Goal: Task Accomplishment & Management: Use online tool/utility

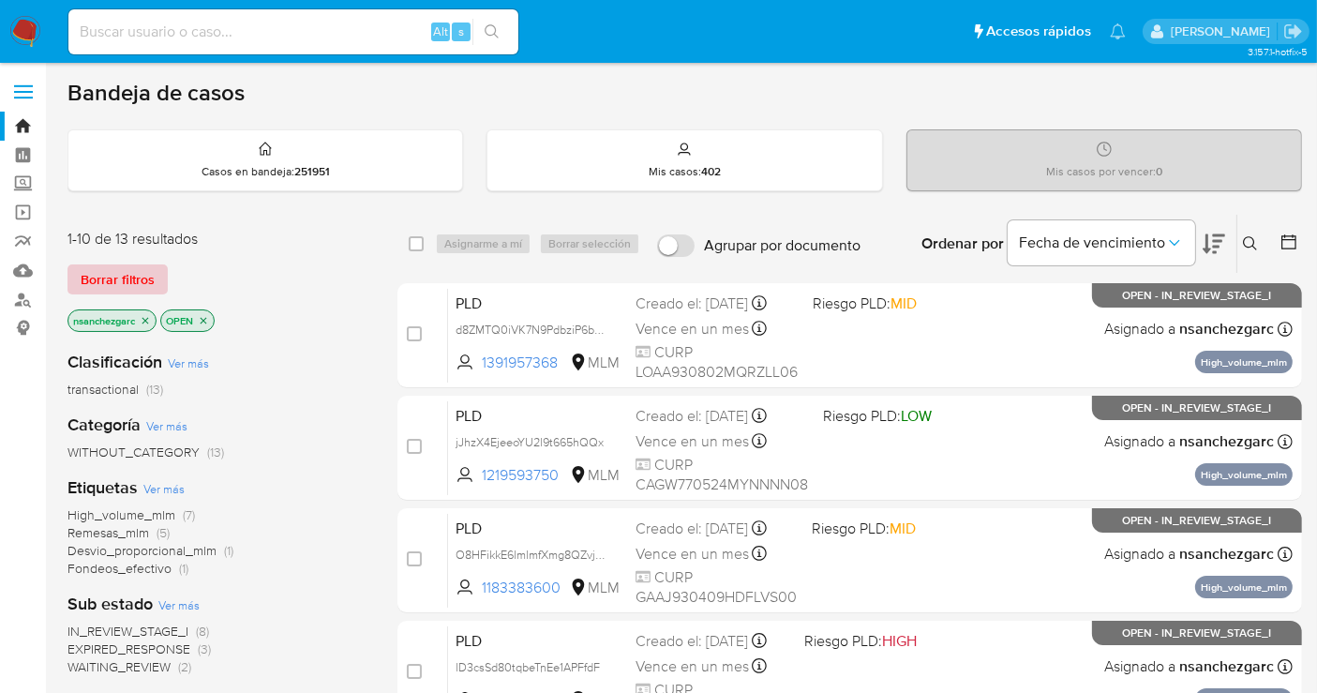
click at [122, 291] on span "Borrar filtros" at bounding box center [118, 279] width 74 height 26
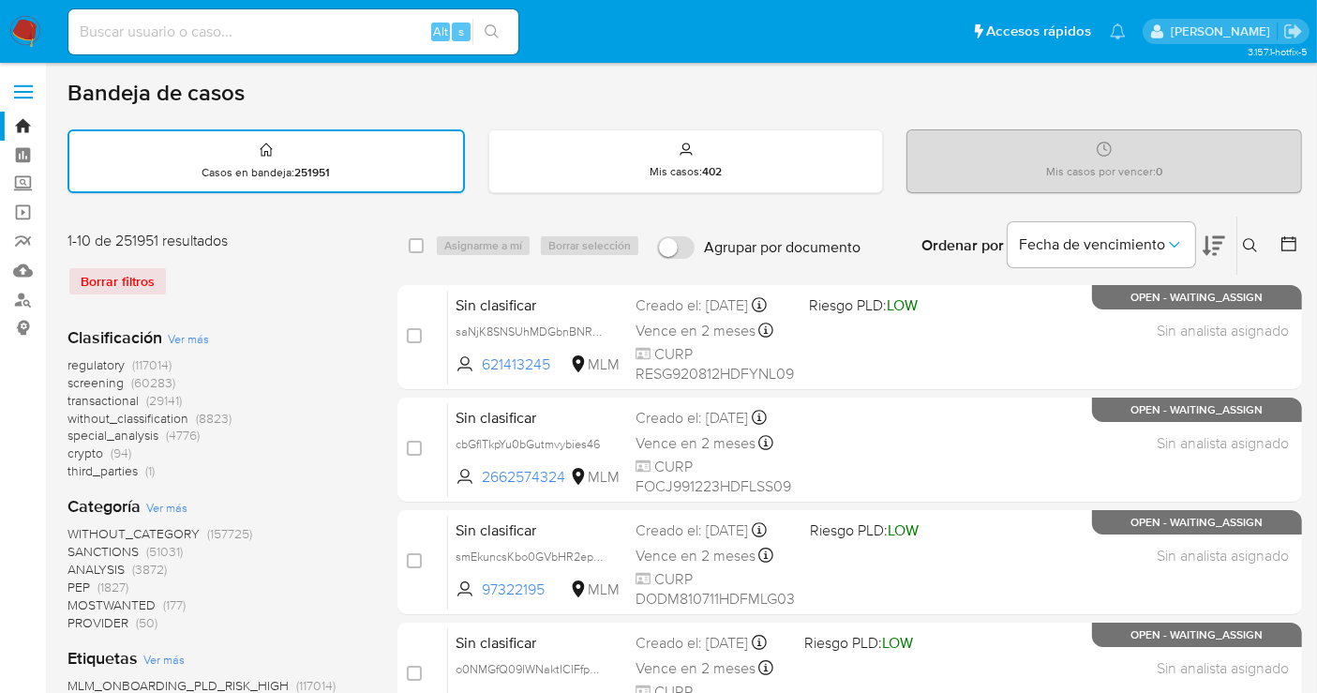
click at [167, 421] on span "without_classification" at bounding box center [127, 418] width 121 height 19
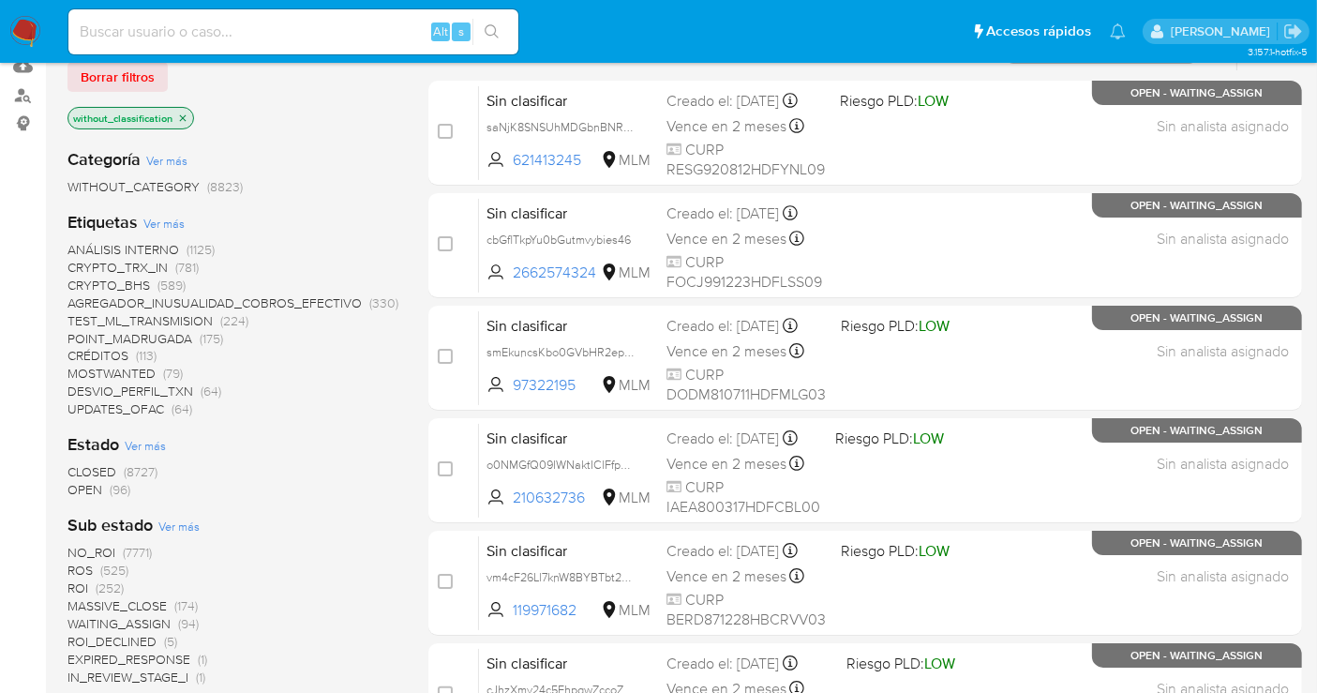
scroll to position [211, 0]
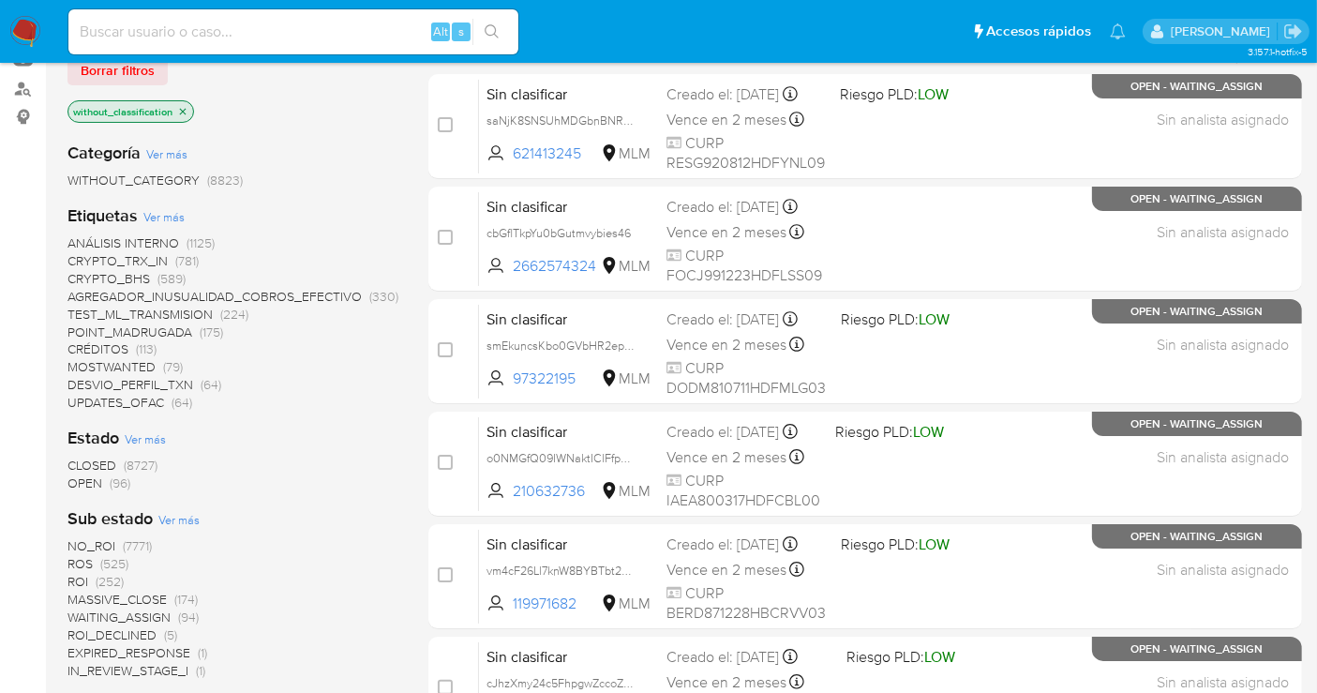
click at [82, 480] on span "OPEN" at bounding box center [84, 482] width 35 height 19
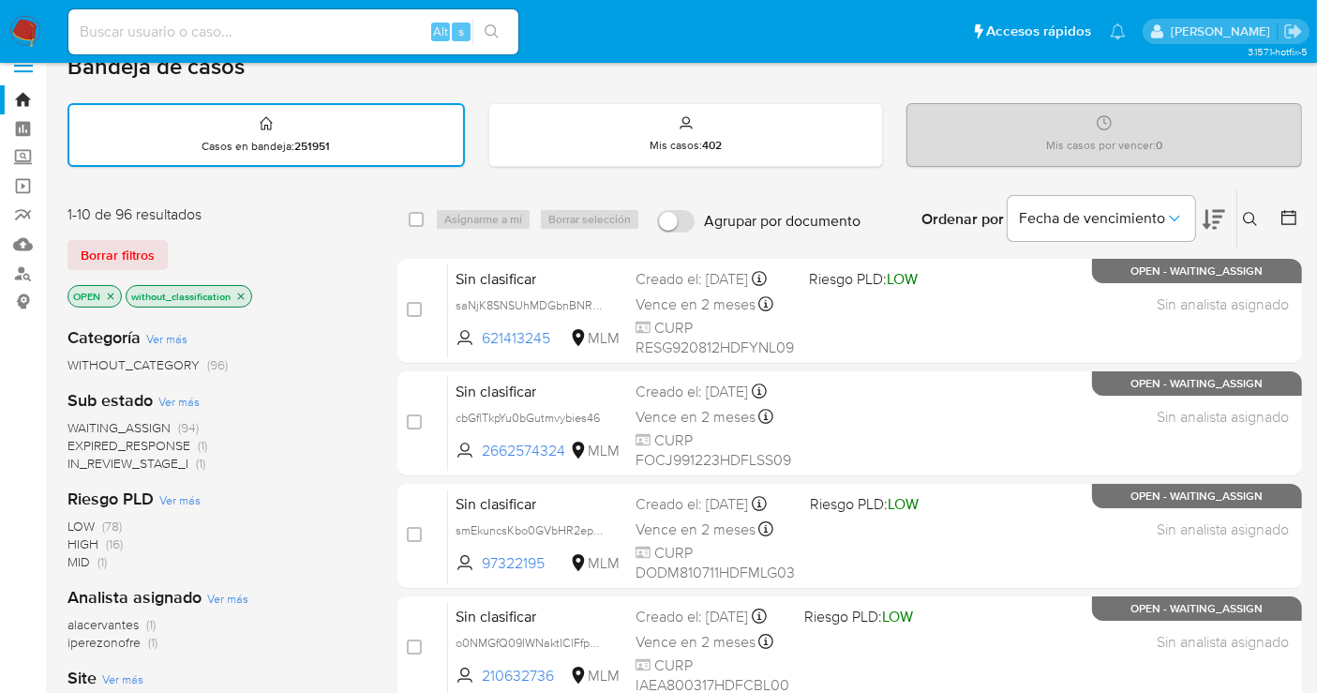
scroll to position [24, 0]
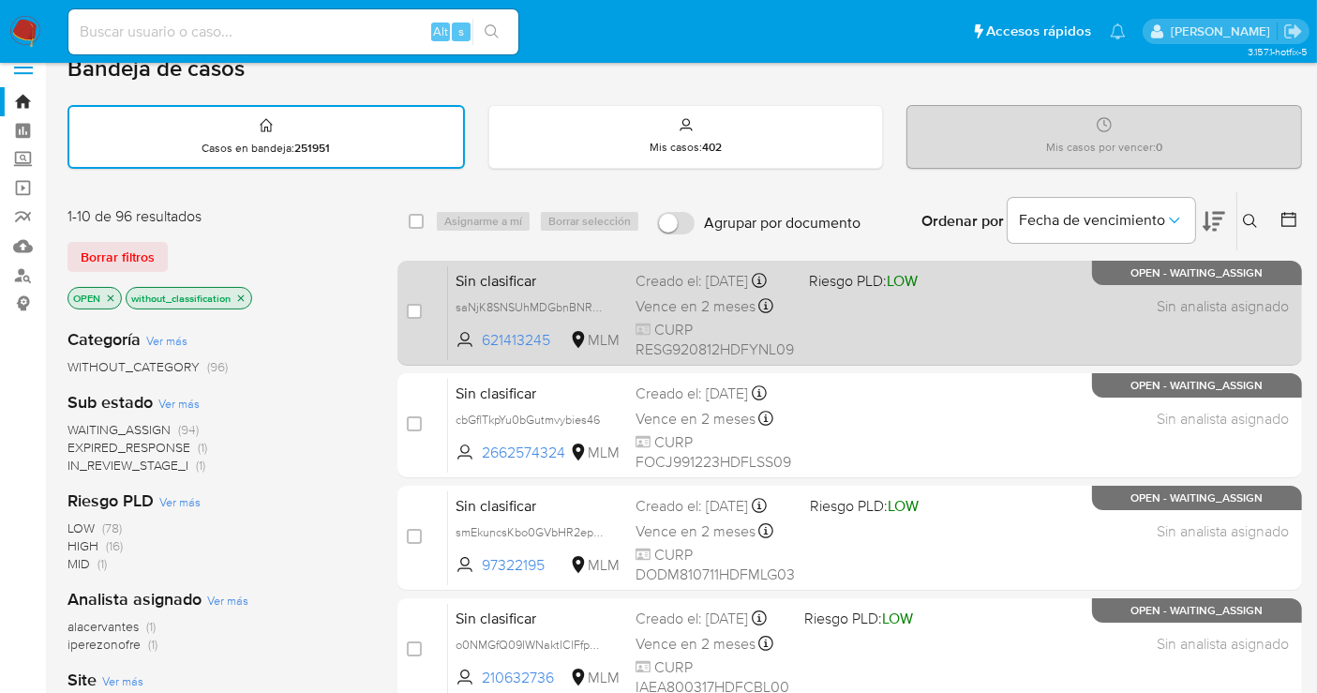
click at [662, 274] on div "Creado el: 01/09/2025 Creado el: 01/09/2025 08:56:21" at bounding box center [715, 281] width 158 height 21
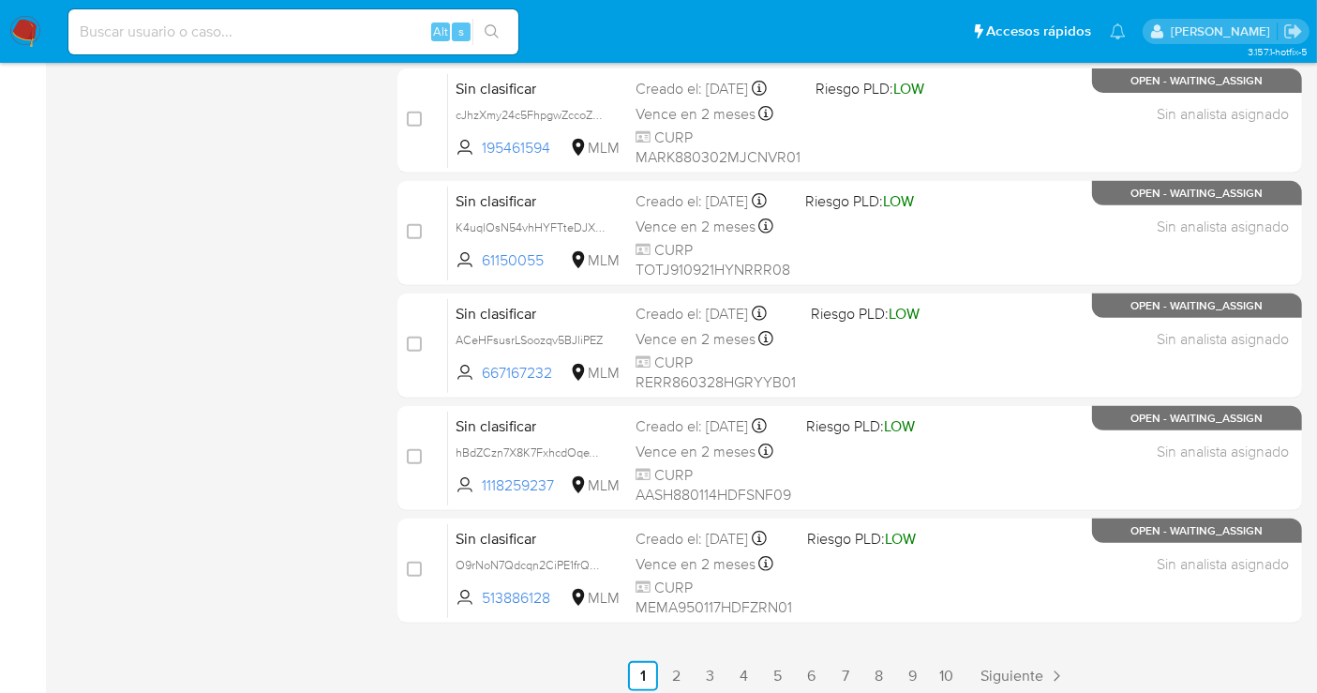
scroll to position [786, 0]
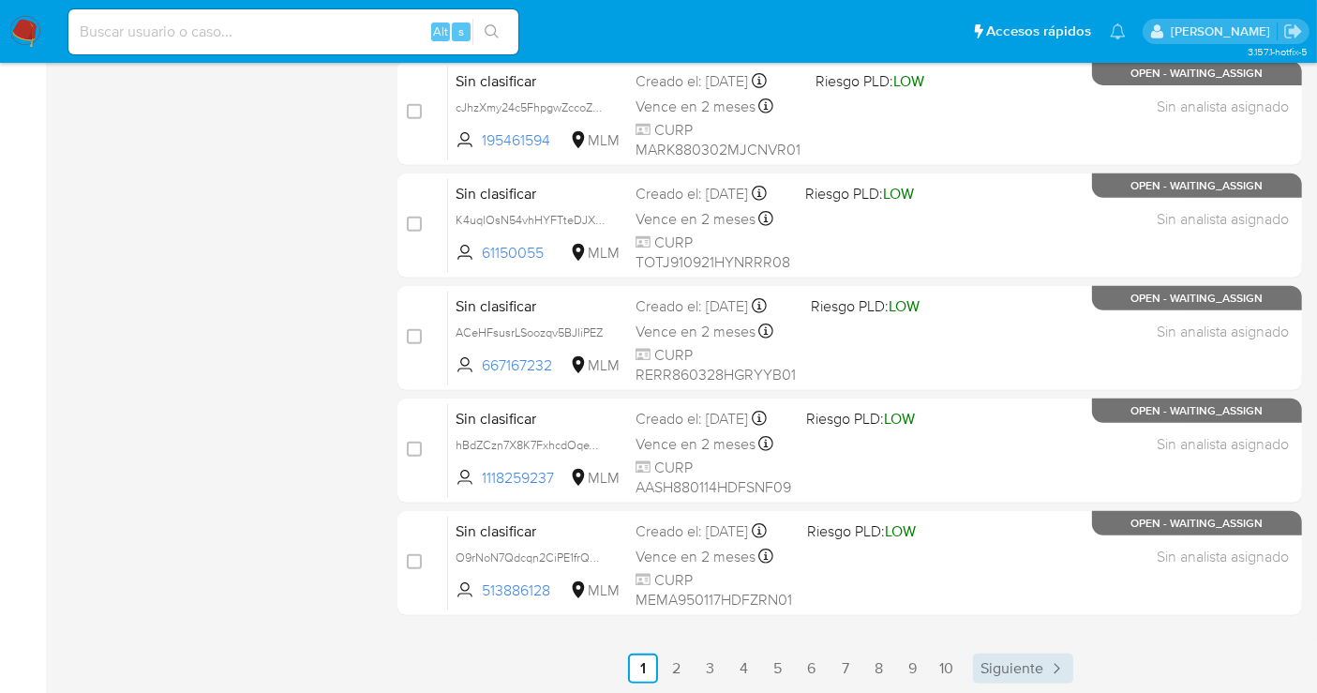
click at [1031, 667] on span "Siguiente" at bounding box center [1012, 668] width 63 height 15
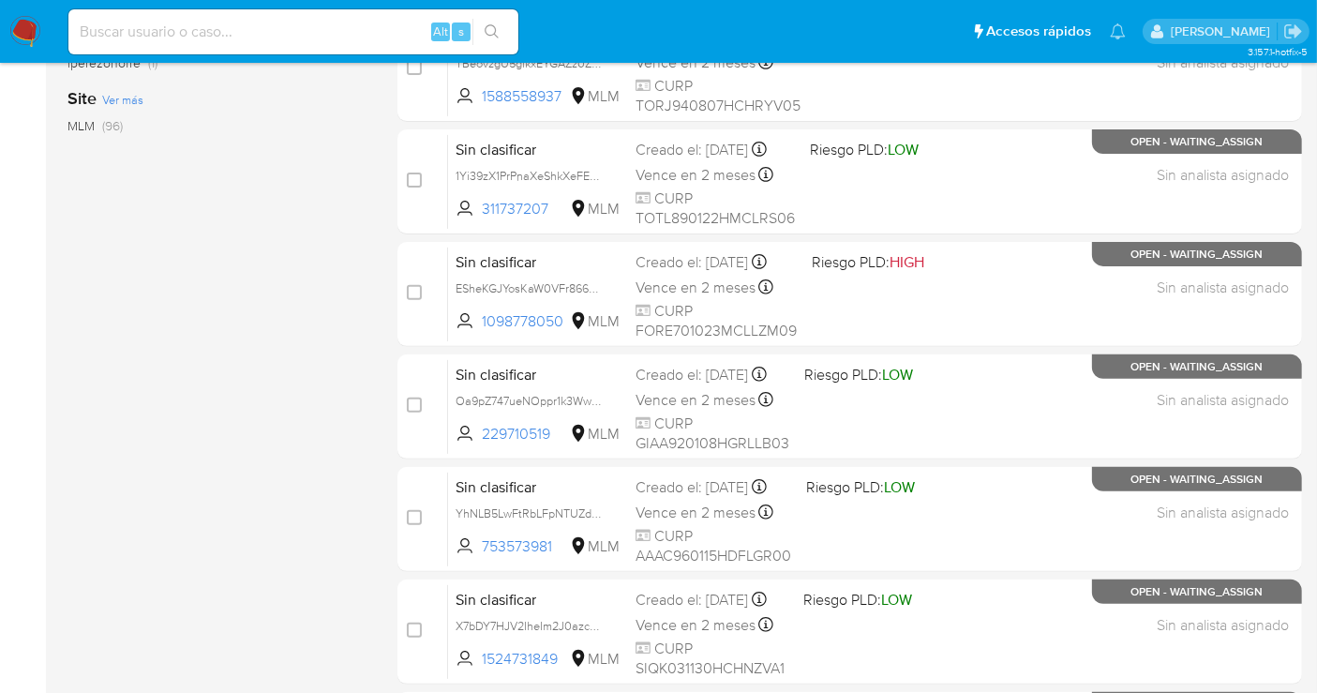
scroll to position [786, 0]
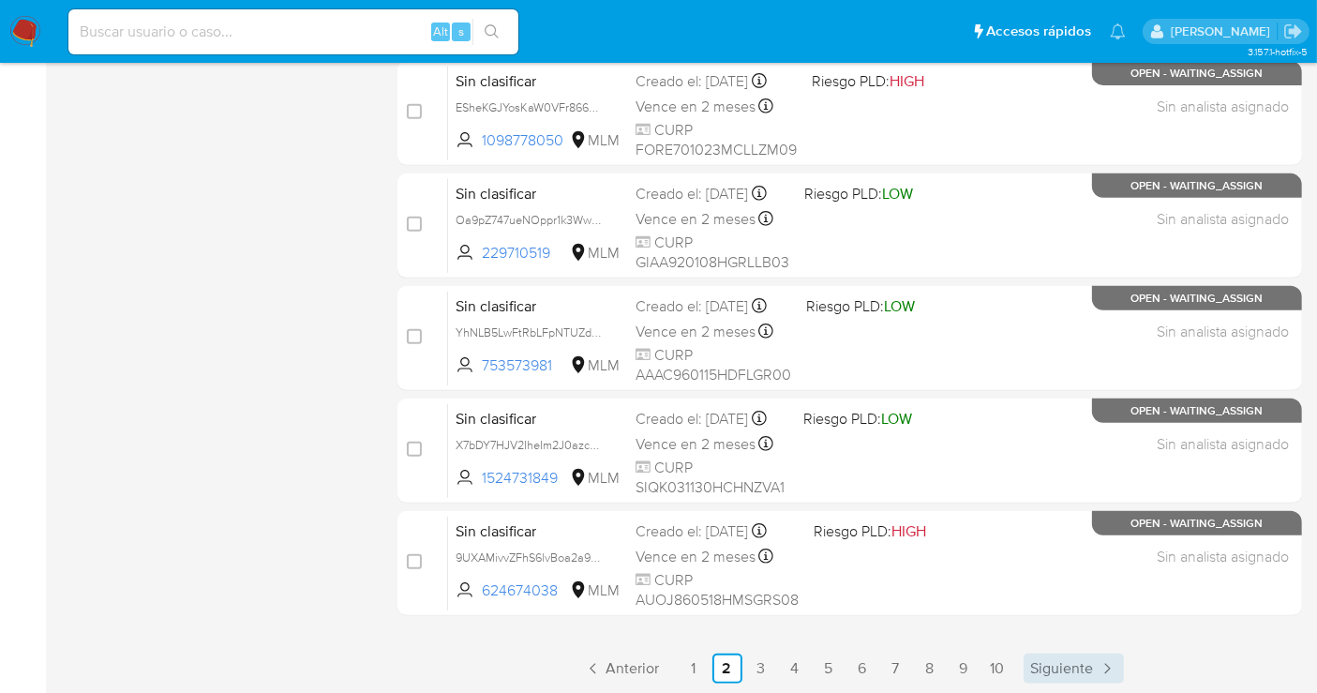
click at [1053, 667] on span "Siguiente" at bounding box center [1062, 668] width 63 height 15
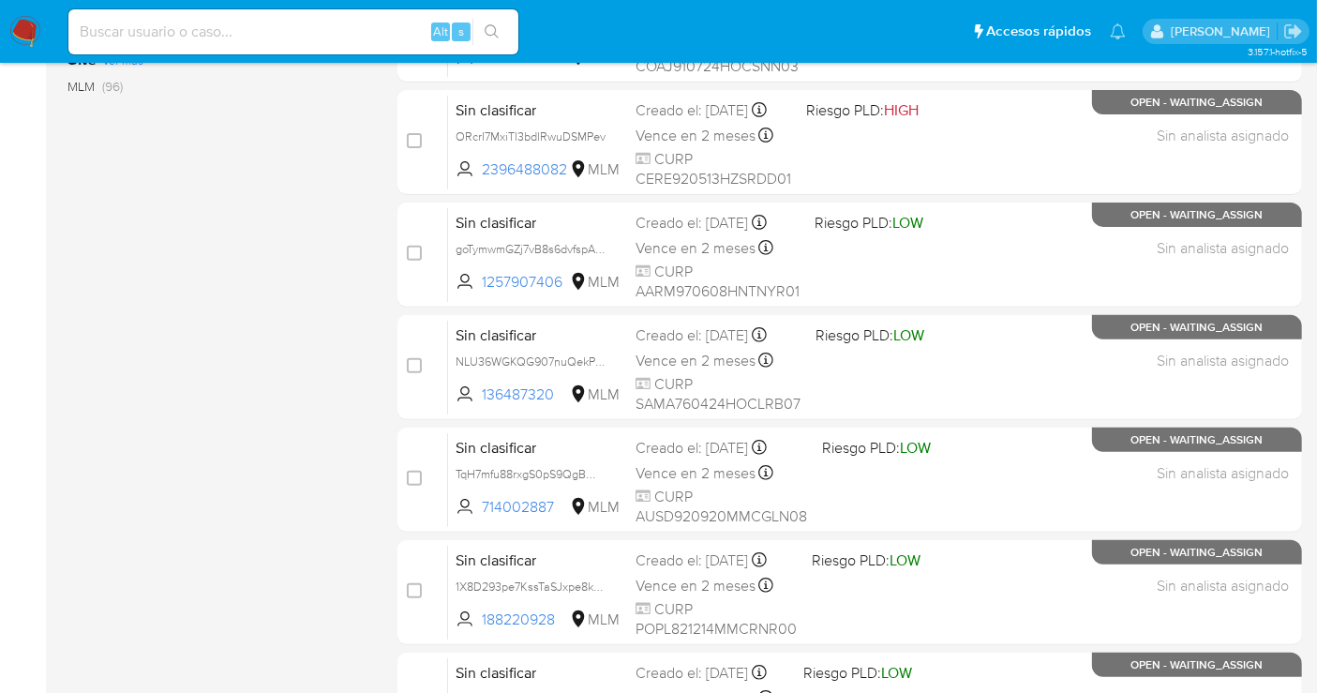
scroll to position [786, 0]
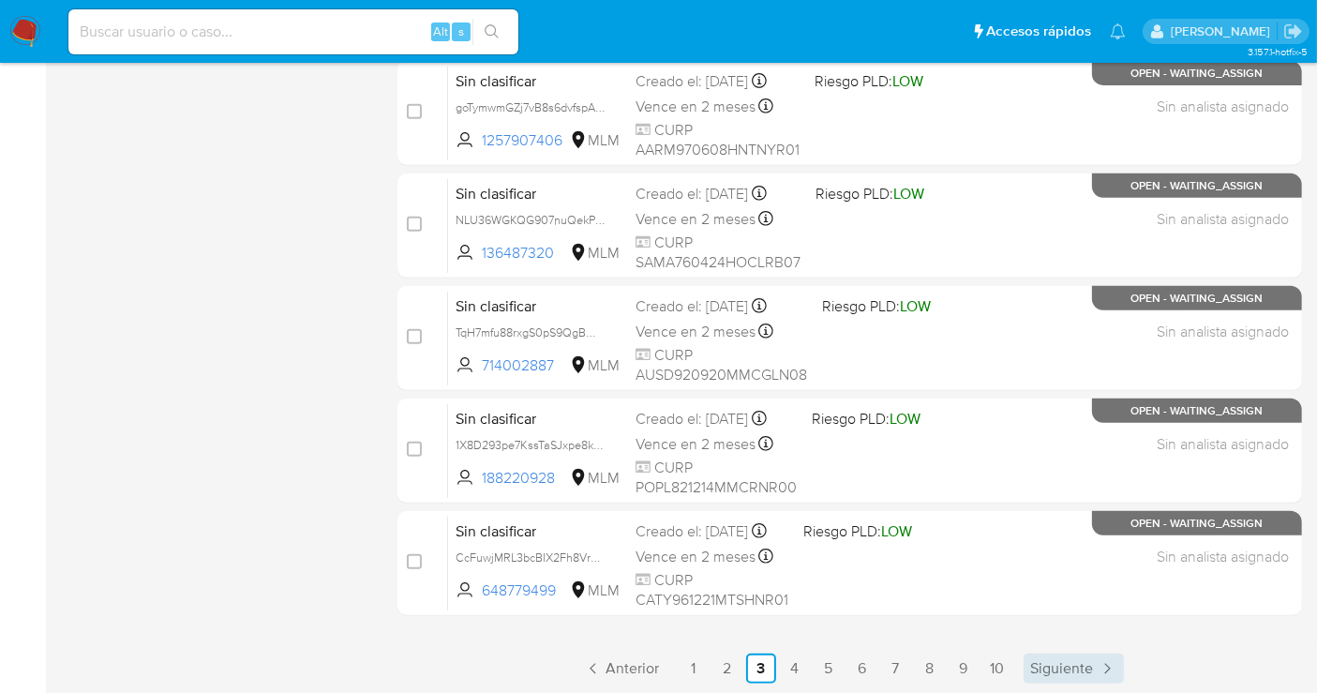
click at [1079, 671] on span "Siguiente" at bounding box center [1062, 668] width 63 height 15
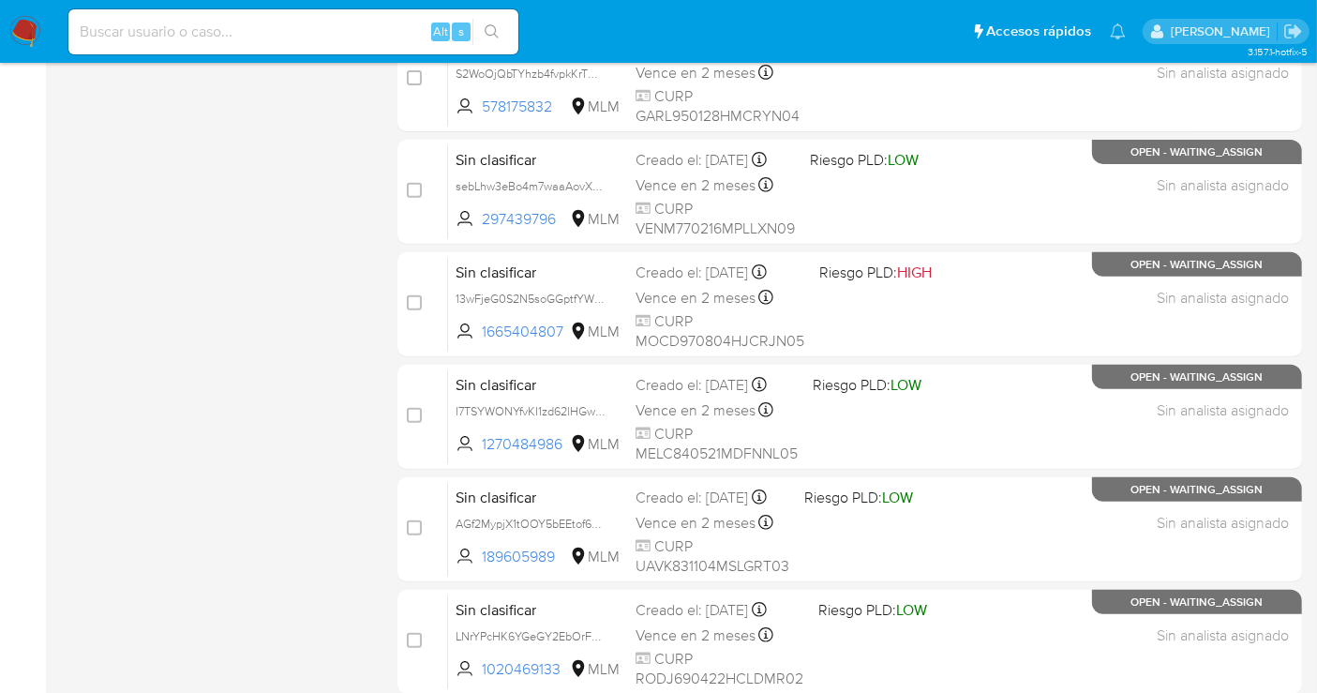
scroll to position [786, 0]
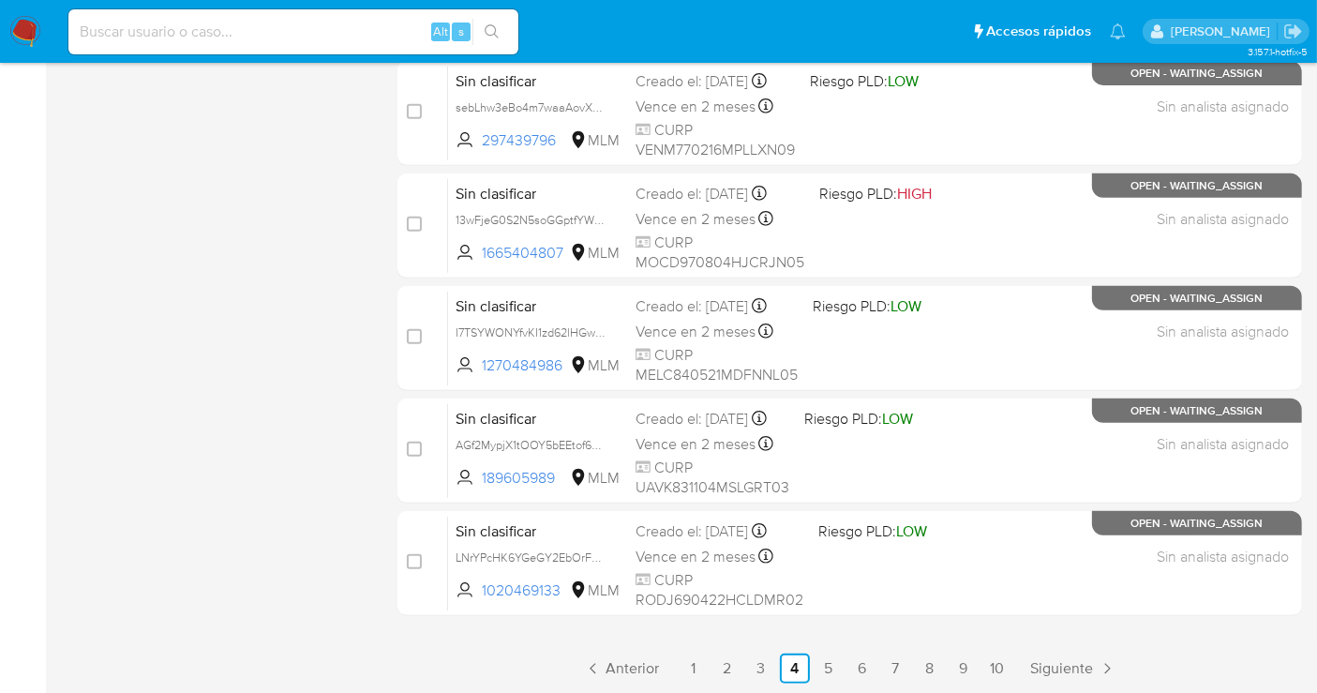
click at [905, 640] on div "select-all-cases-checkbox Asignarme a mí Borrar selección Agrupar por documento…" at bounding box center [849, 56] width 905 height 1254
click at [1088, 670] on span "Siguiente" at bounding box center [1062, 668] width 63 height 15
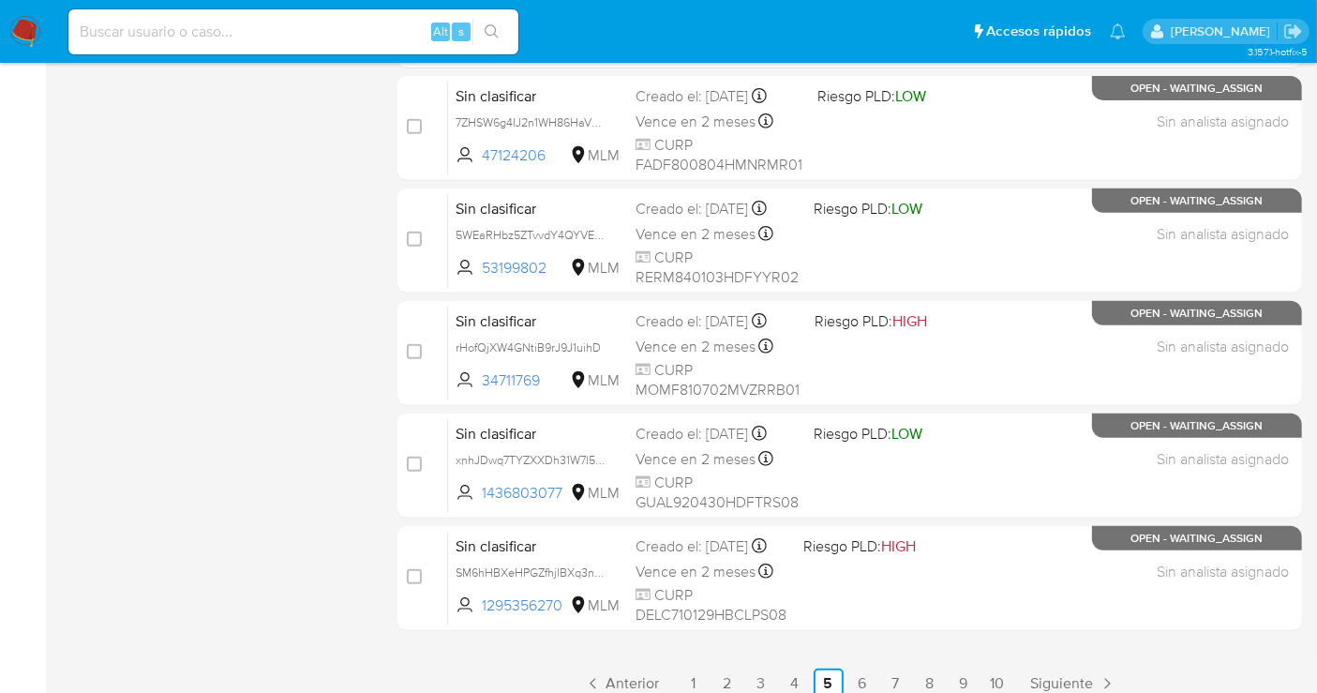
scroll to position [786, 0]
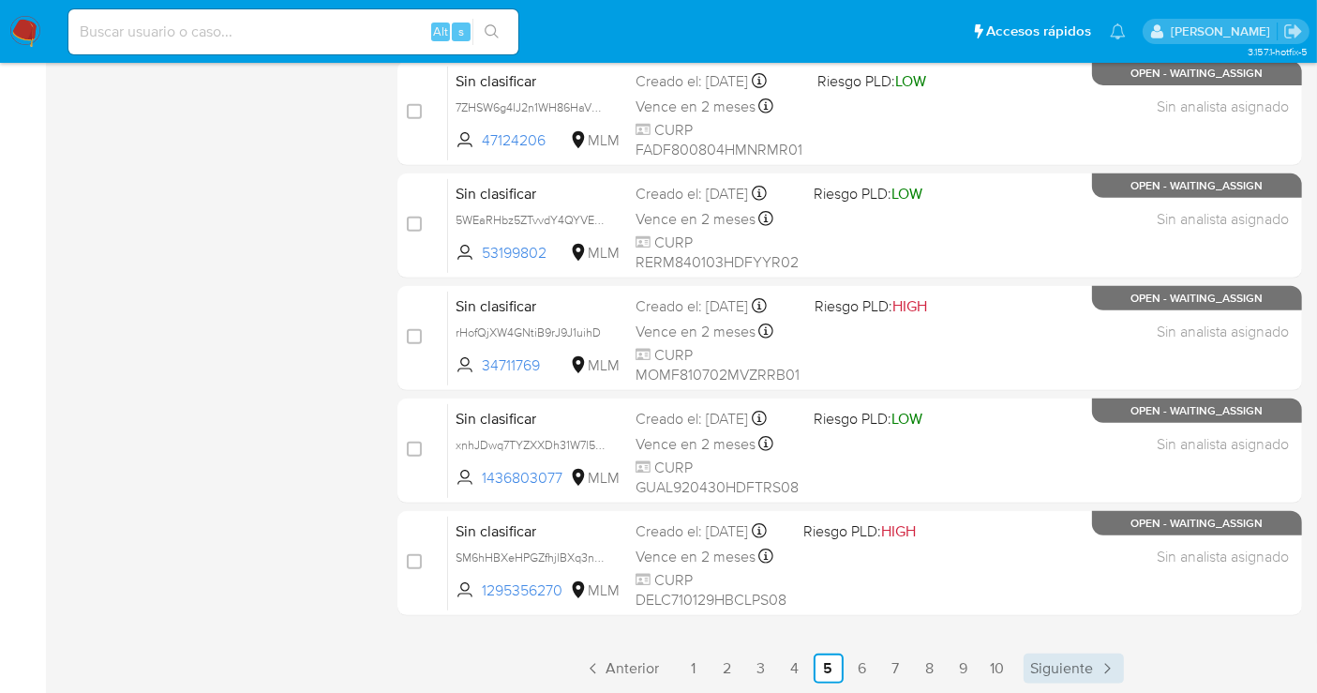
click at [1089, 666] on span "Siguiente" at bounding box center [1062, 668] width 63 height 15
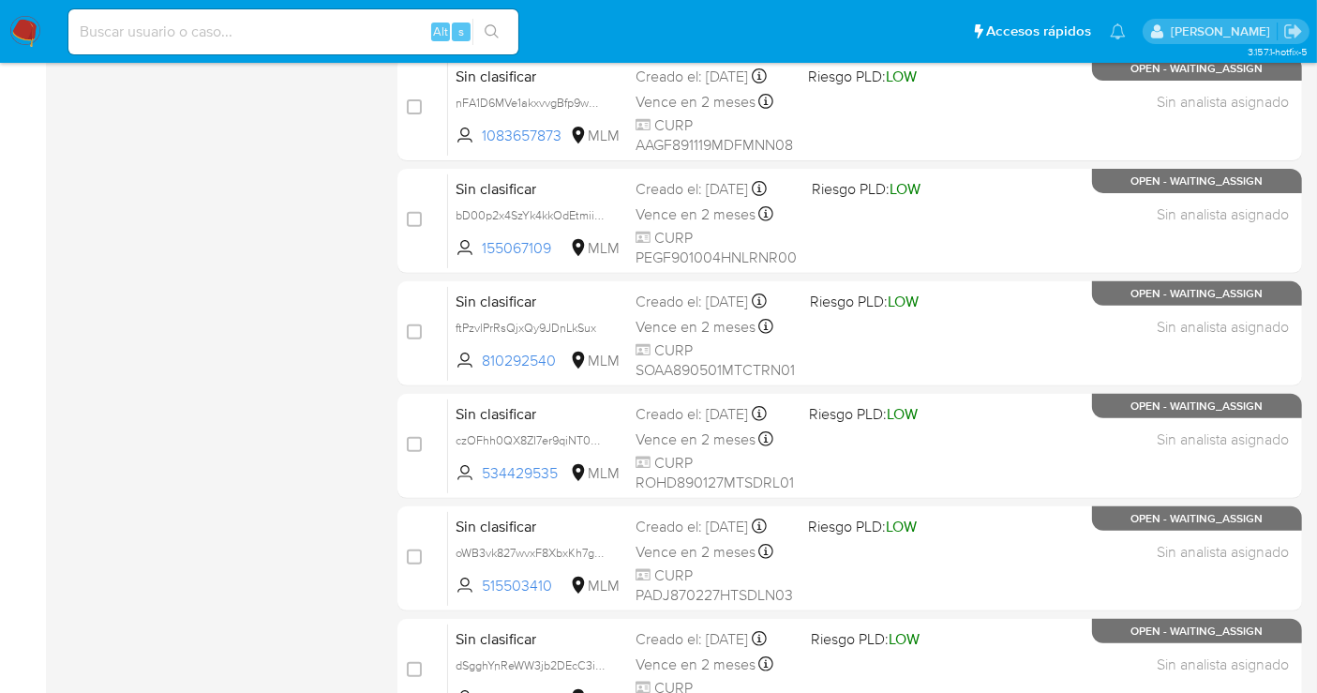
scroll to position [786, 0]
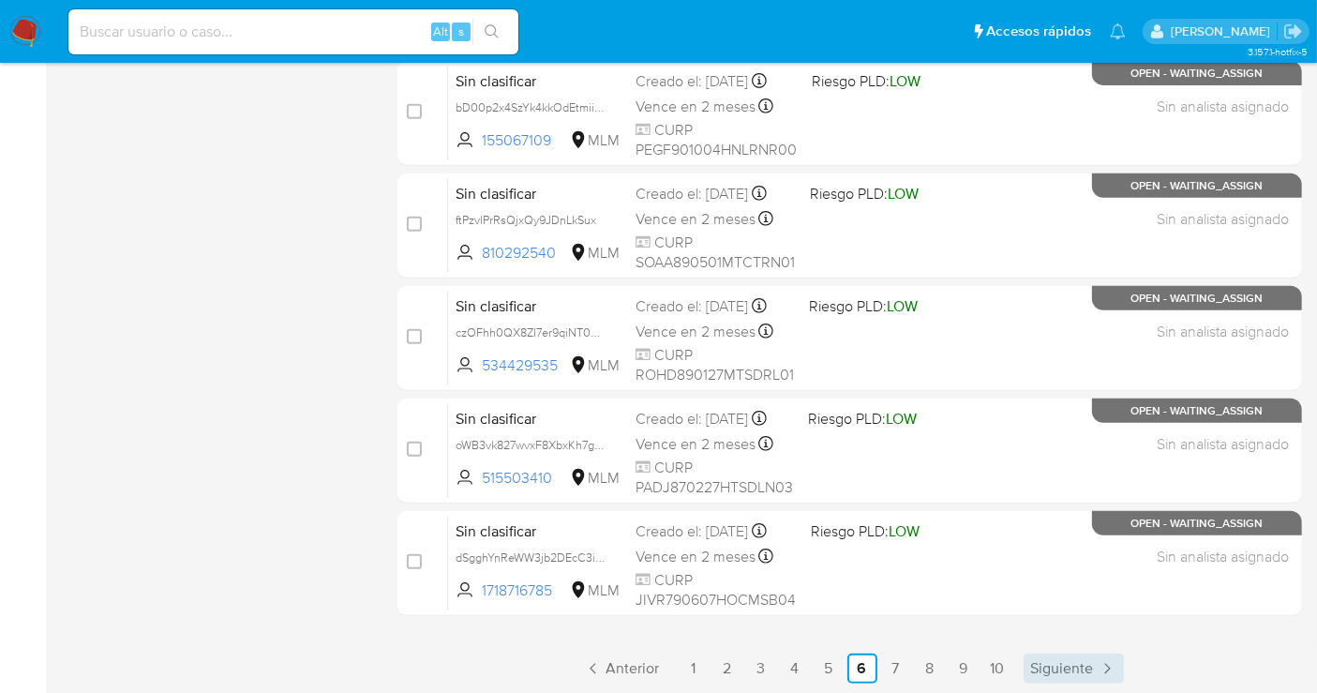
click at [1094, 673] on link "Siguiente" at bounding box center [1074, 668] width 100 height 30
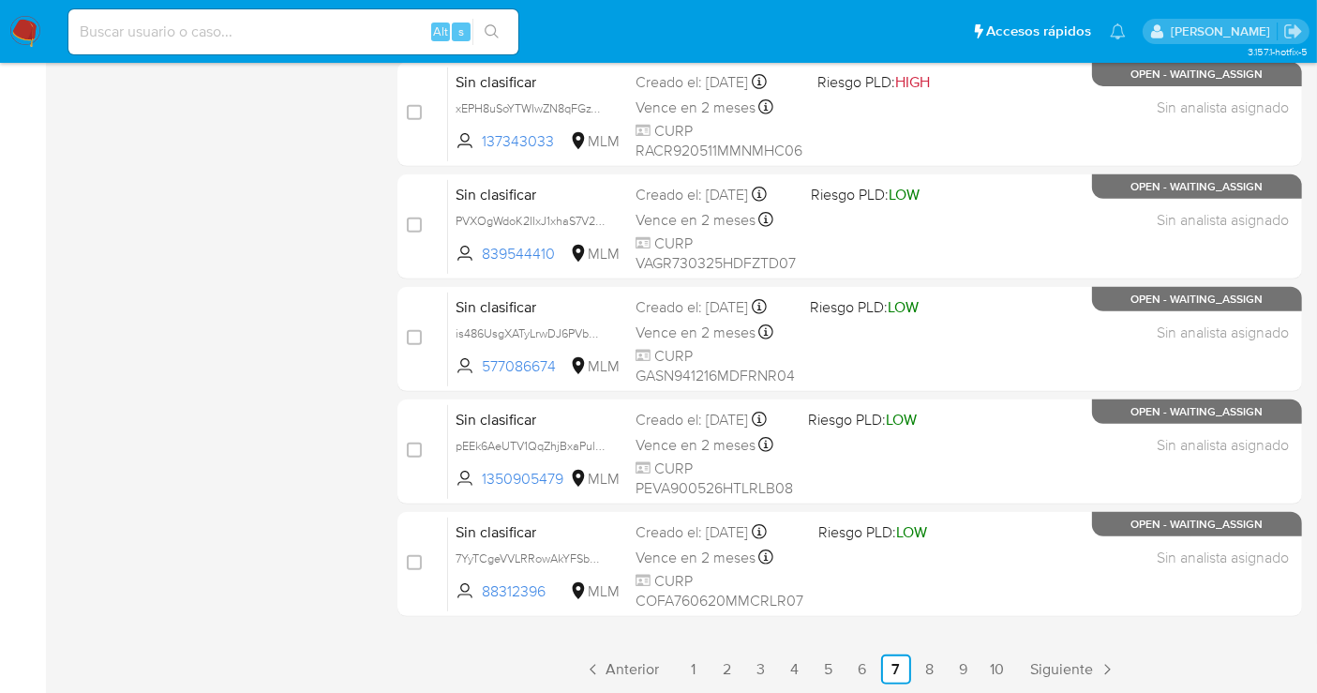
scroll to position [786, 0]
click at [1046, 661] on span "Siguiente" at bounding box center [1062, 668] width 63 height 15
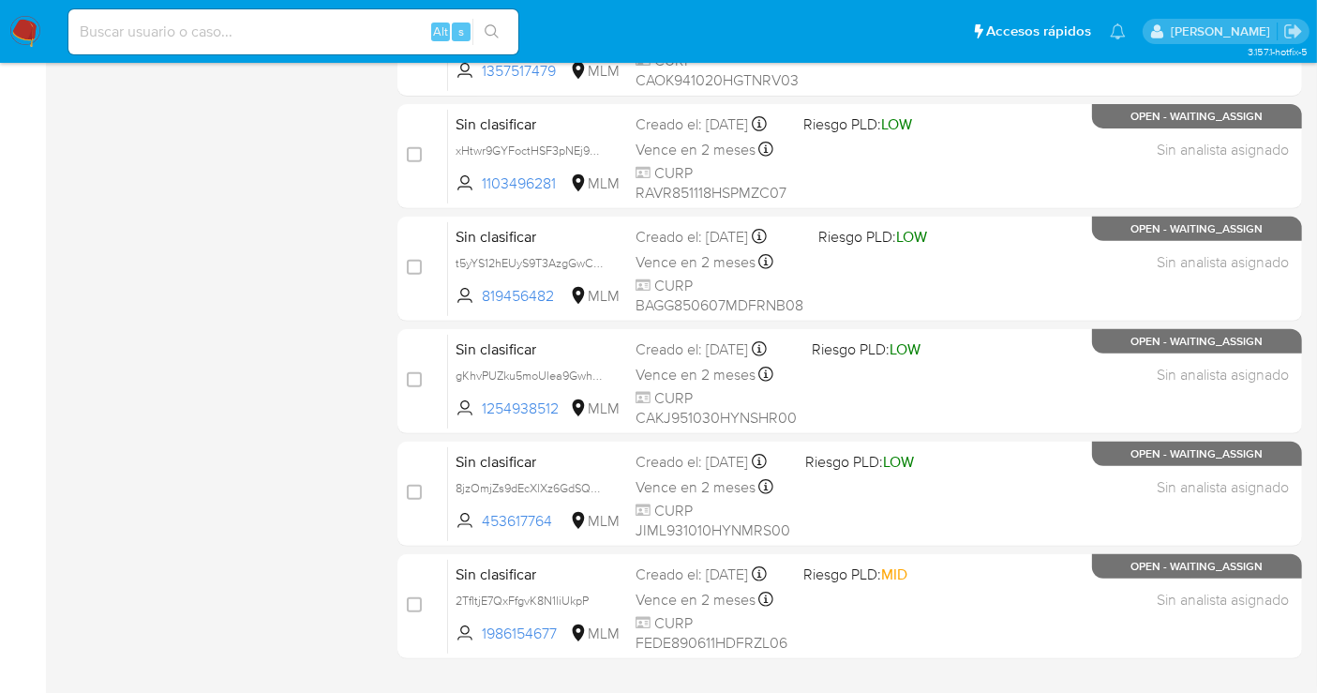
scroll to position [786, 0]
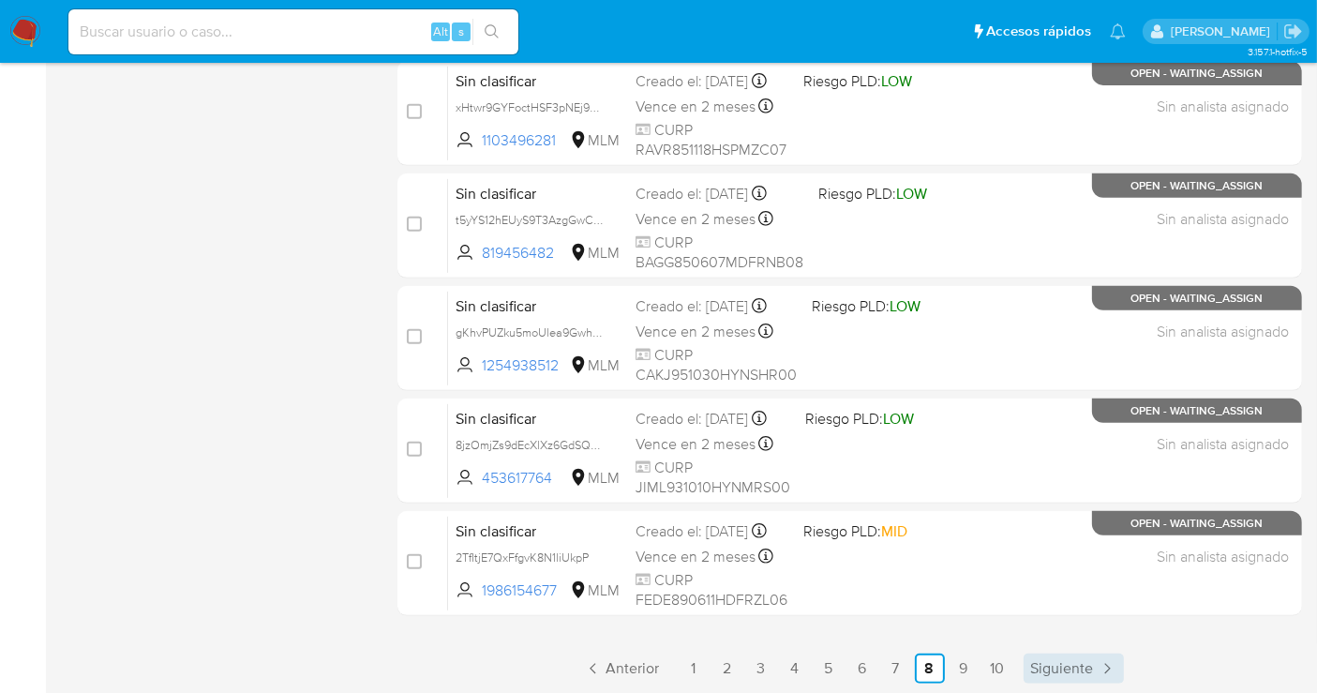
click at [1075, 670] on span "Siguiente" at bounding box center [1062, 668] width 63 height 15
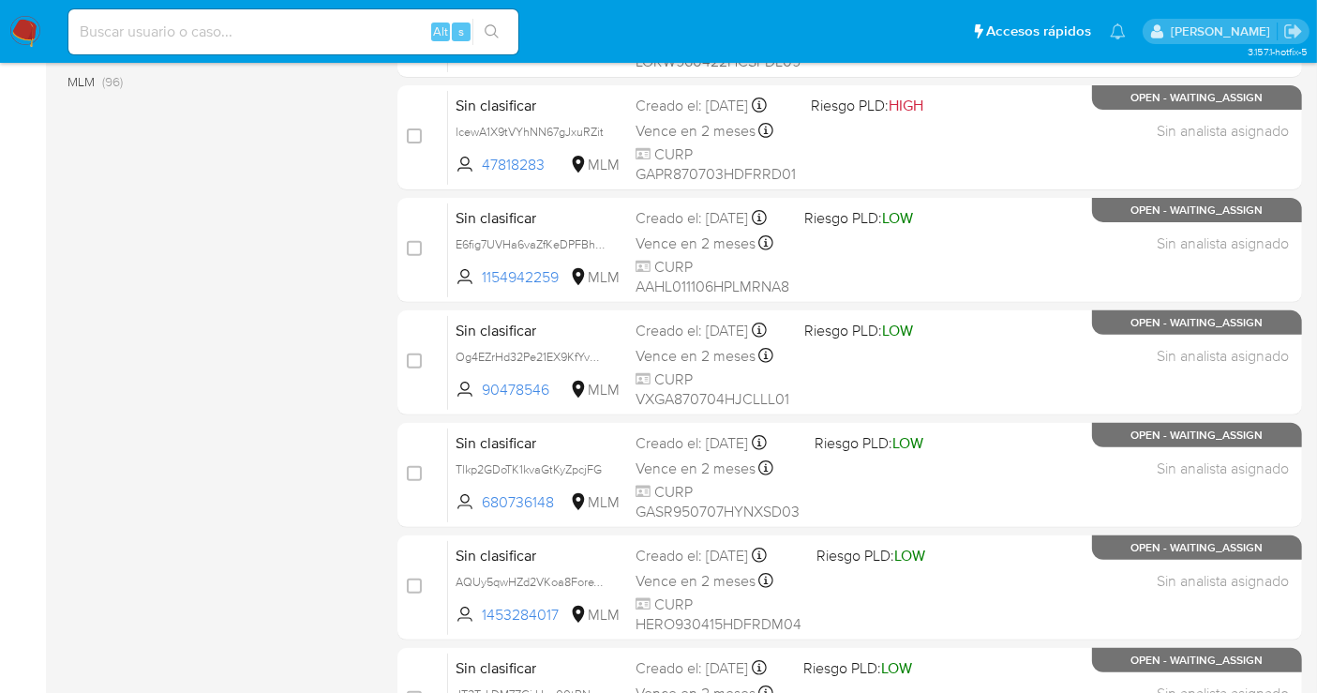
scroll to position [786, 0]
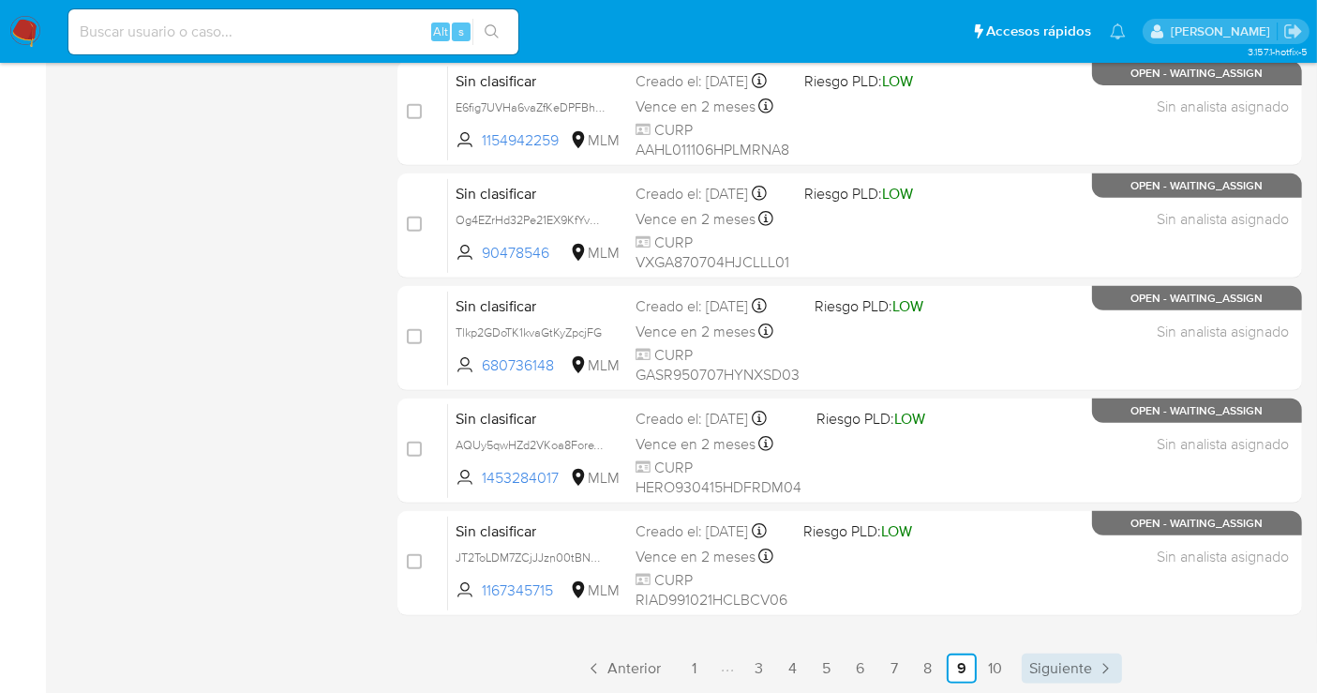
click at [1102, 676] on link "Siguiente" at bounding box center [1072, 668] width 100 height 30
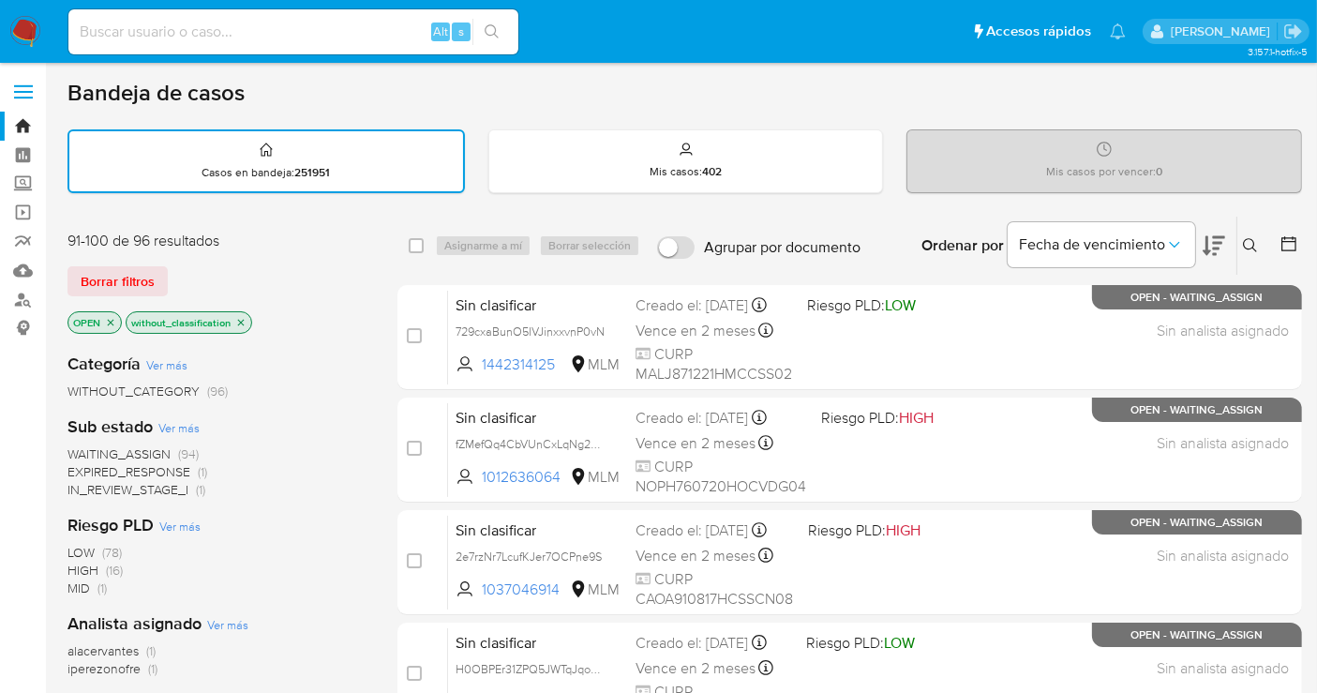
click at [1291, 236] on icon at bounding box center [1289, 243] width 19 height 19
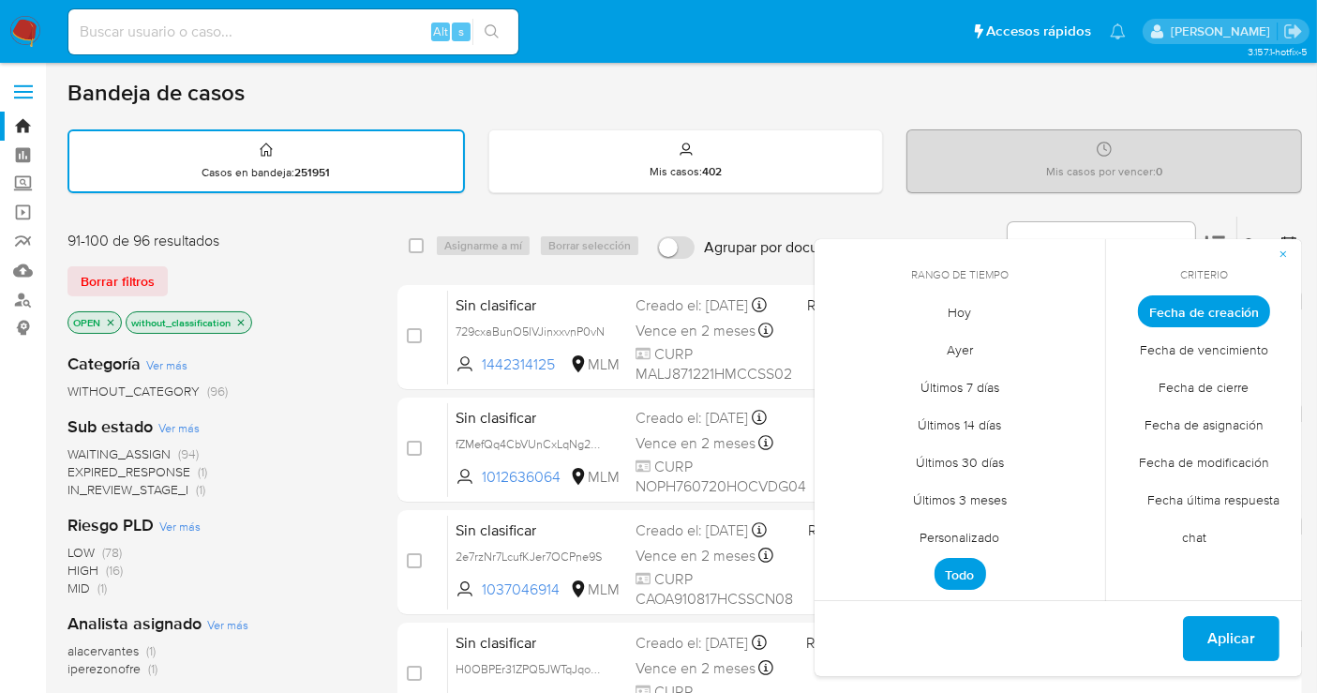
click at [1210, 213] on div "Bandeja de casos Casos en bandeja : 251951 Mis casos : 402 Mis casos por vencer…" at bounding box center [684, 572] width 1235 height 986
click at [1287, 255] on icon "button" at bounding box center [1283, 253] width 11 height 11
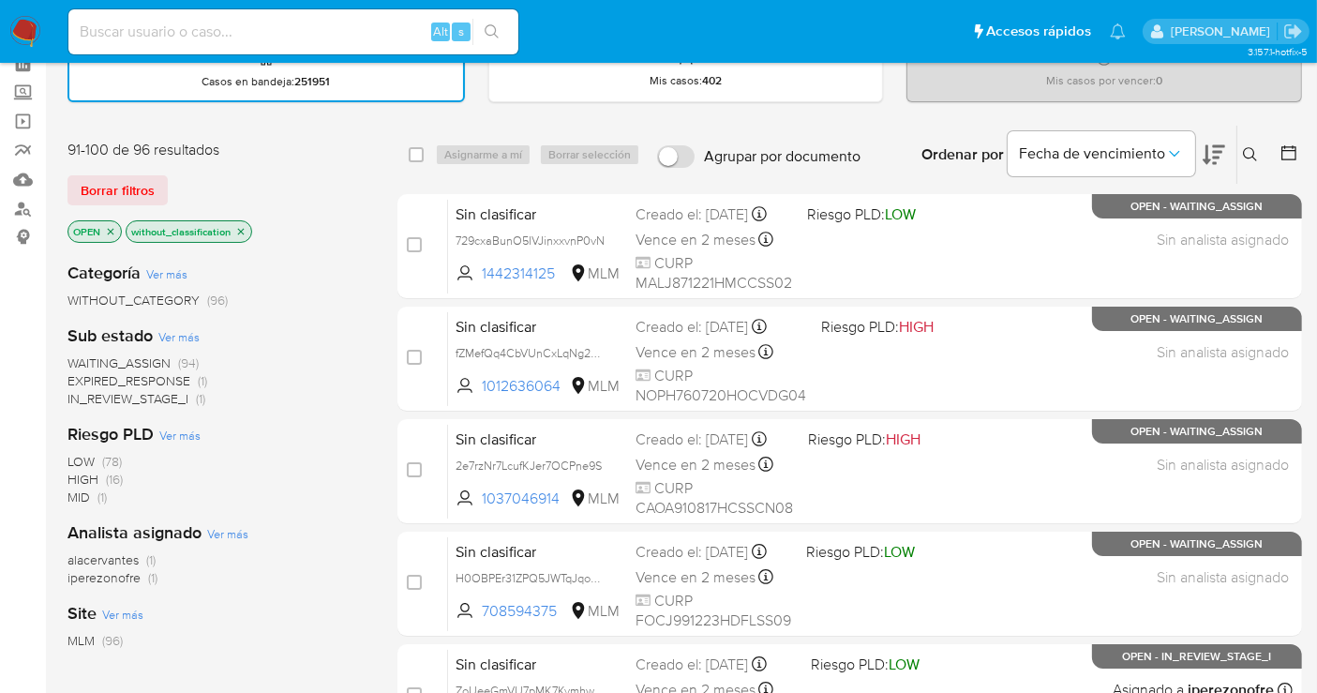
scroll to position [90, 0]
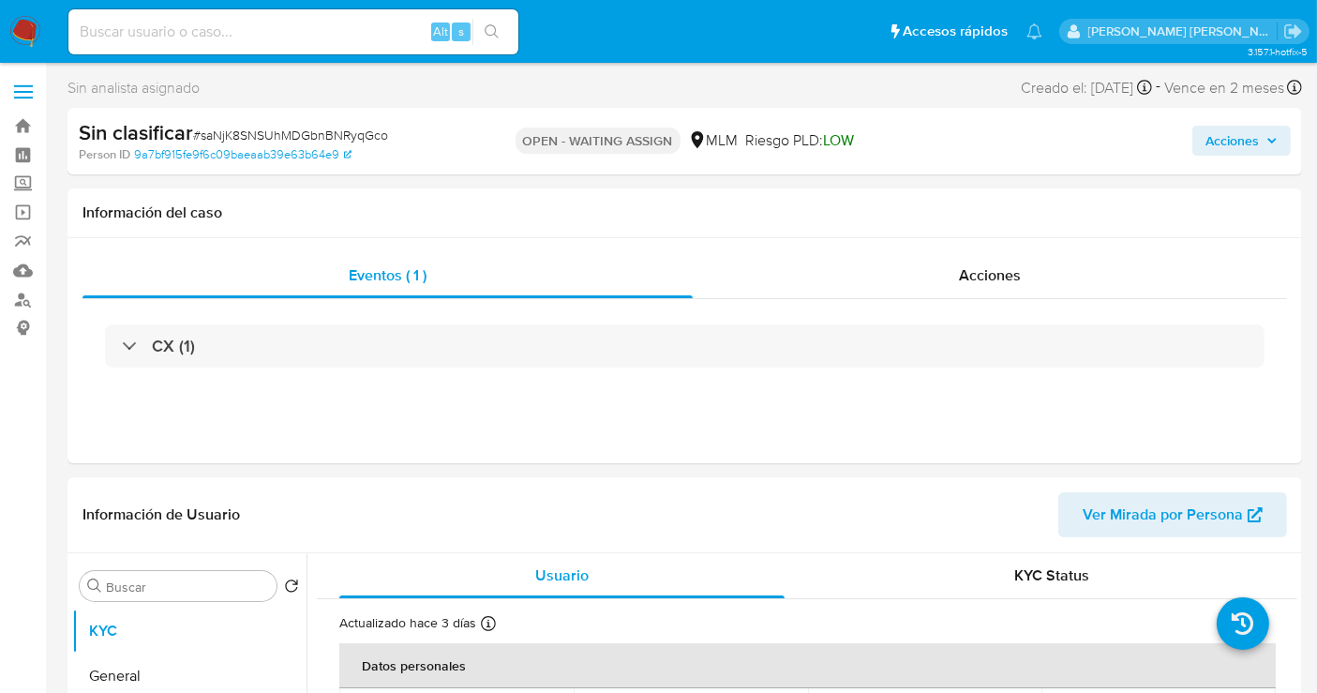
select select "10"
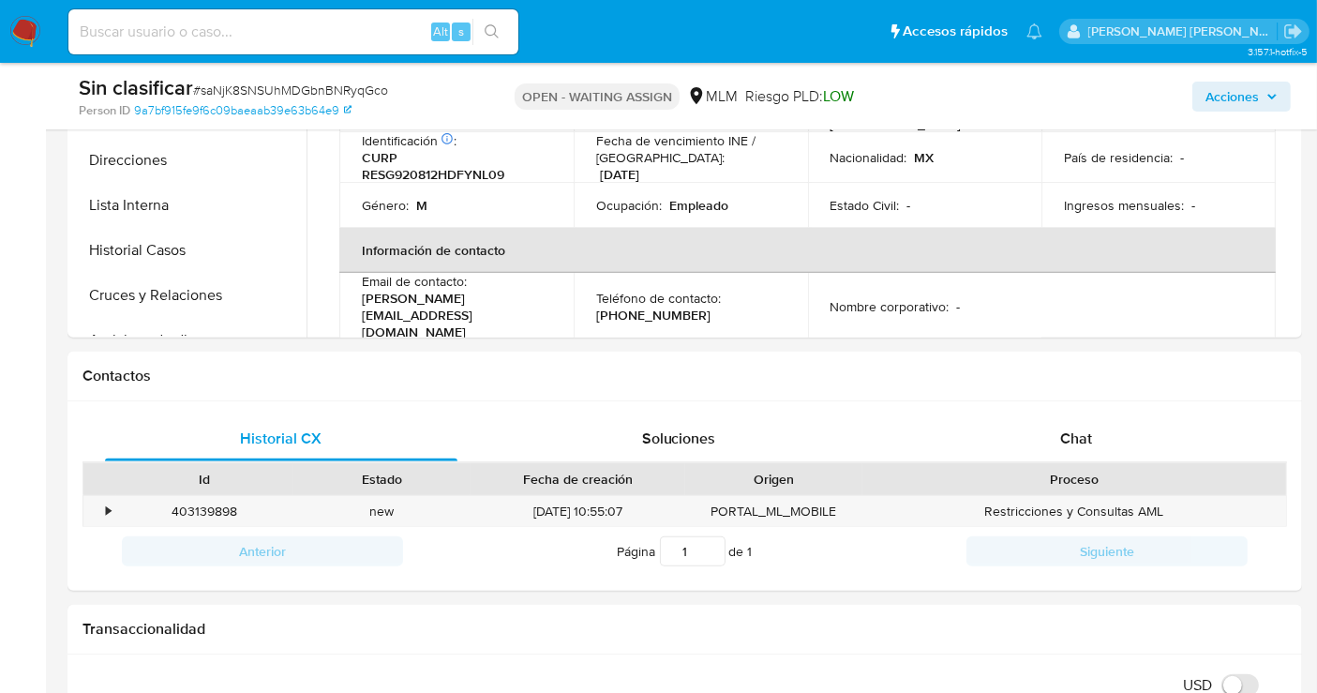
scroll to position [636, 0]
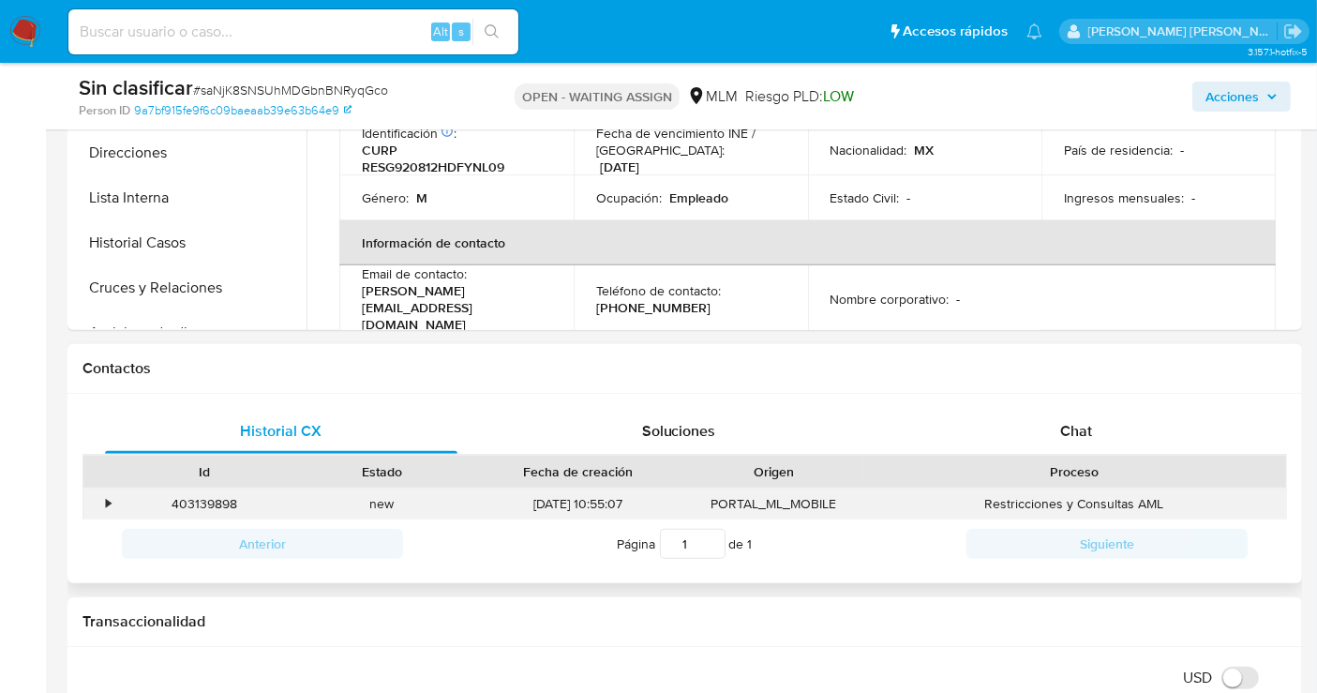
click at [110, 502] on div "•" at bounding box center [108, 504] width 5 height 18
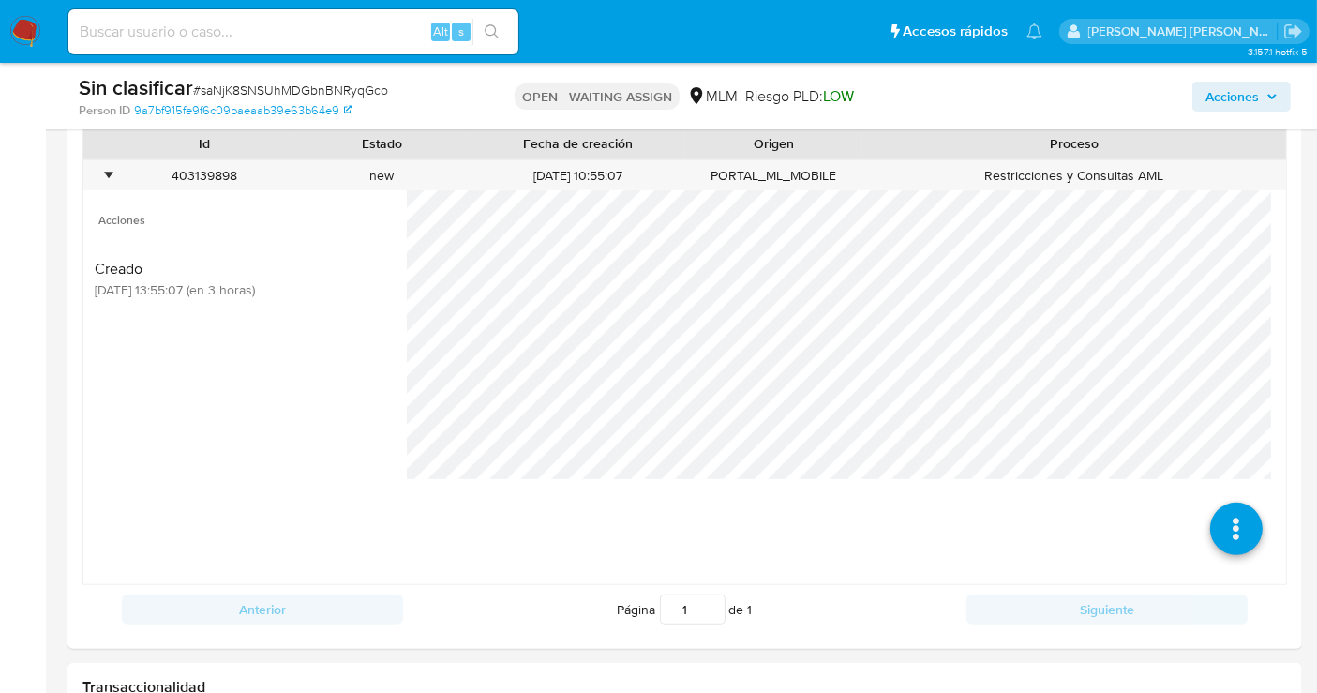
scroll to position [988, 0]
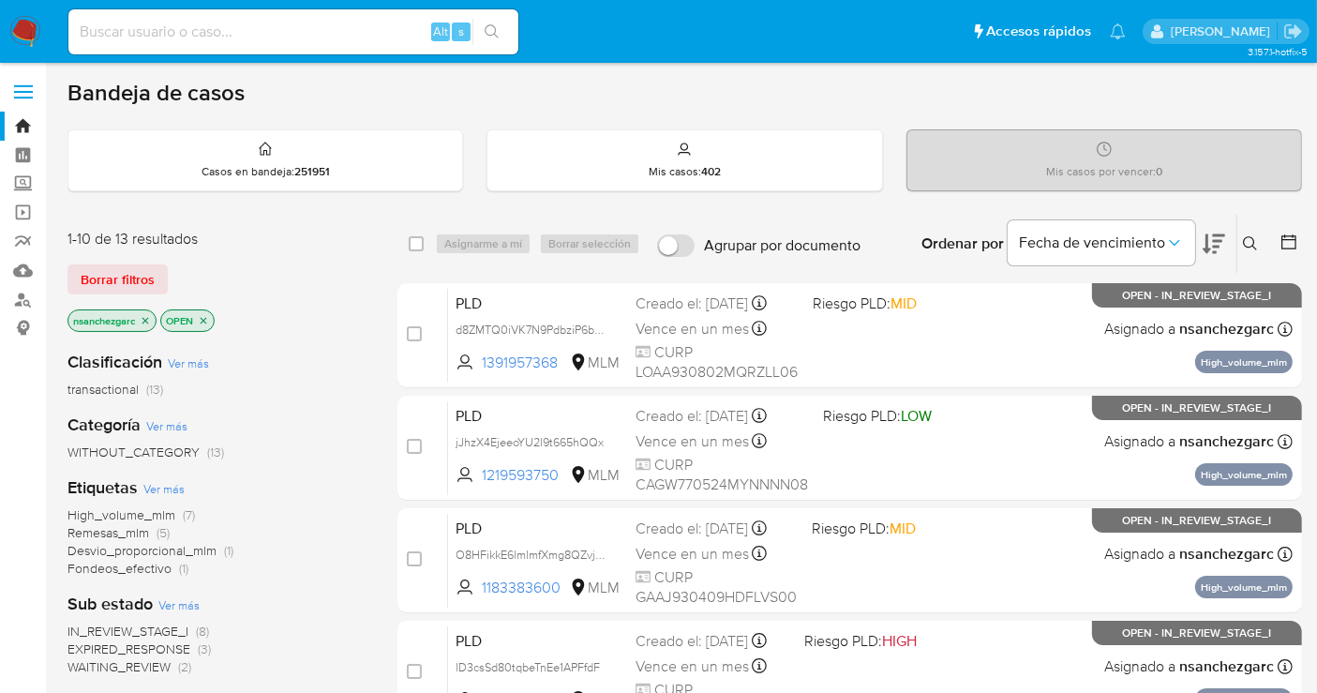
click at [147, 317] on icon "close-filter" at bounding box center [145, 320] width 7 height 7
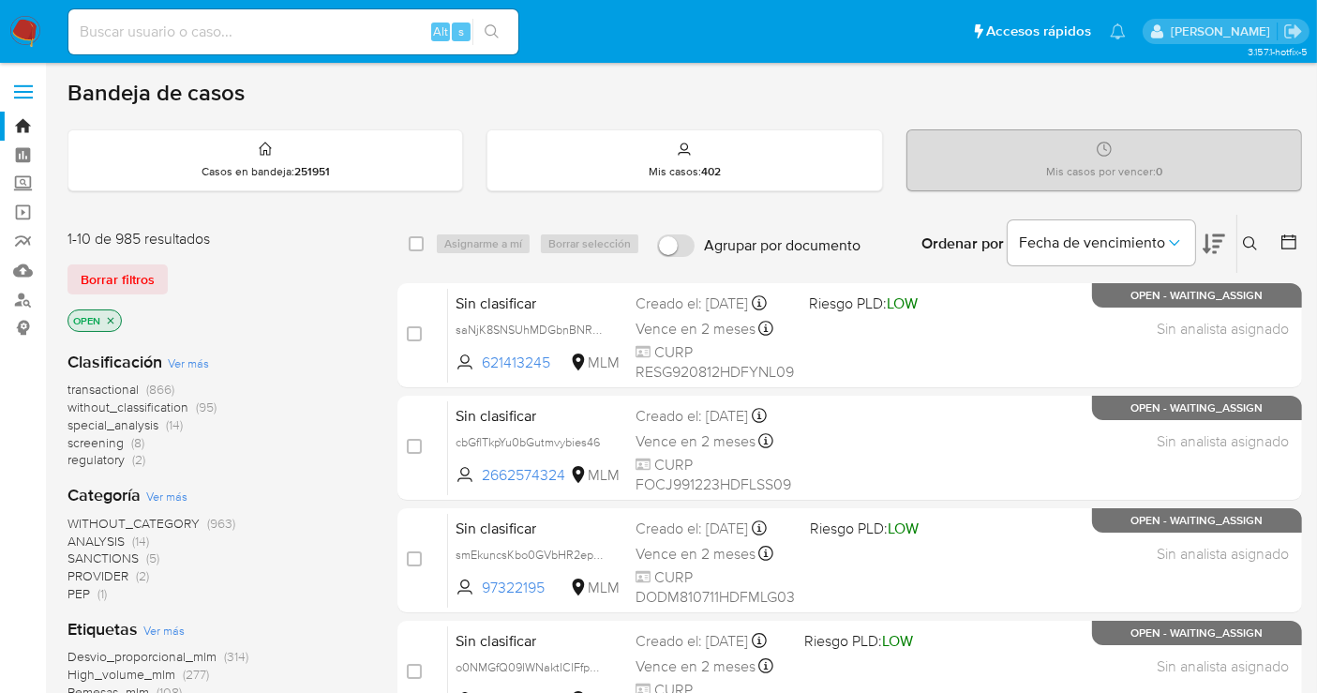
click at [105, 318] on icon "close-filter" at bounding box center [110, 320] width 11 height 11
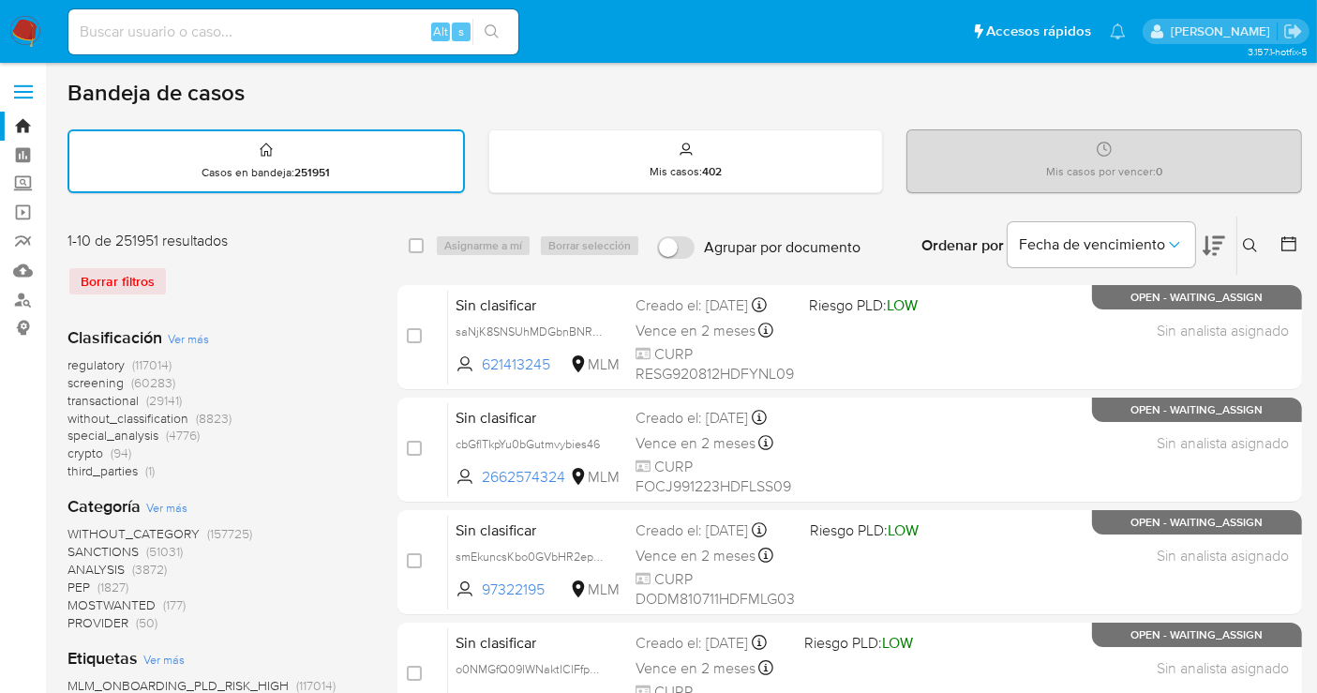
click at [157, 419] on span "without_classification" at bounding box center [127, 418] width 121 height 19
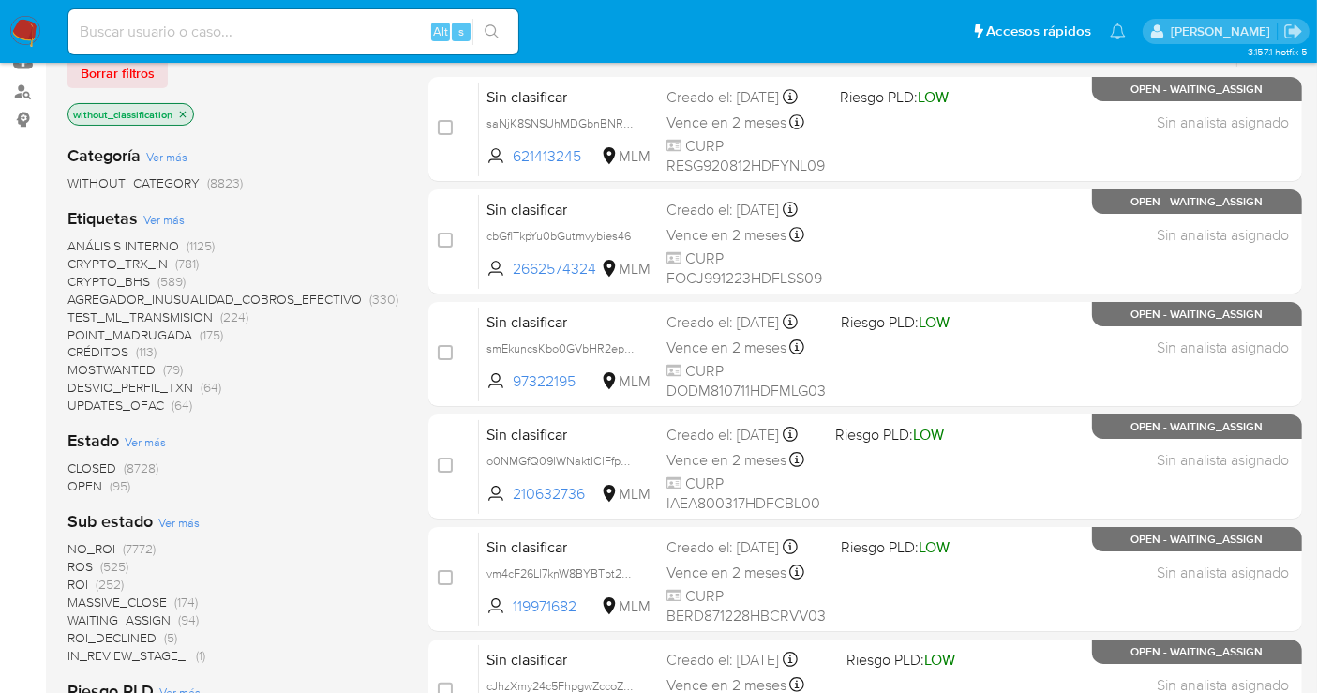
scroll to position [312, 0]
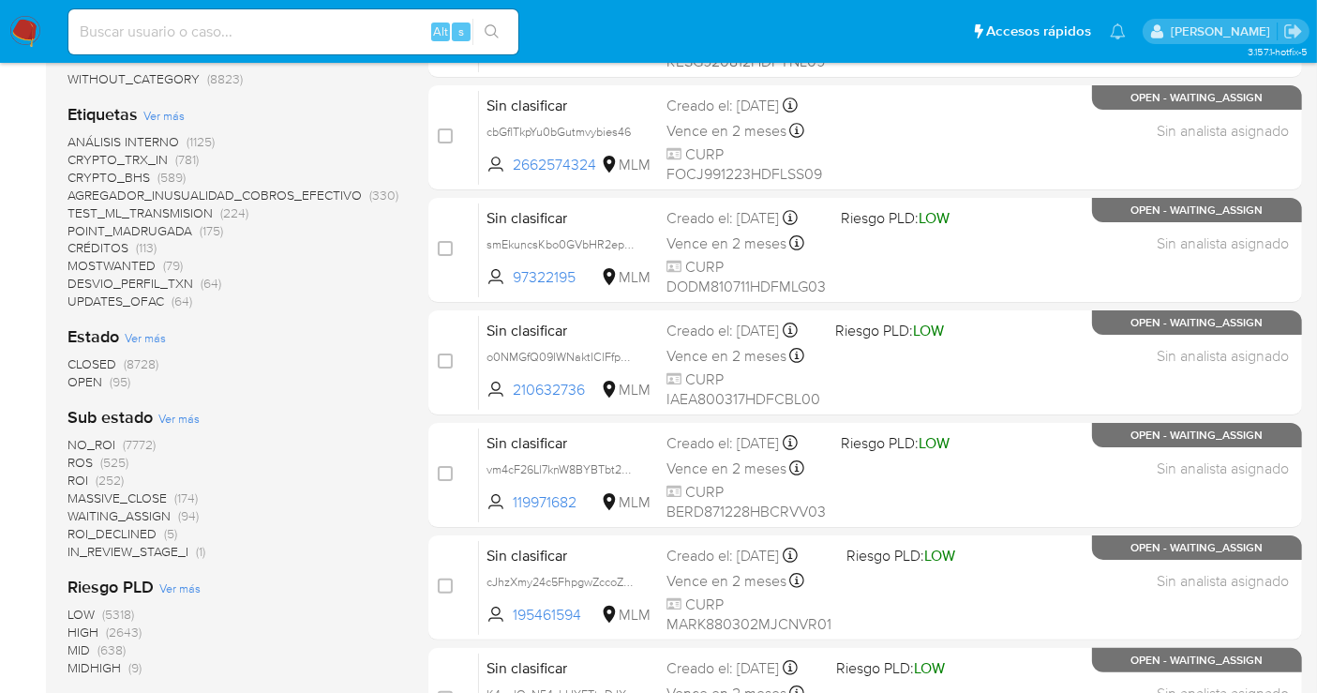
click at [91, 381] on span "OPEN" at bounding box center [84, 381] width 35 height 19
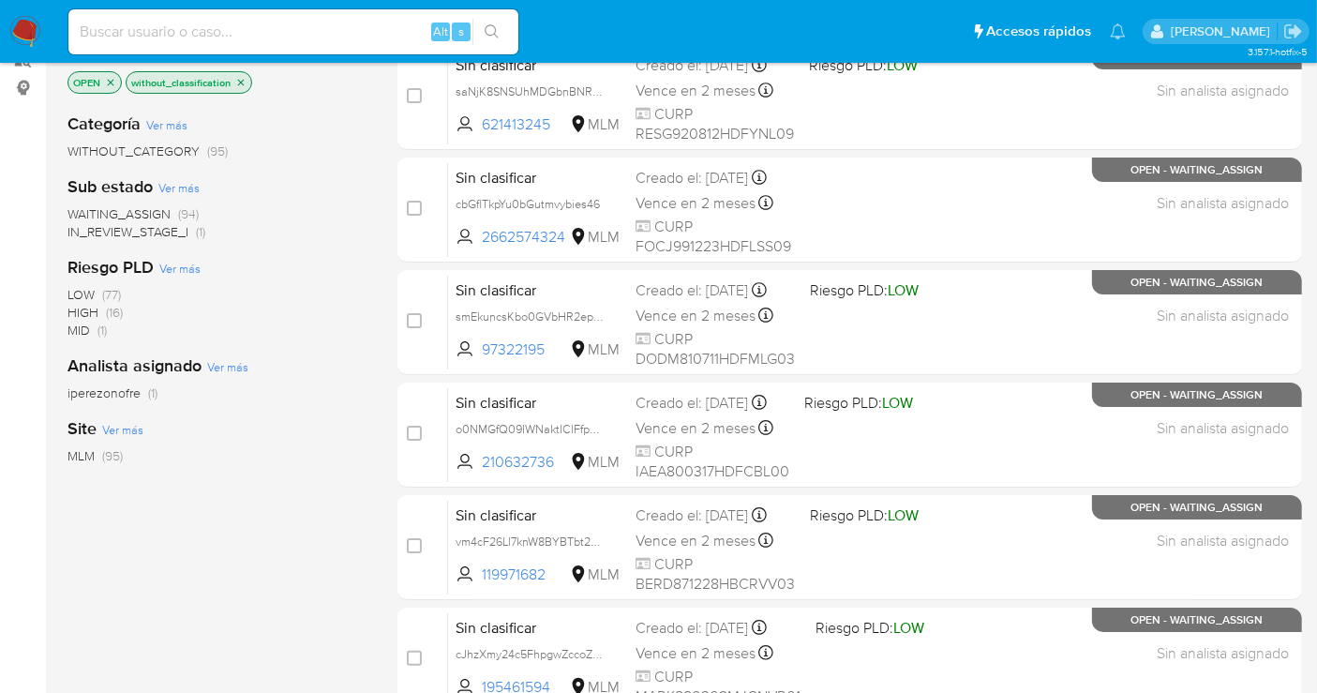
scroll to position [208, 0]
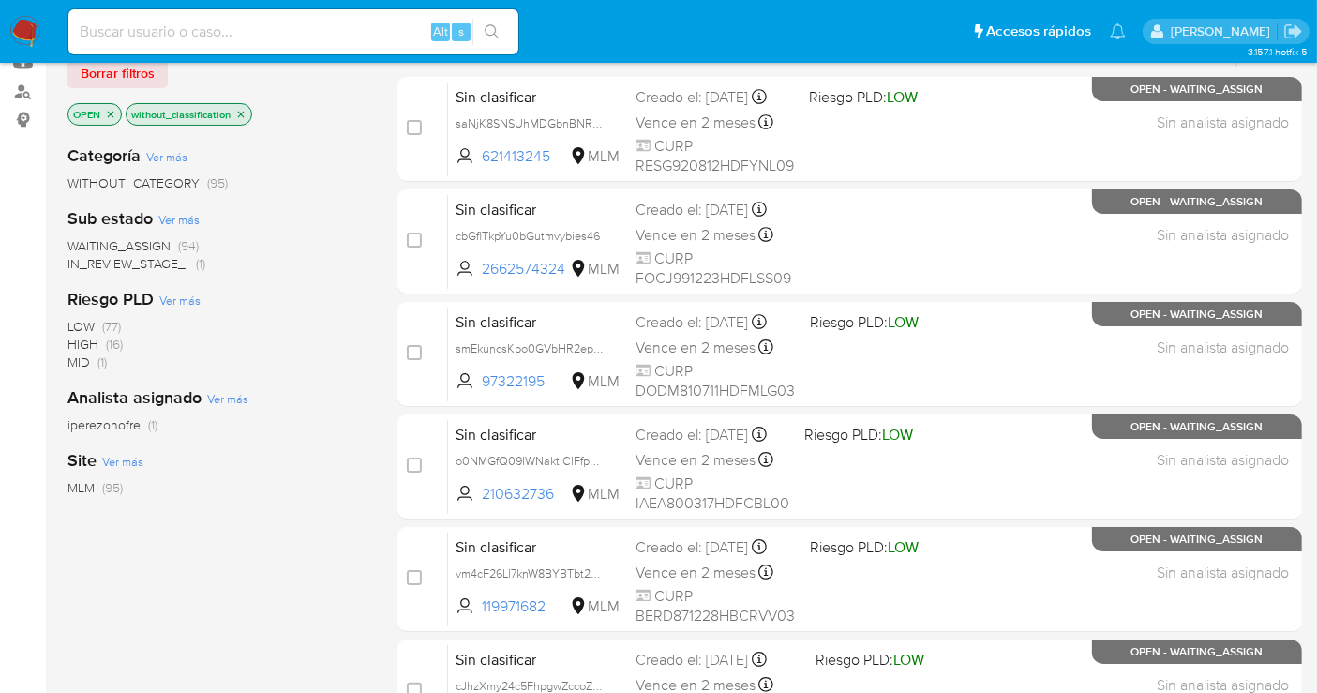
click at [114, 242] on span "WAITING_ASSIGN" at bounding box center [118, 245] width 103 height 19
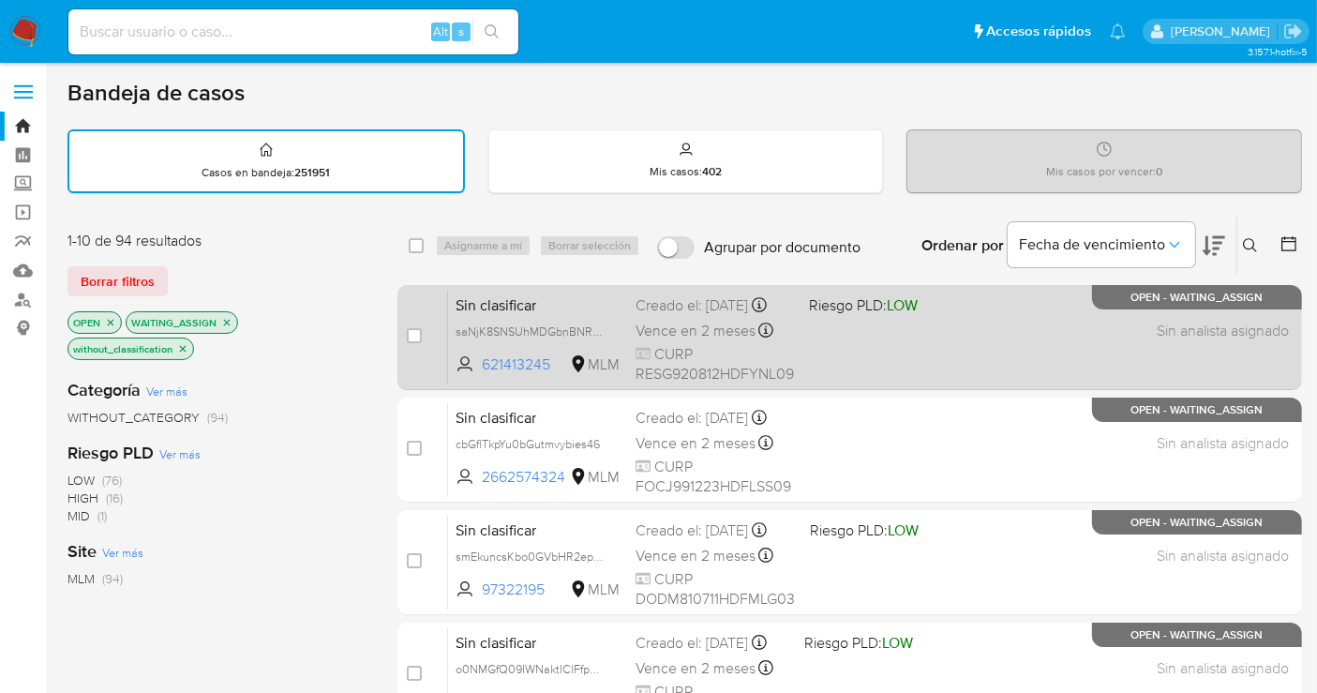
click at [610, 341] on span "saNjK8SNSUhMDGbnBNRyqGco" at bounding box center [538, 331] width 165 height 21
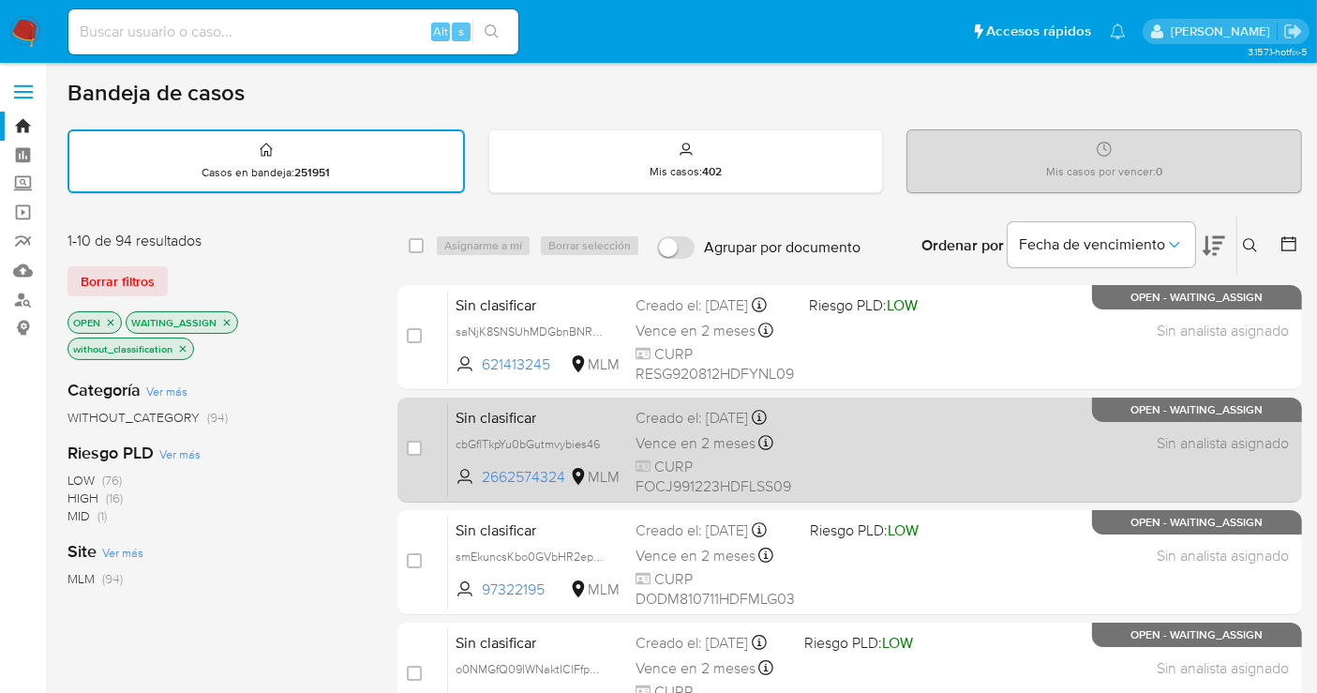
drag, startPoint x: 603, startPoint y: 344, endPoint x: 616, endPoint y: 477, distance: 133.8
click at [610, 454] on span "cbGflTkpYu0bGutmvybies46" at bounding box center [538, 443] width 165 height 21
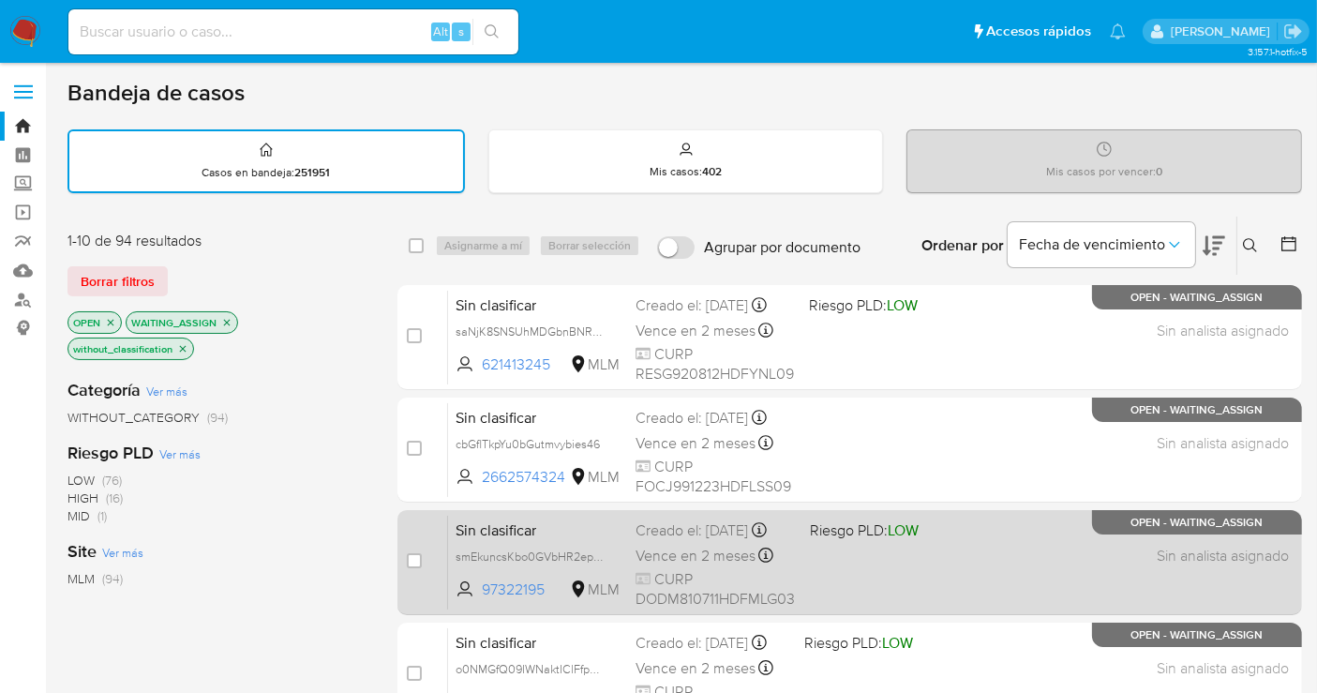
click at [612, 566] on span "smEkuncsKbo0GVbHR2epS9Wq" at bounding box center [538, 556] width 165 height 21
click at [608, 566] on span "smEkuncsKbo0GVbHR2epS9Wq" at bounding box center [538, 556] width 165 height 21
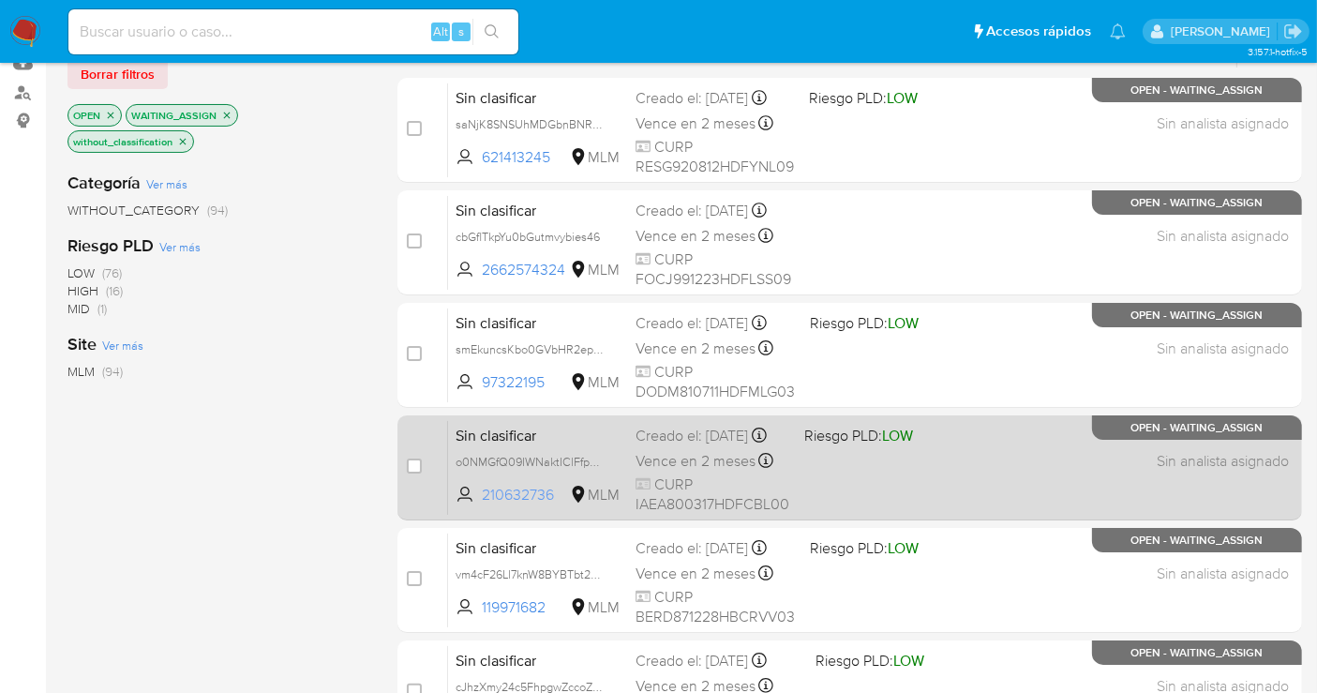
scroll to position [208, 0]
click at [596, 470] on span "o0NMGfQ09IWNaktIClFfpRLW" at bounding box center [534, 459] width 157 height 21
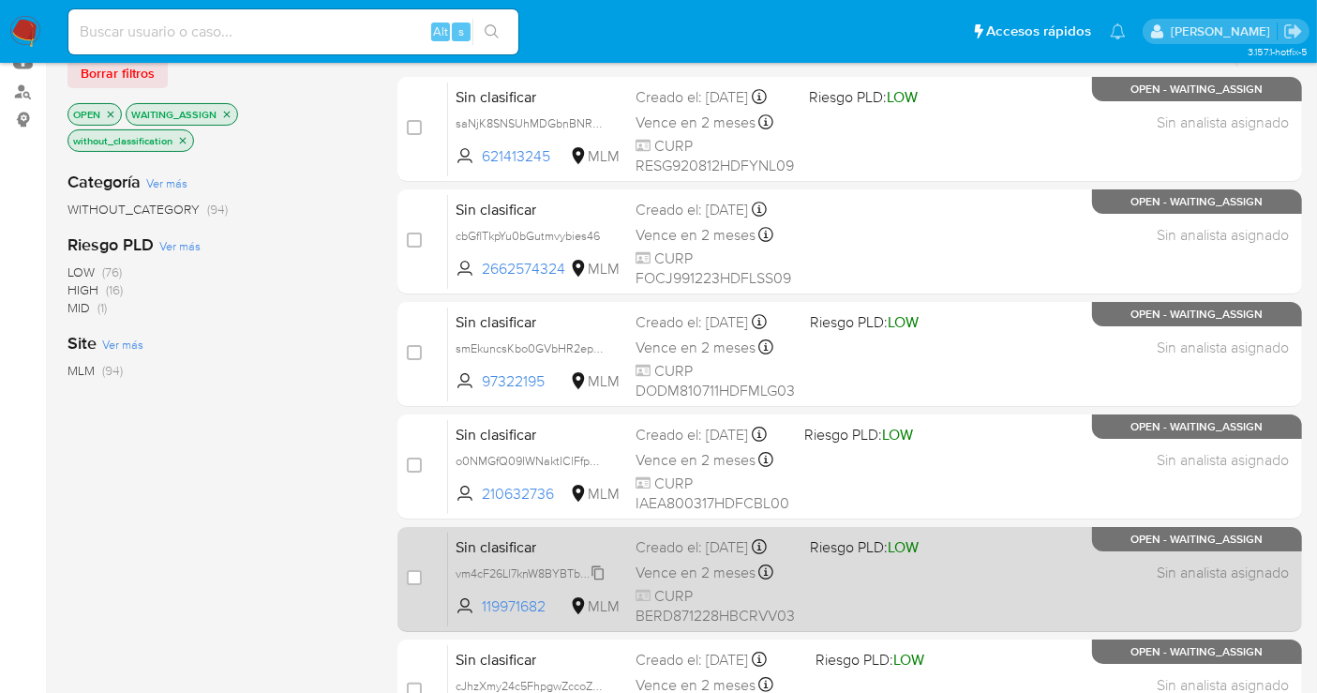
click at [605, 582] on span "vm4cF26Ll7knW8BYBTbt2kP5" at bounding box center [533, 572] width 154 height 21
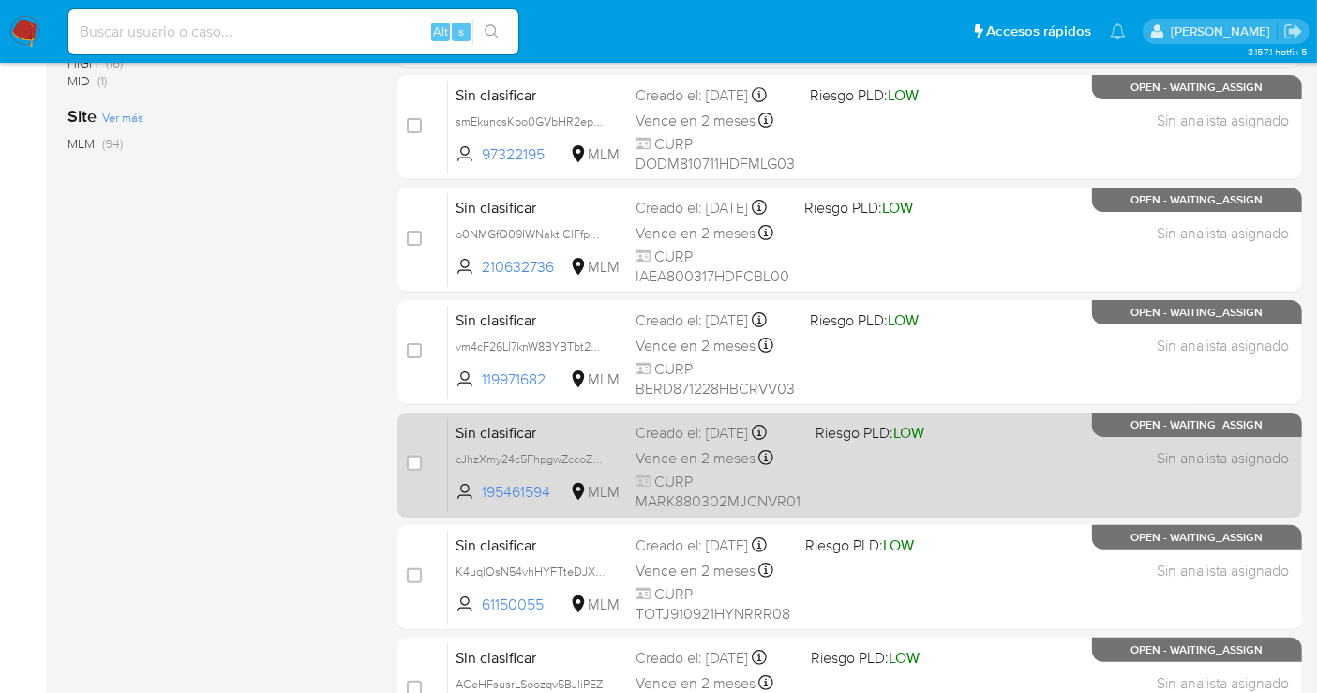
scroll to position [416, 0]
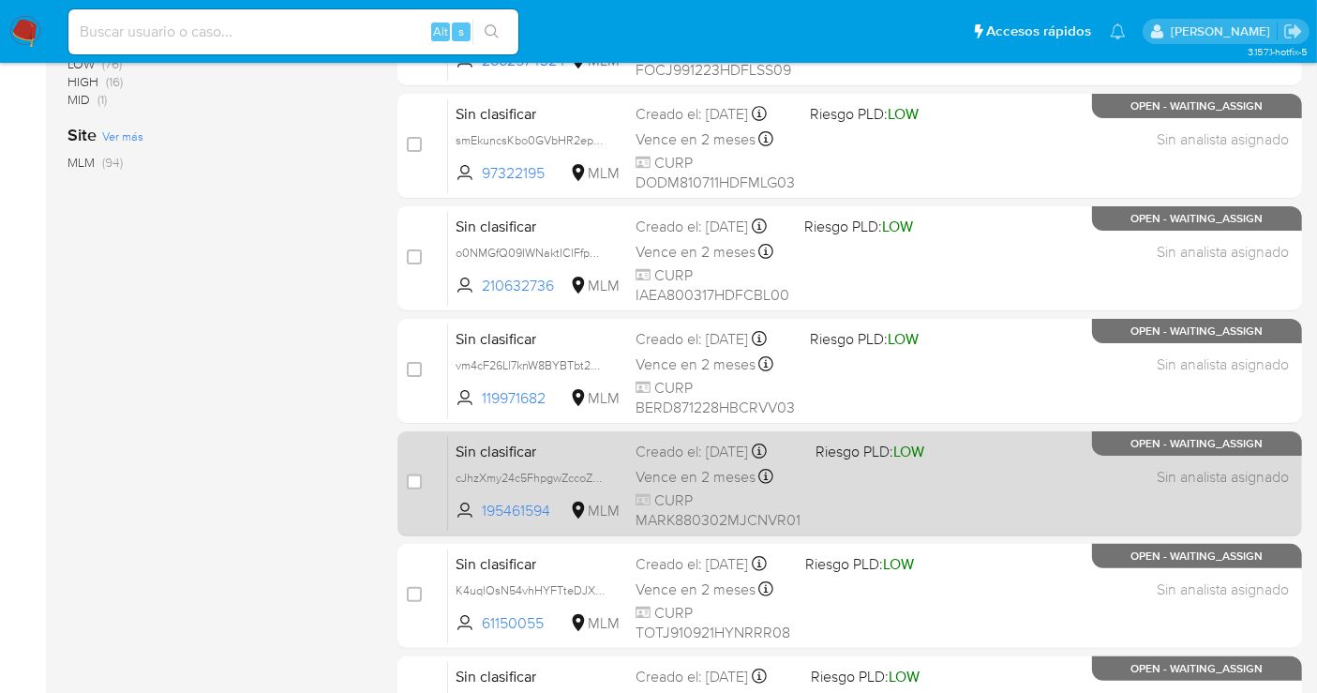
click at [607, 480] on span "cJhzXmy24c5FhpgwZccoZE0g" at bounding box center [538, 477] width 165 height 21
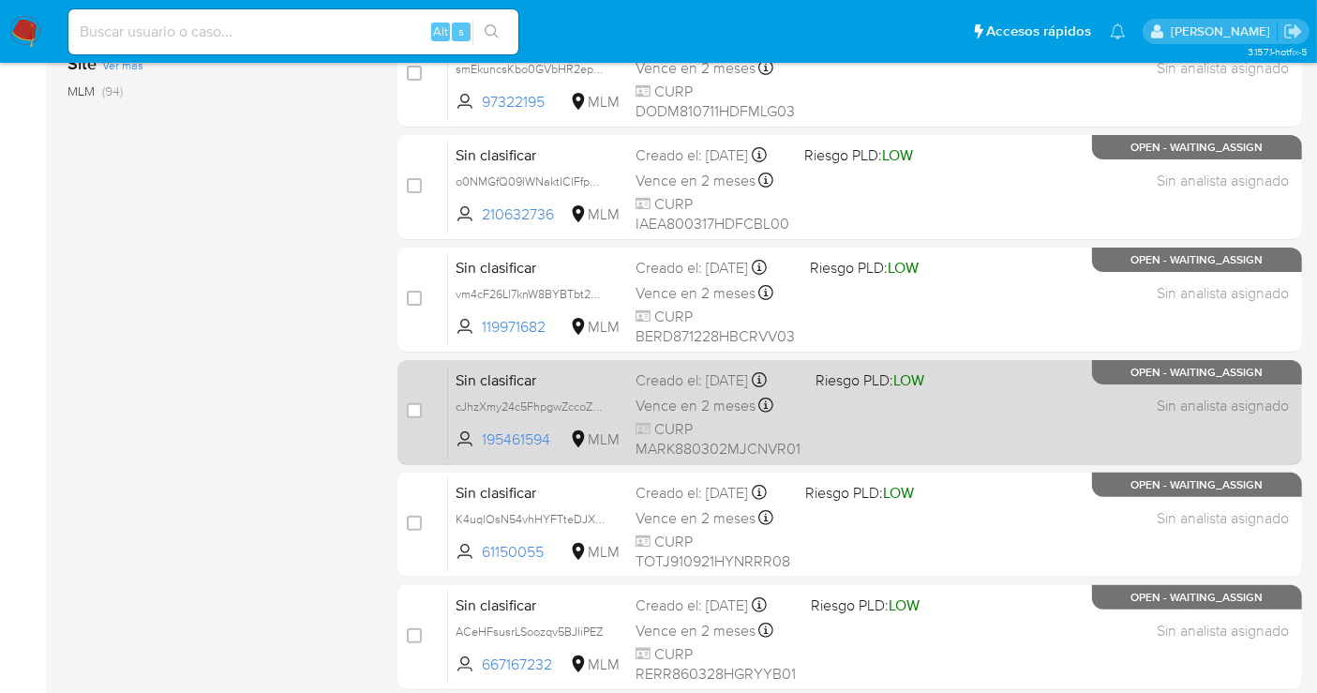
scroll to position [520, 0]
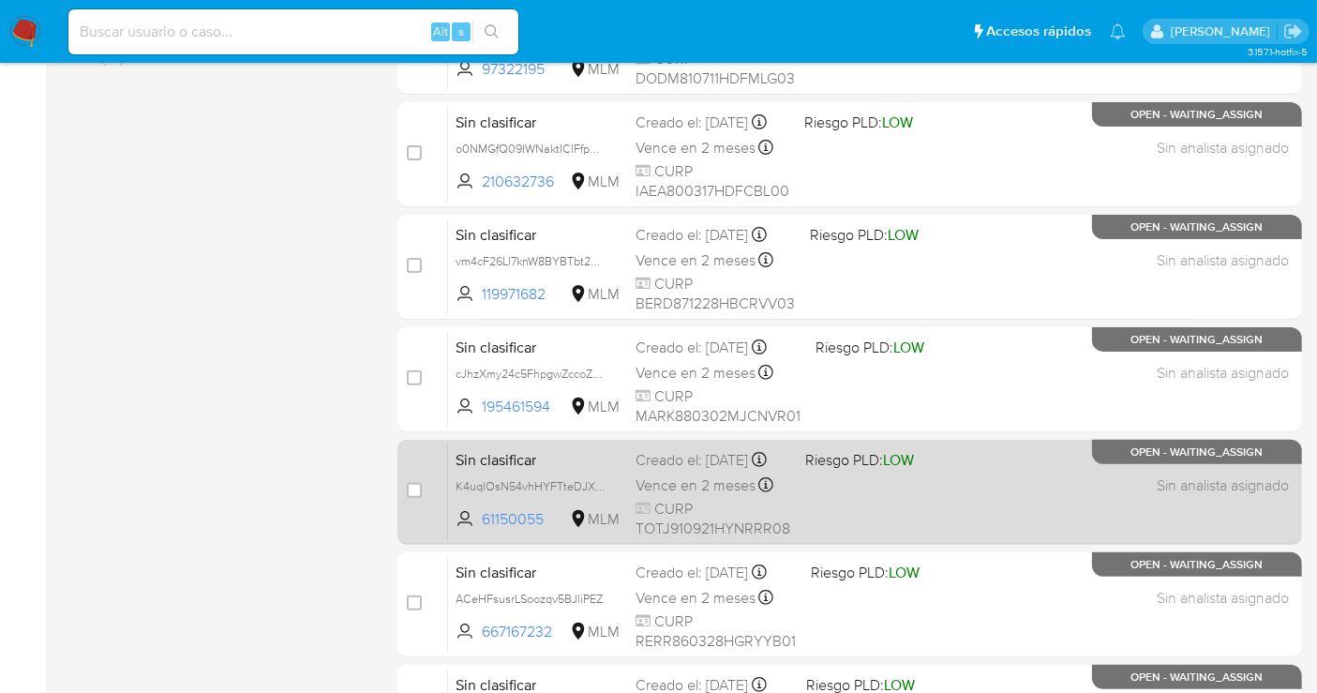
click at [618, 495] on span "K4uqlOsN54vhHYFTteDJXz8Y" at bounding box center [538, 485] width 165 height 21
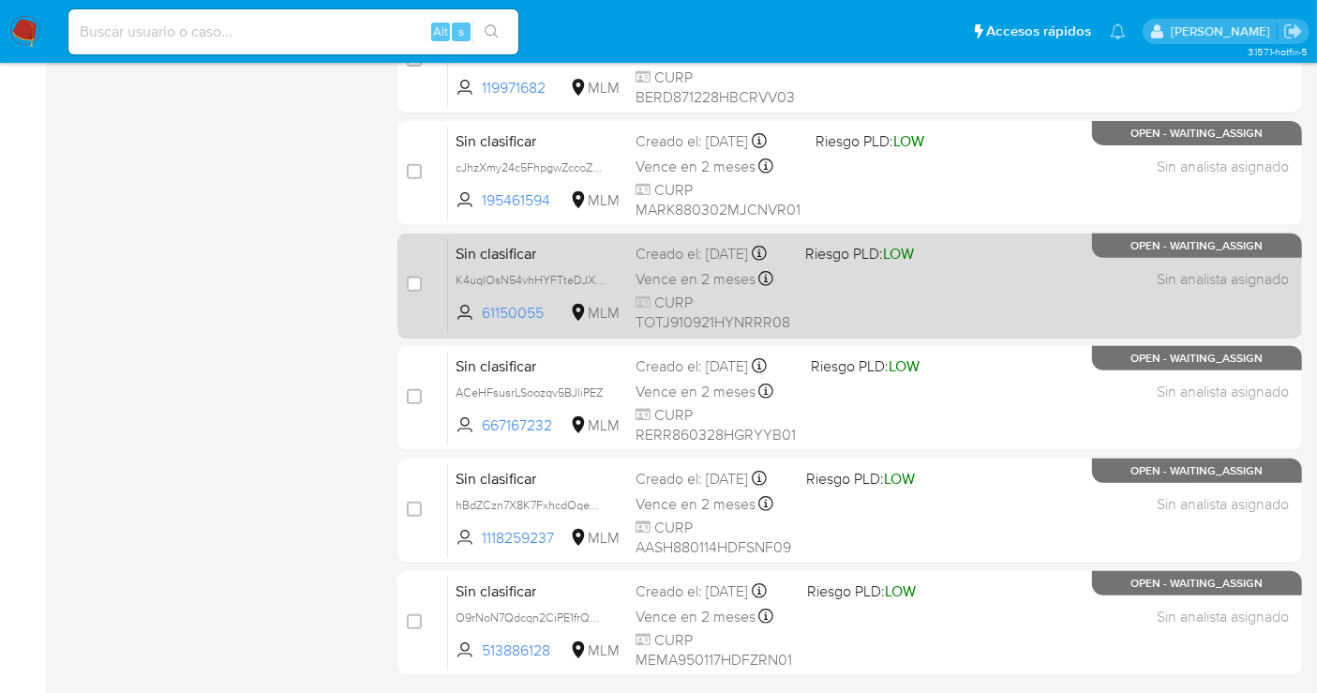
scroll to position [728, 0]
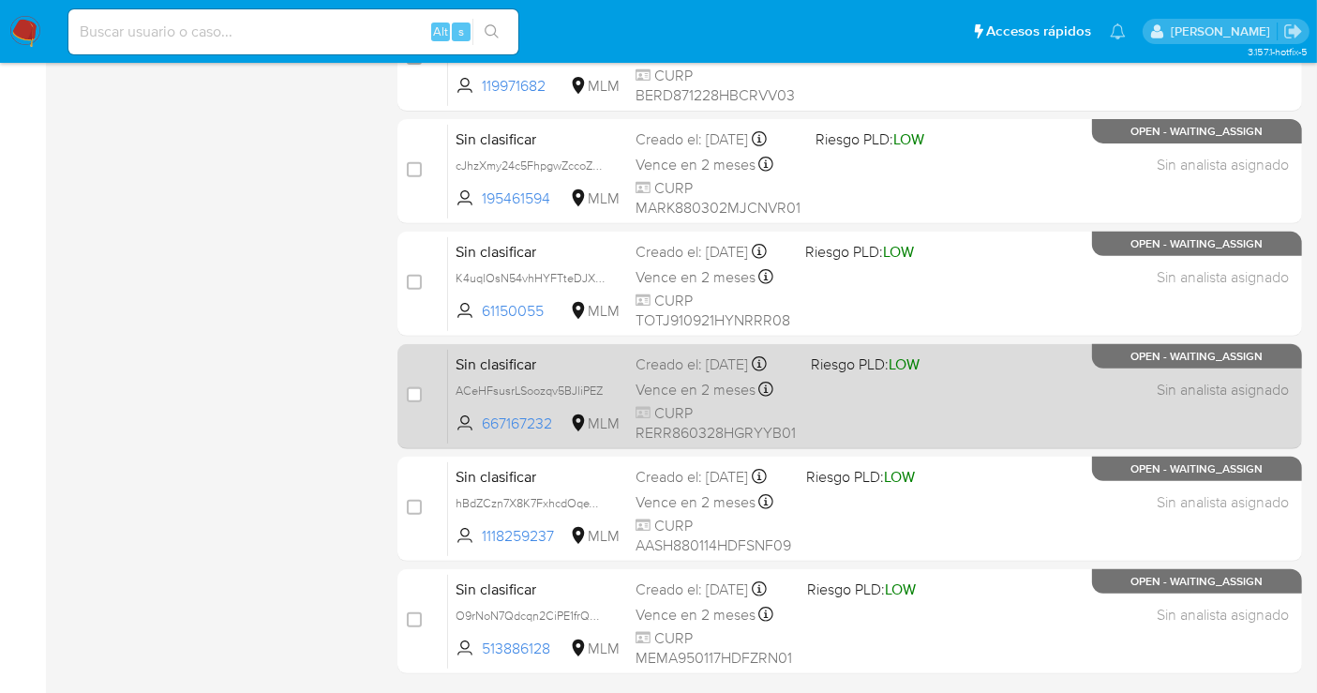
click at [610, 395] on span "ACeHFsusrLSoozqv5BJliPEZ" at bounding box center [538, 390] width 165 height 21
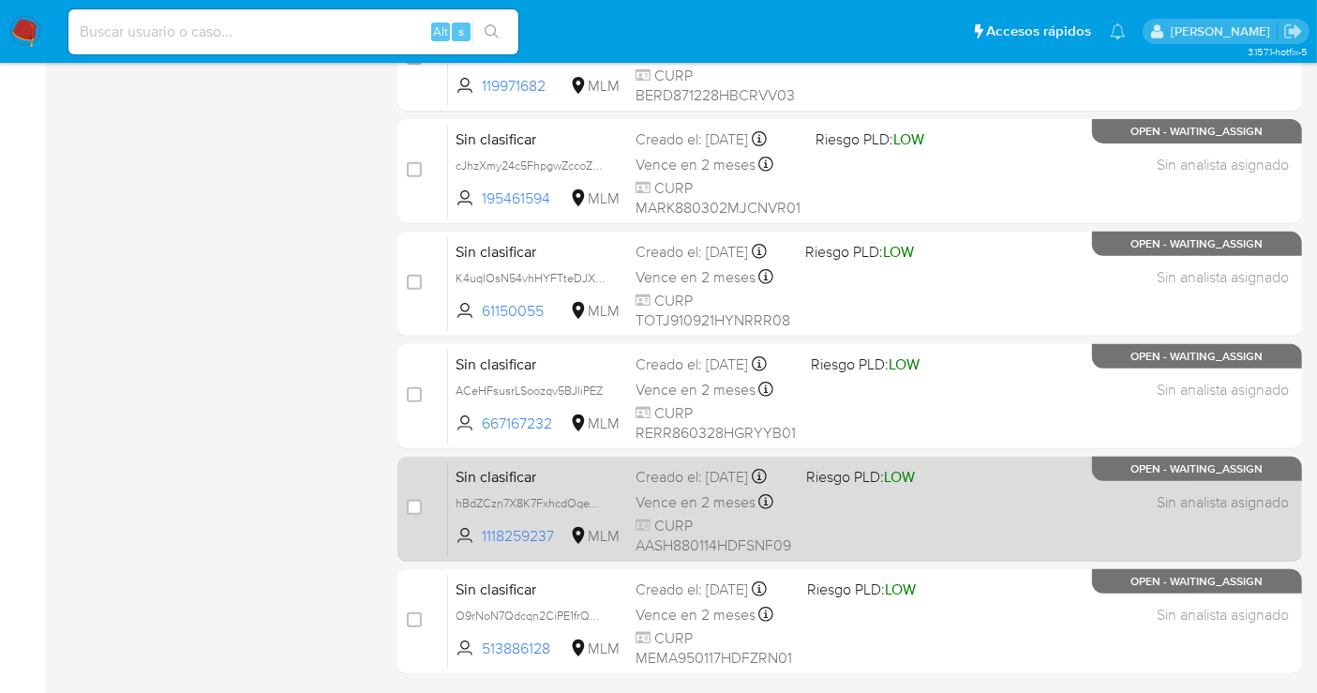
click at [610, 509] on span "hBdZCzn7X8K7FxhcdOqeYMhh" at bounding box center [538, 502] width 165 height 21
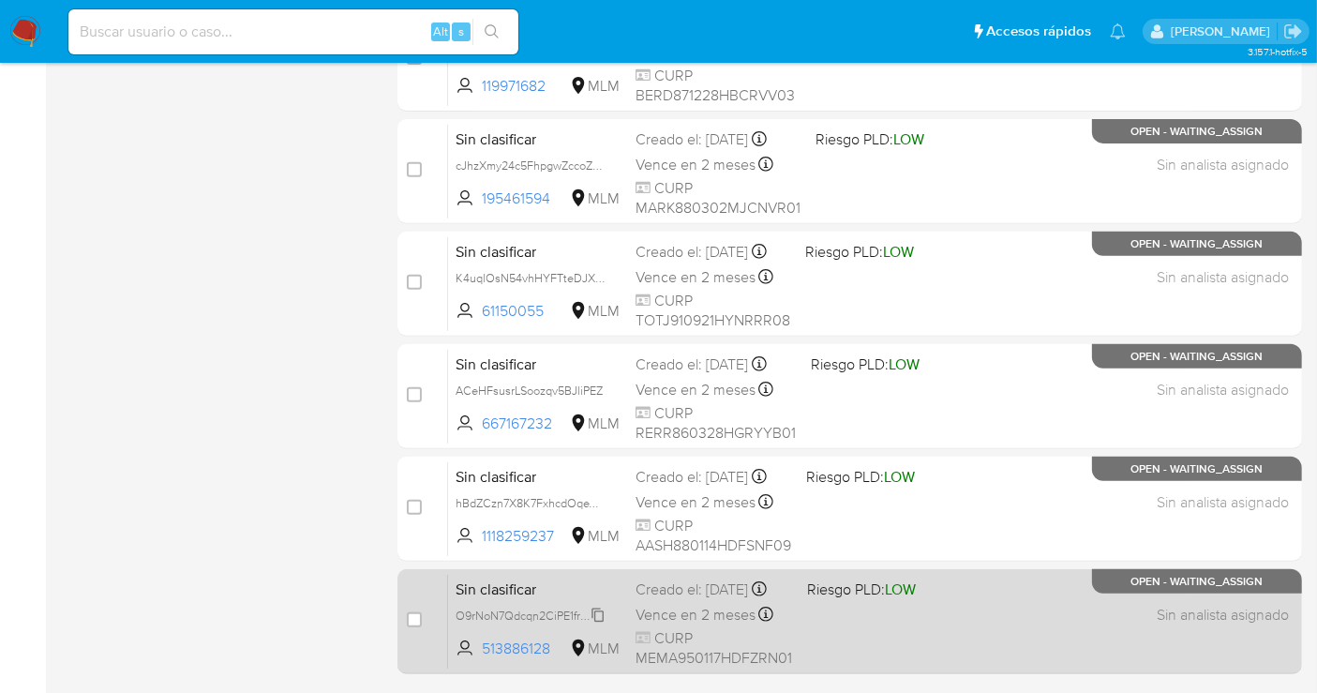
click at [596, 624] on span "O9rNoN7Qdcqn2CiPE1frQByV" at bounding box center [533, 614] width 155 height 21
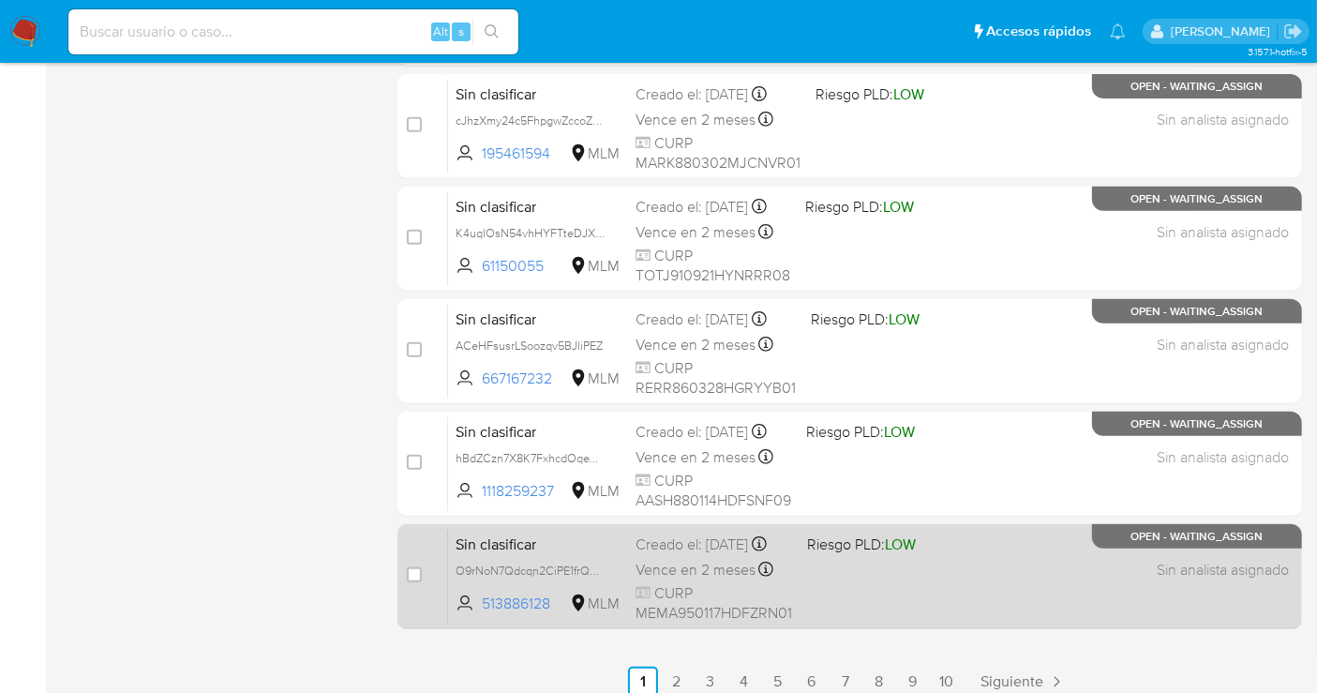
scroll to position [786, 0]
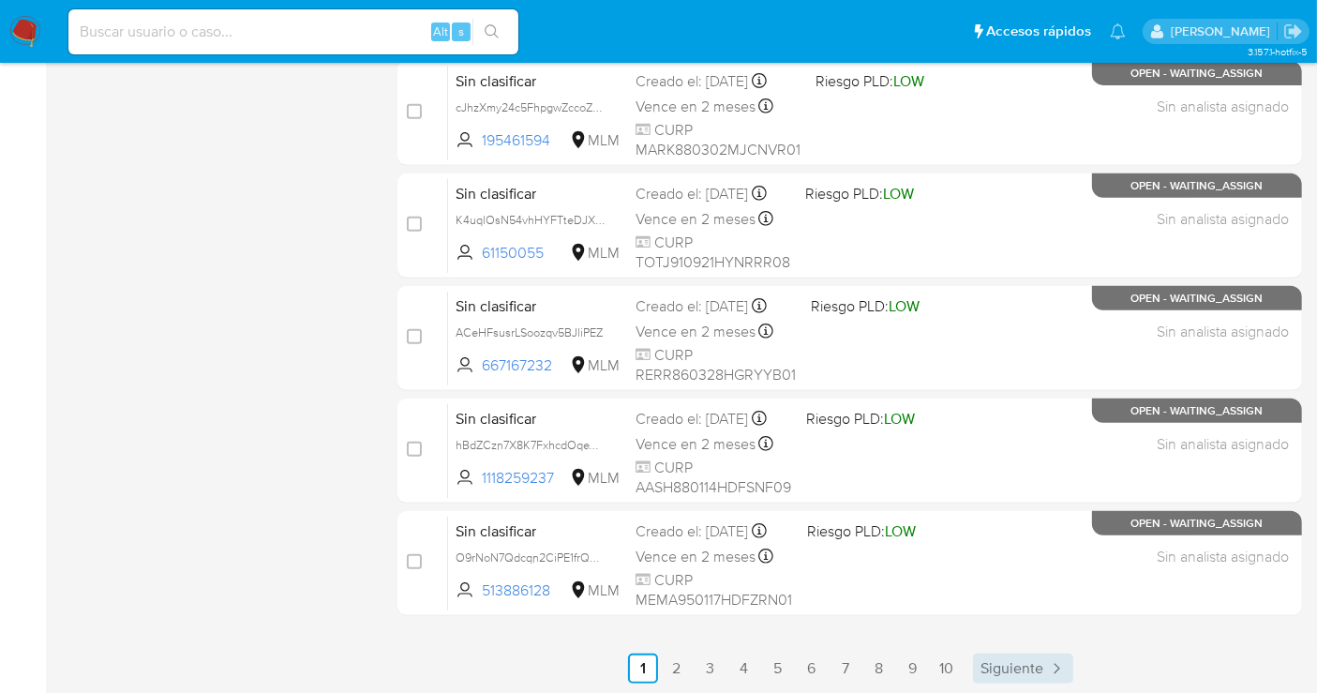
click at [993, 666] on span "Siguiente" at bounding box center [1012, 668] width 63 height 15
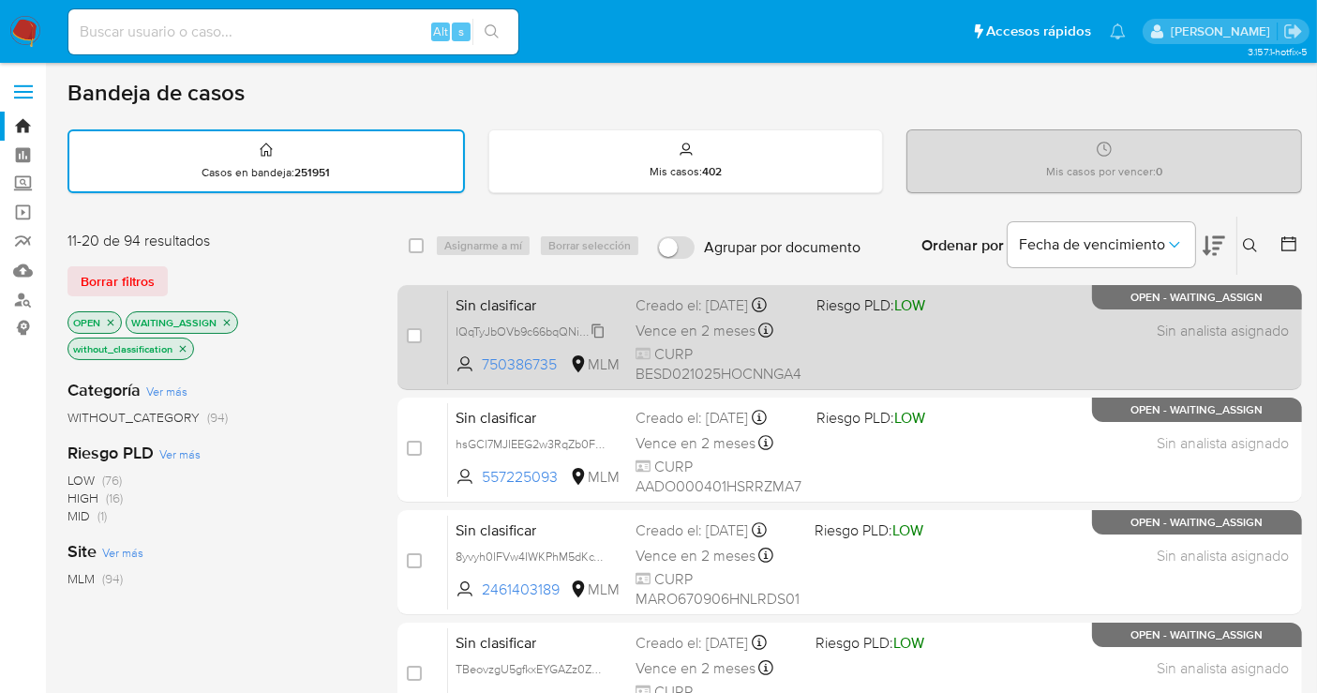
click at [602, 333] on span "IQqTyJbOVb9c66bqQNivOic3" at bounding box center [533, 330] width 154 height 21
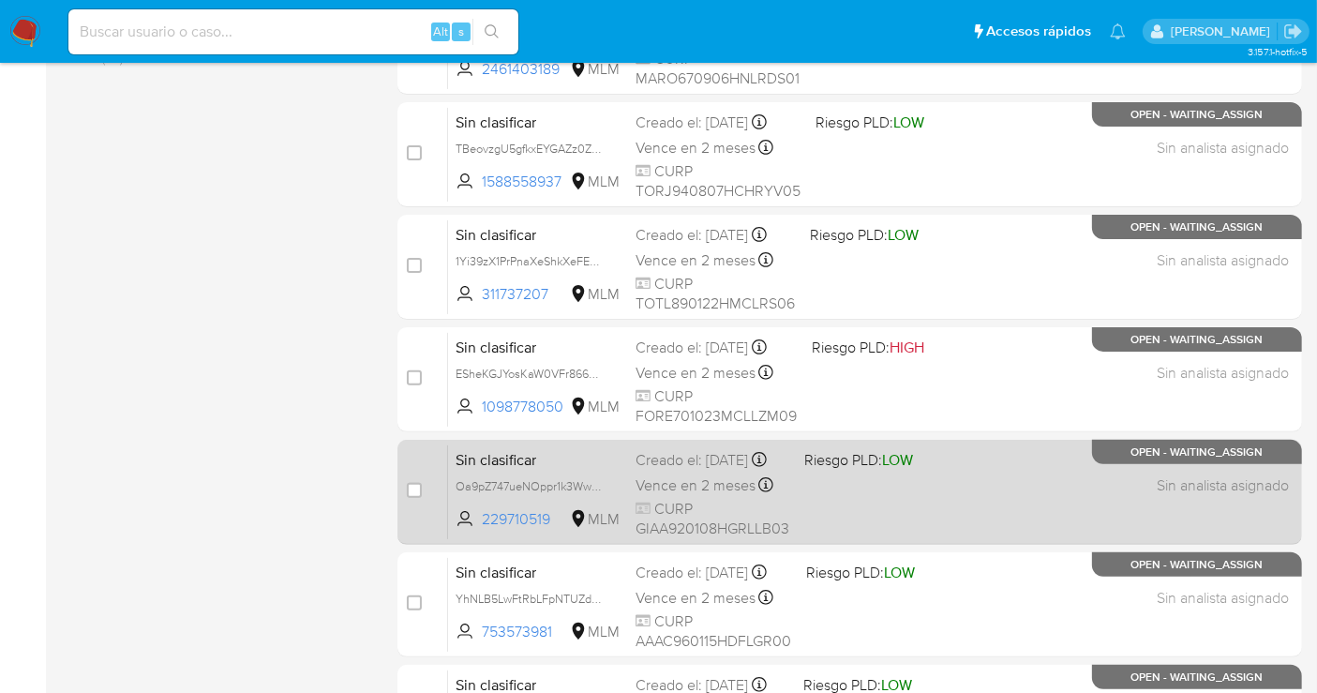
scroll to position [786, 0]
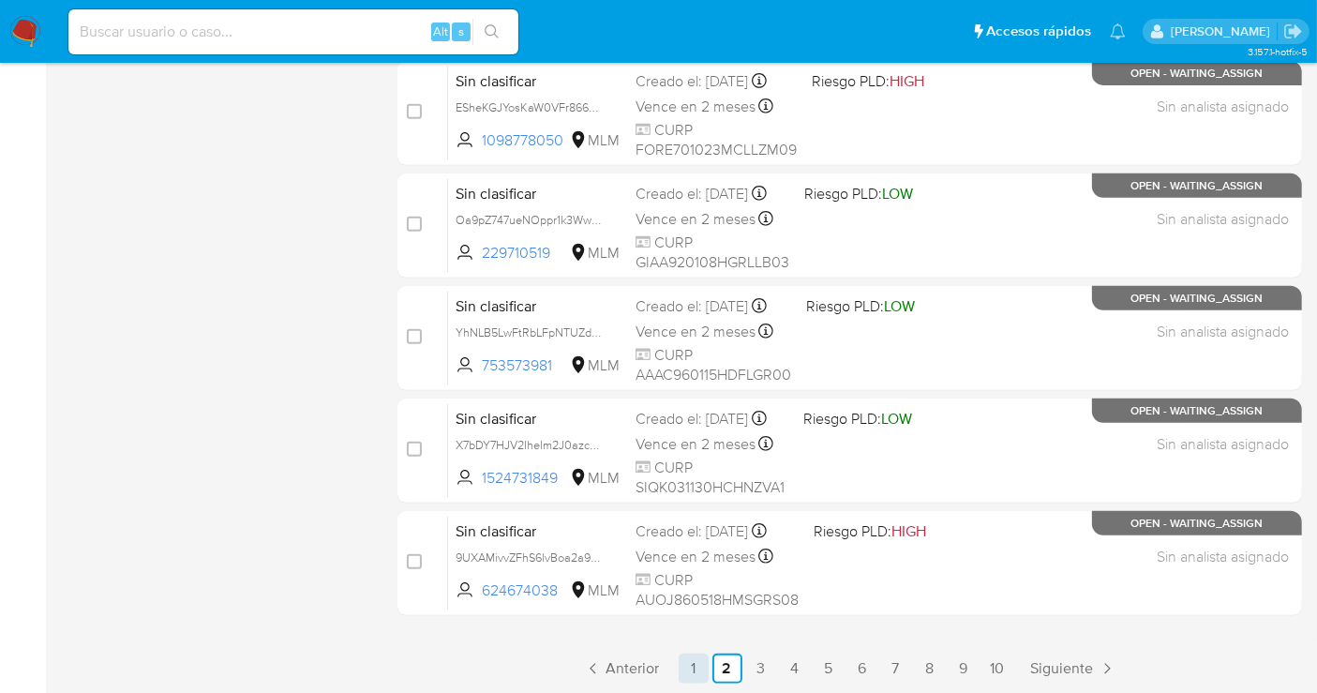
click at [688, 662] on link "1" at bounding box center [694, 668] width 30 height 30
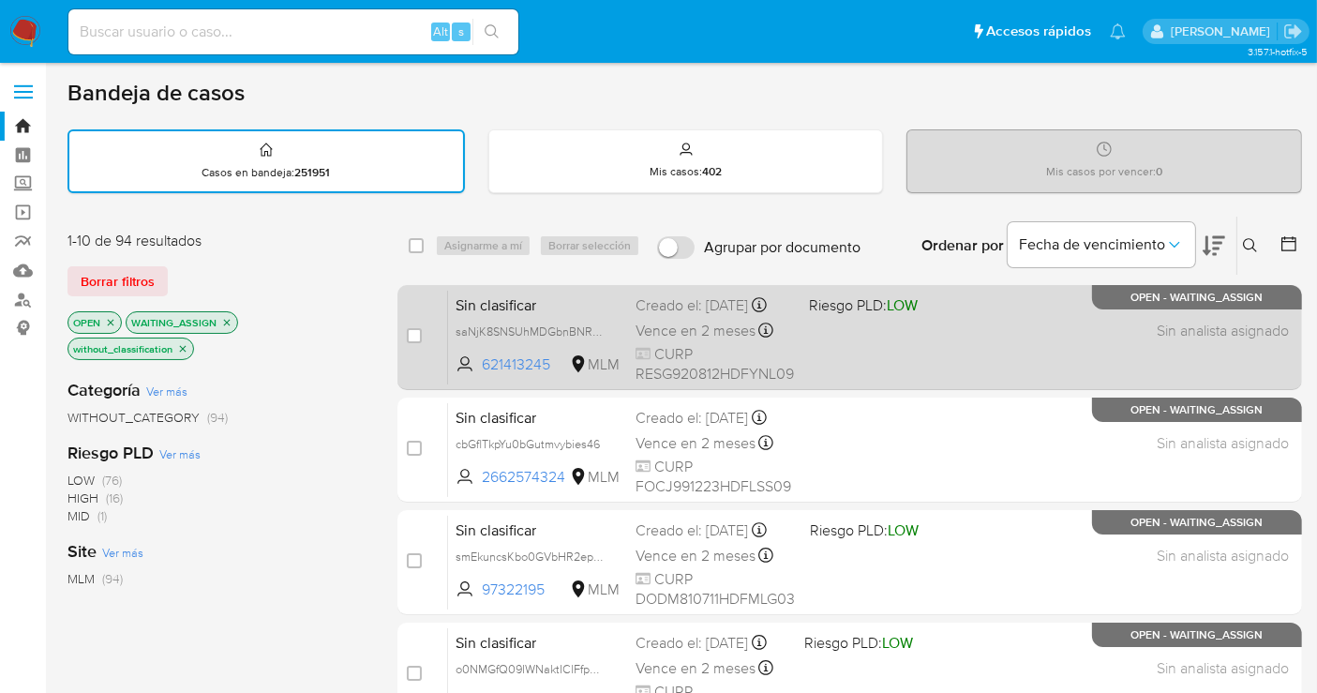
click at [657, 316] on div "Creado el: 01/09/2025 Creado el: 01/09/2025 08:56:21" at bounding box center [715, 305] width 158 height 21
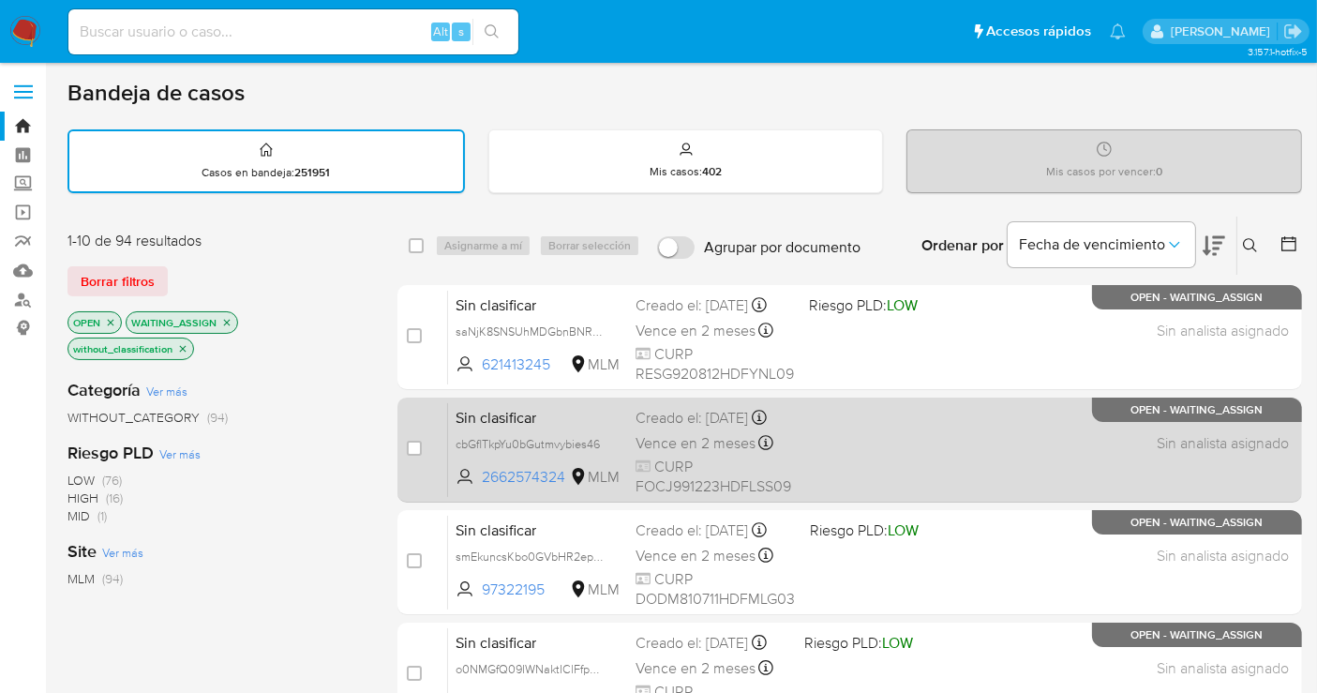
click at [498, 440] on div "Sin clasificar cbGflTkpYu0bGutmvybies46 2662574324 MLM Creado el: 01/09/2025 Cr…" at bounding box center [870, 449] width 845 height 95
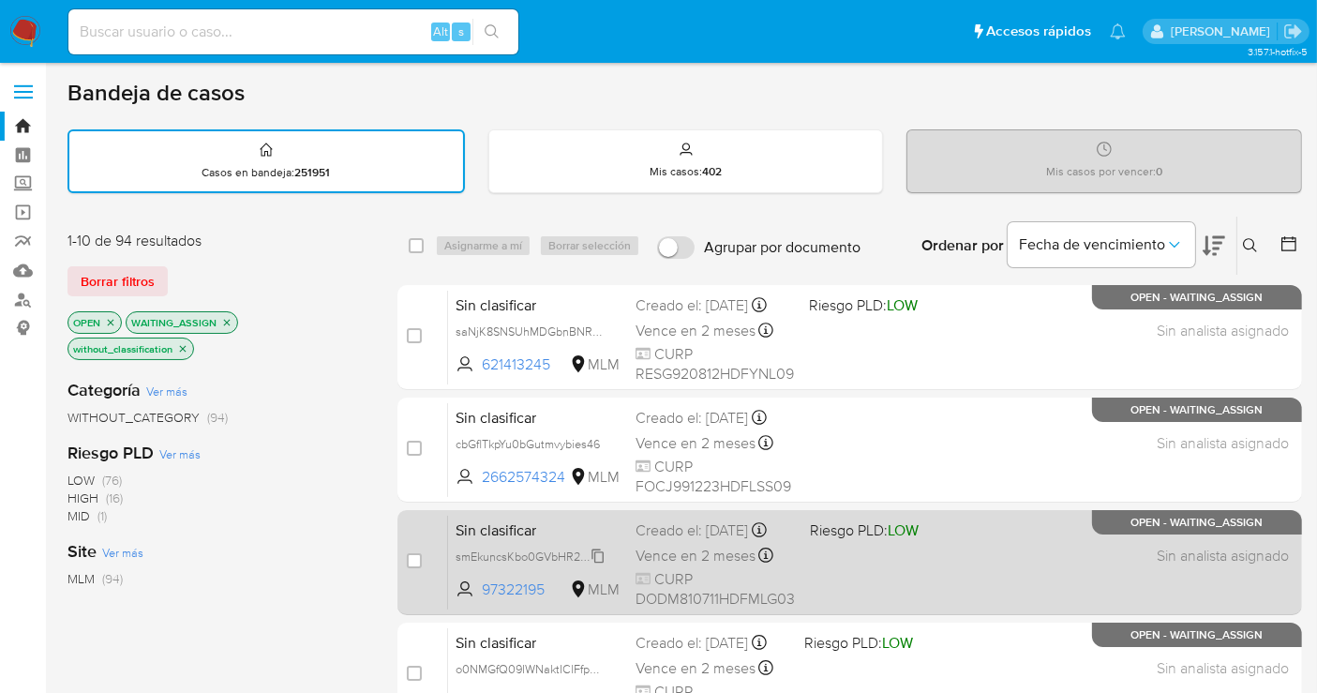
click at [538, 564] on span "smEkuncsKbo0GVbHR2epS9Wq" at bounding box center [539, 555] width 167 height 21
click at [491, 534] on span "Sin clasificar" at bounding box center [538, 529] width 165 height 24
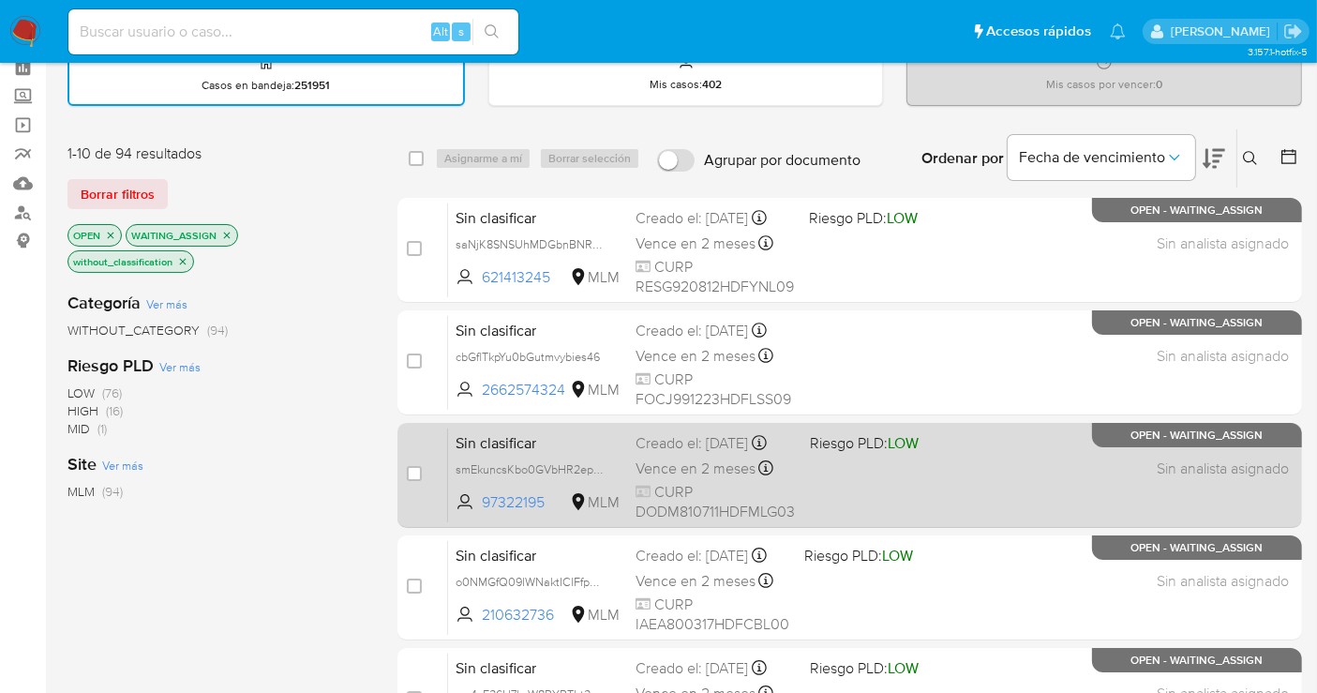
scroll to position [208, 0]
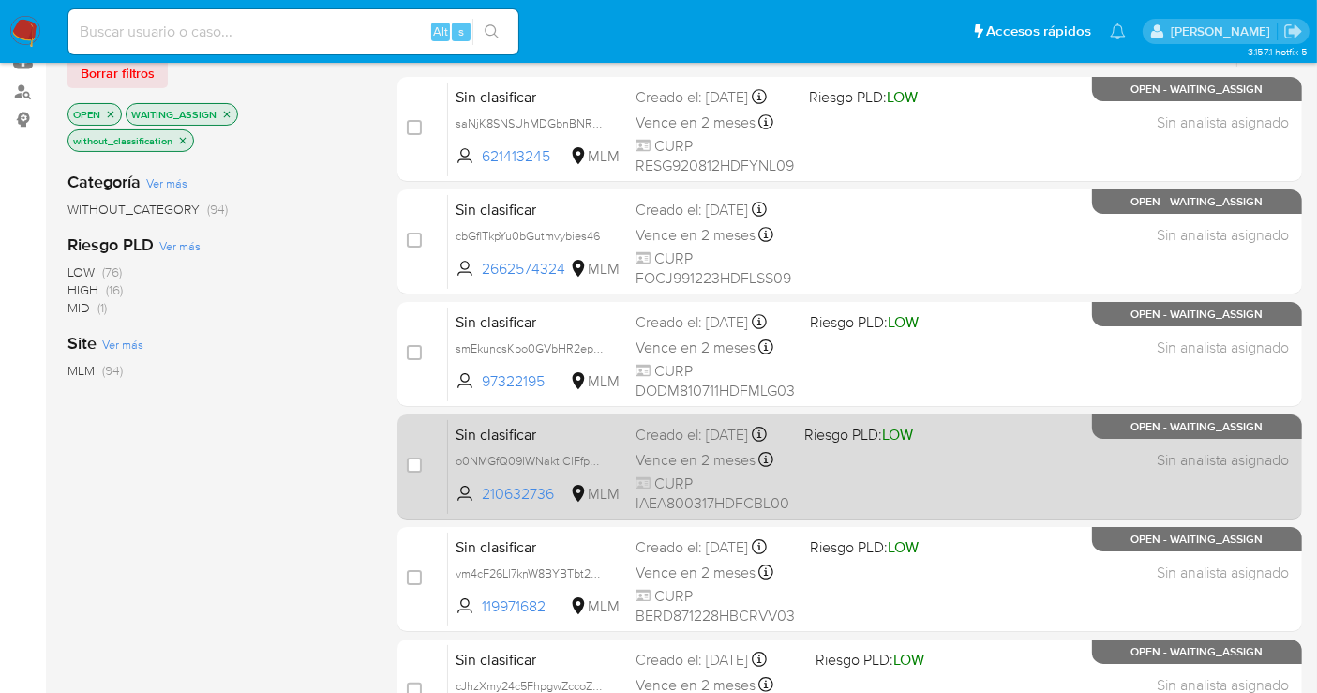
click at [496, 445] on span "Sin clasificar" at bounding box center [538, 433] width 165 height 24
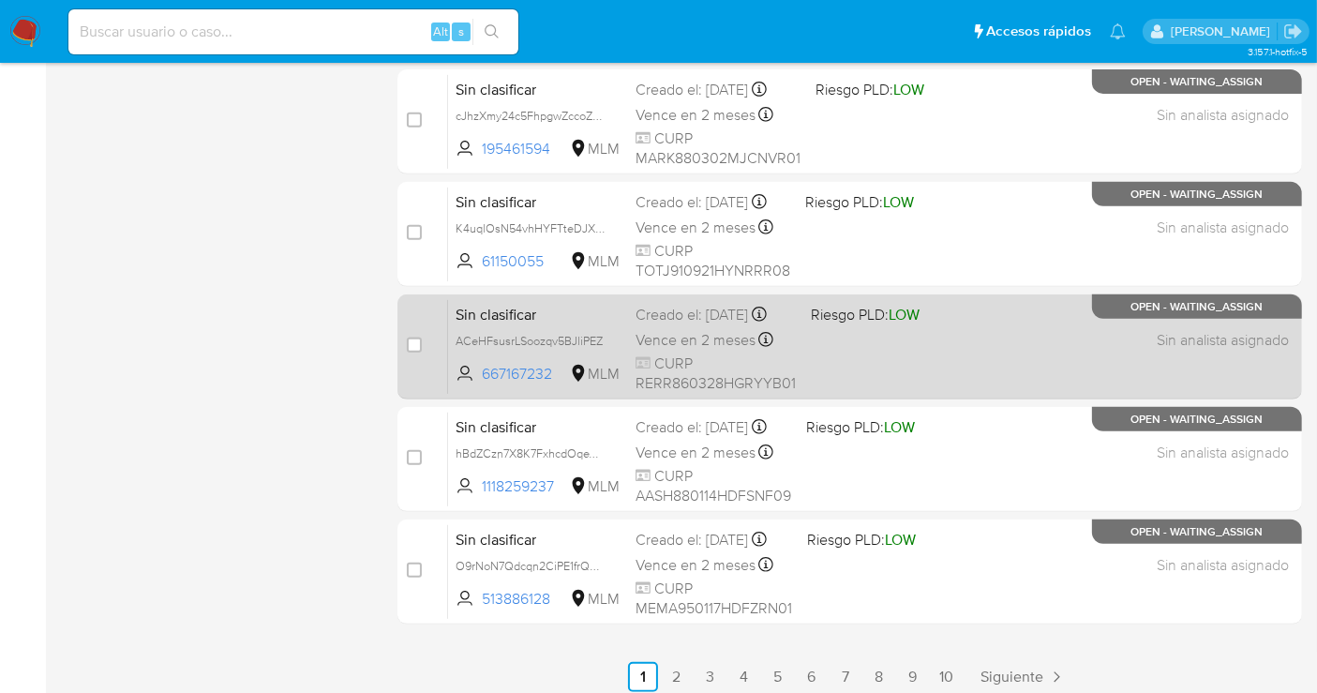
scroll to position [786, 0]
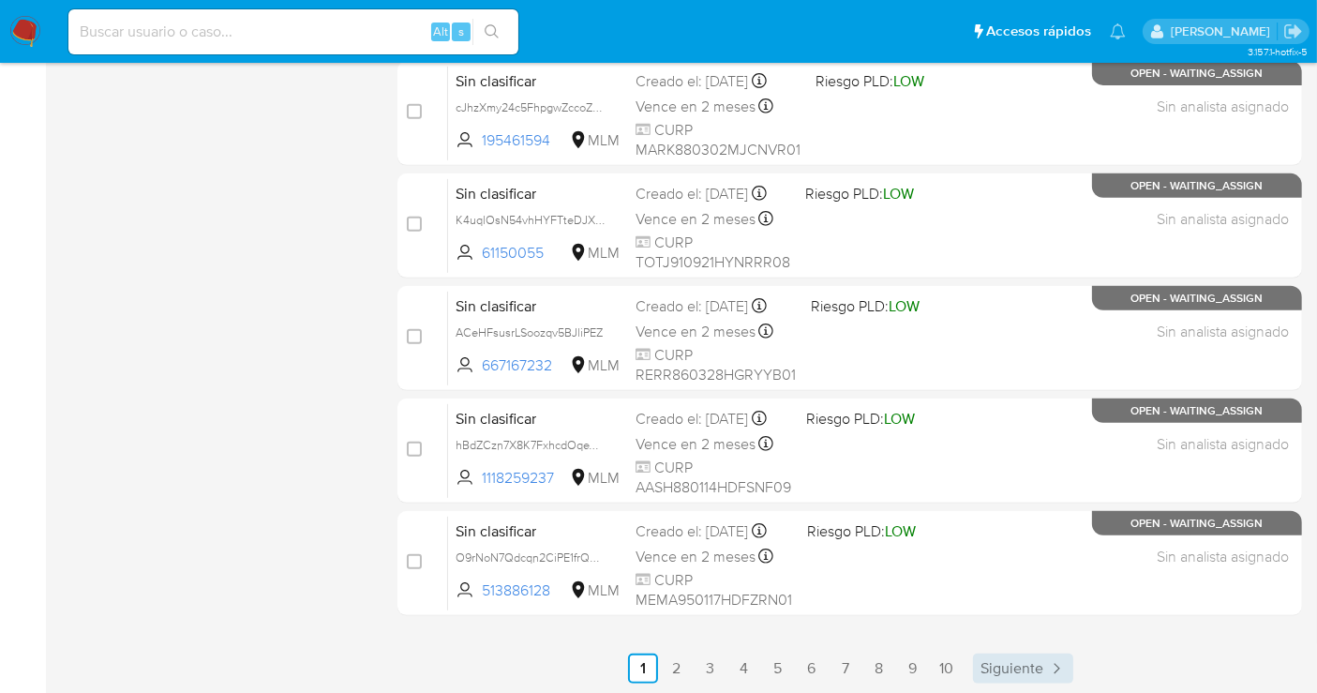
click at [995, 666] on span "Siguiente" at bounding box center [1012, 668] width 63 height 15
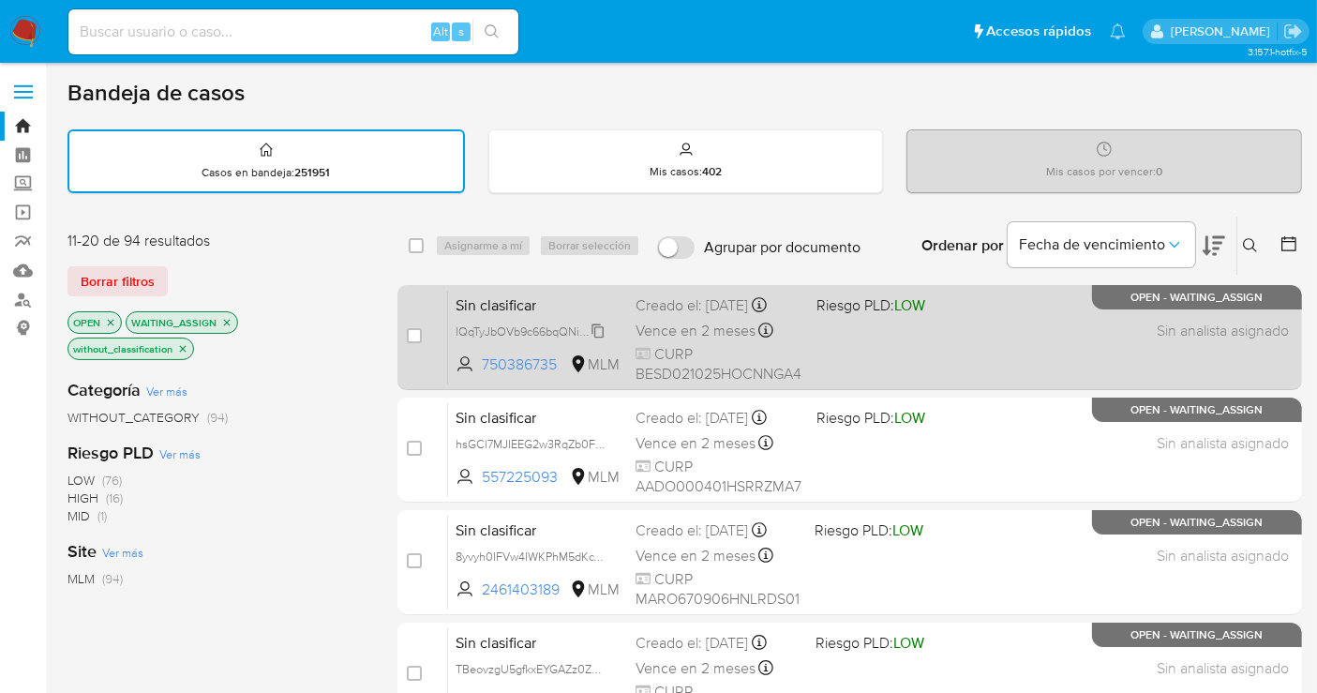
click at [601, 328] on span "IQqTyJbOVb9c66bqQNivOic3" at bounding box center [533, 330] width 154 height 21
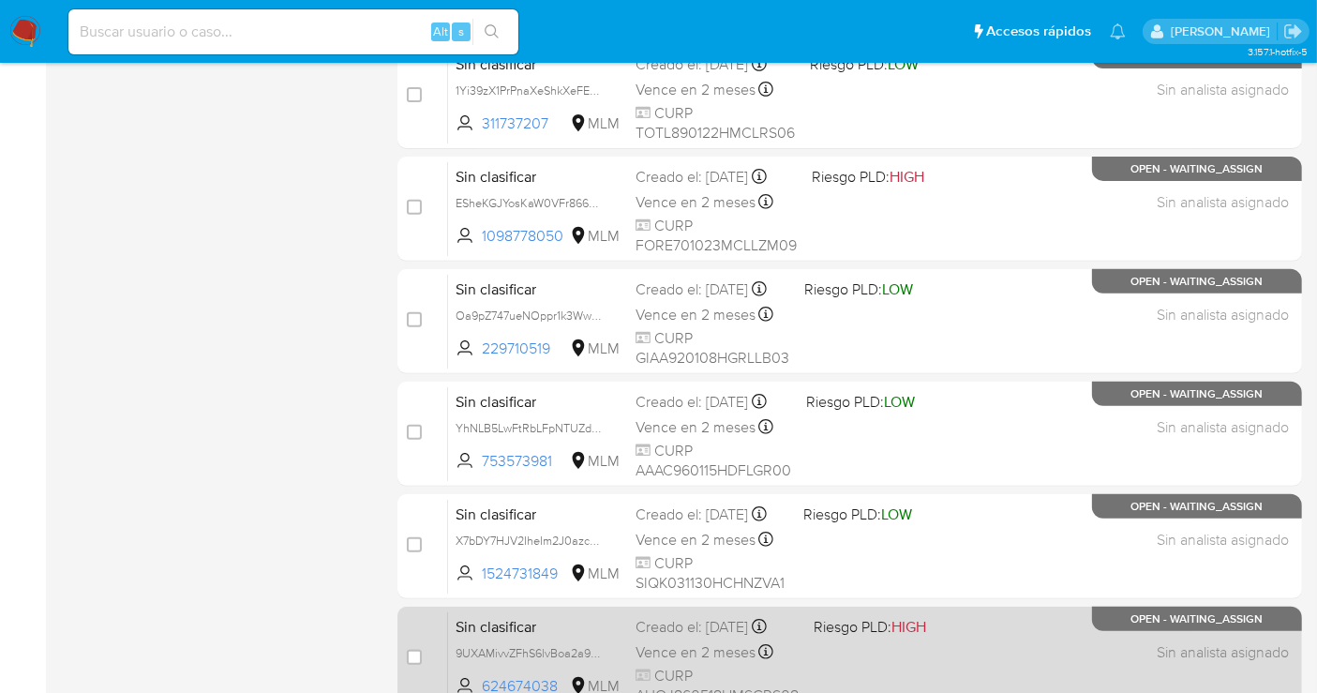
scroll to position [786, 0]
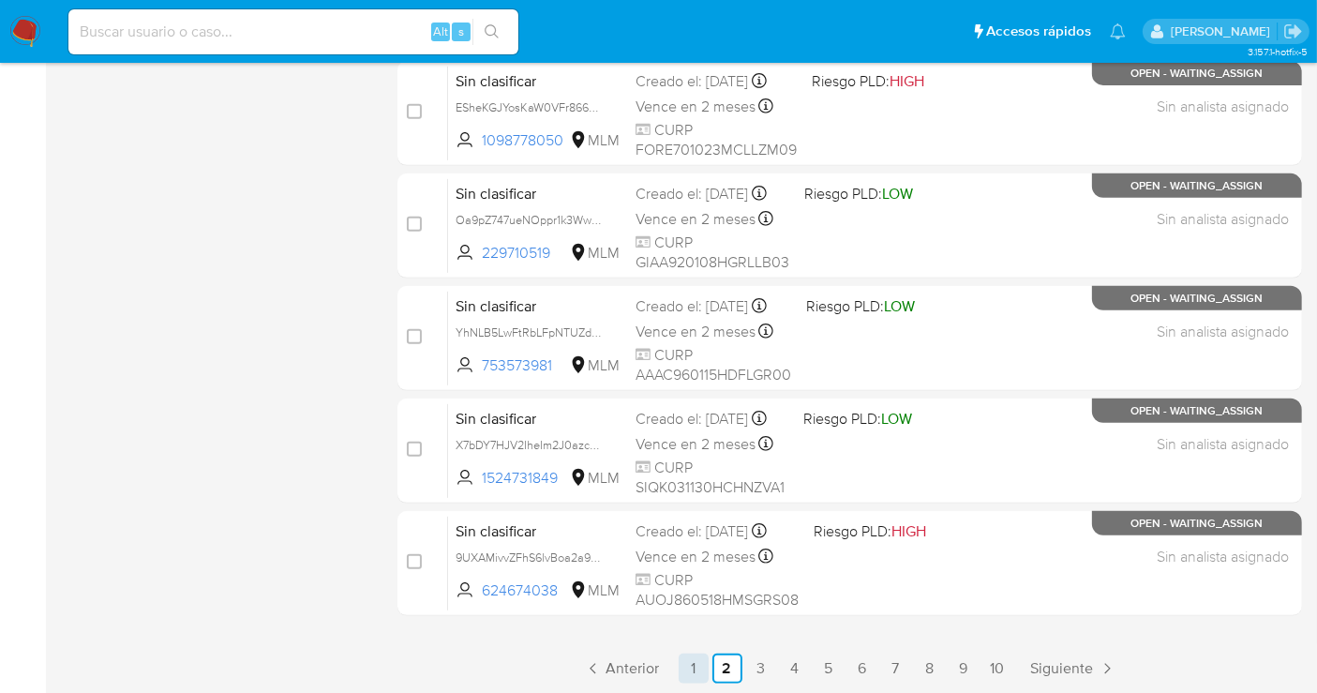
click at [706, 670] on link "1" at bounding box center [694, 668] width 30 height 30
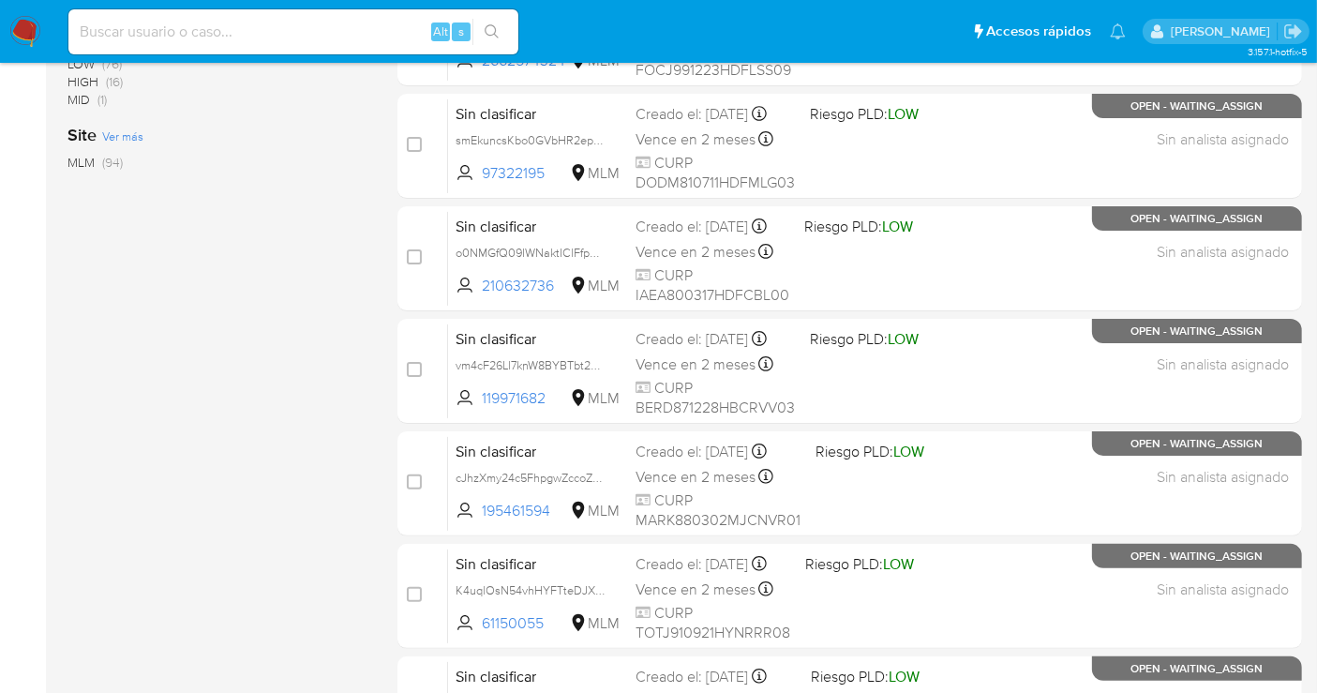
scroll to position [786, 0]
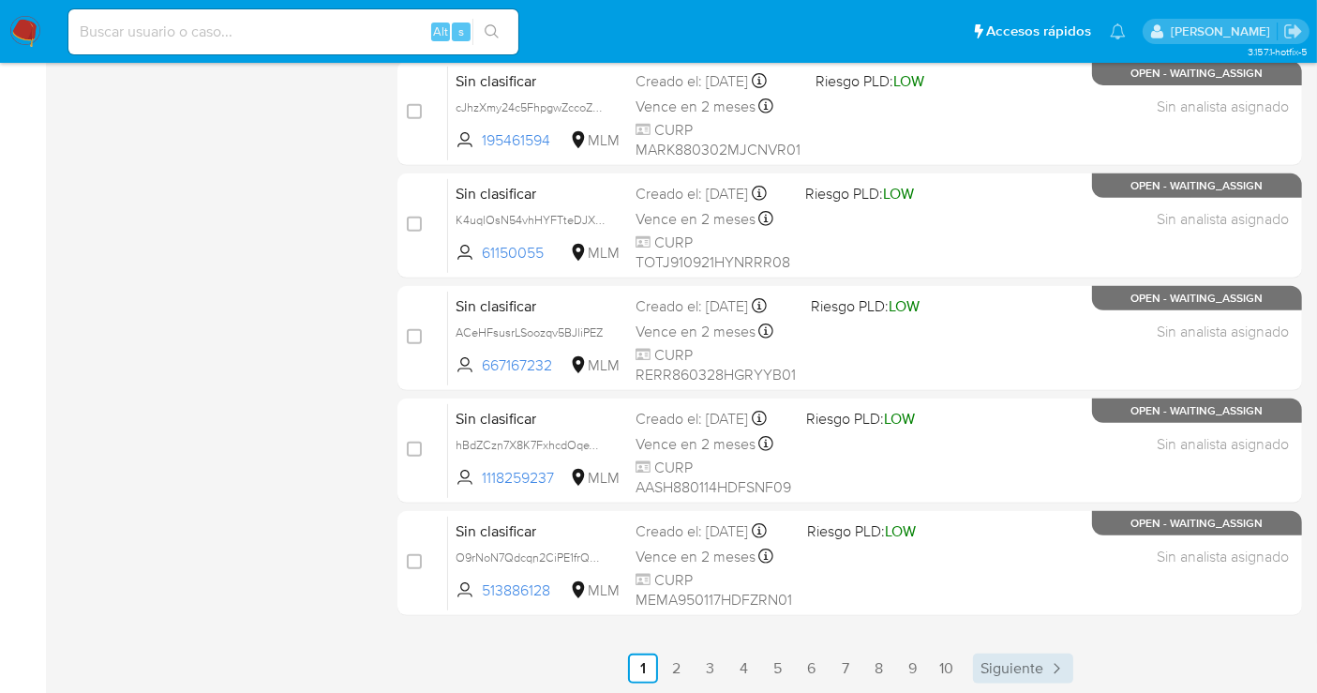
click at [1011, 666] on span "Siguiente" at bounding box center [1012, 668] width 63 height 15
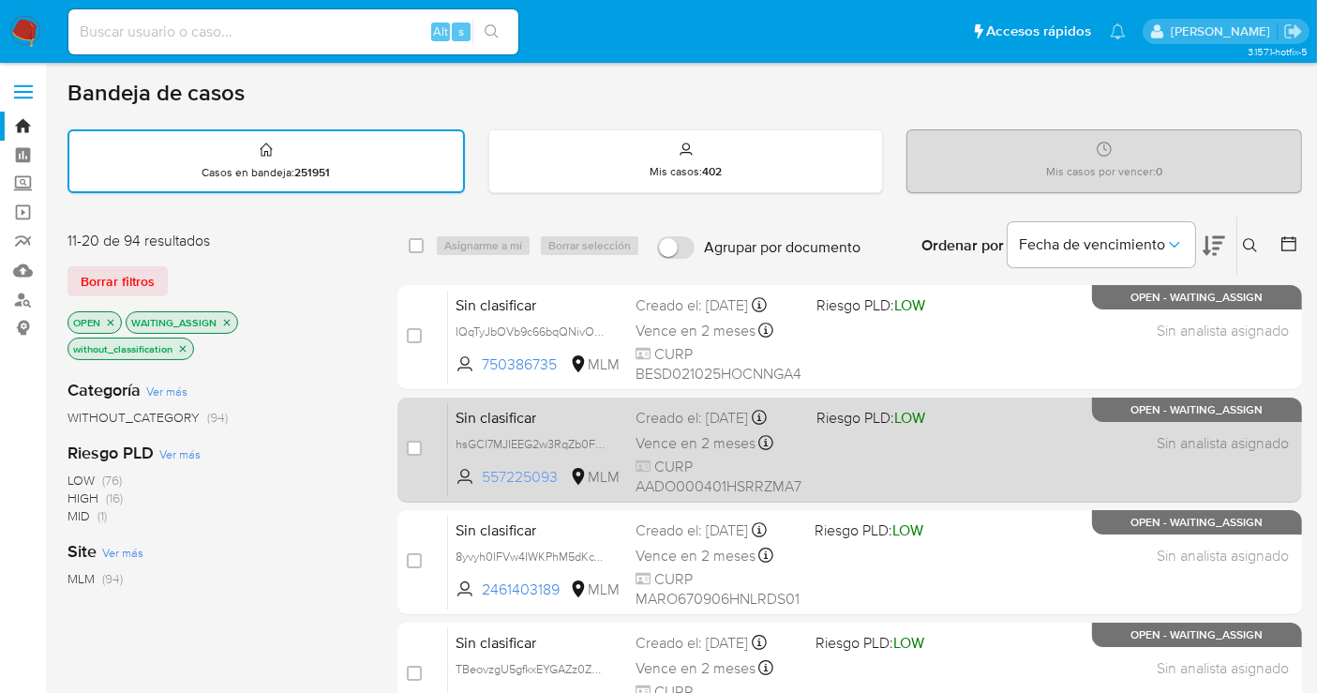
scroll to position [104, 0]
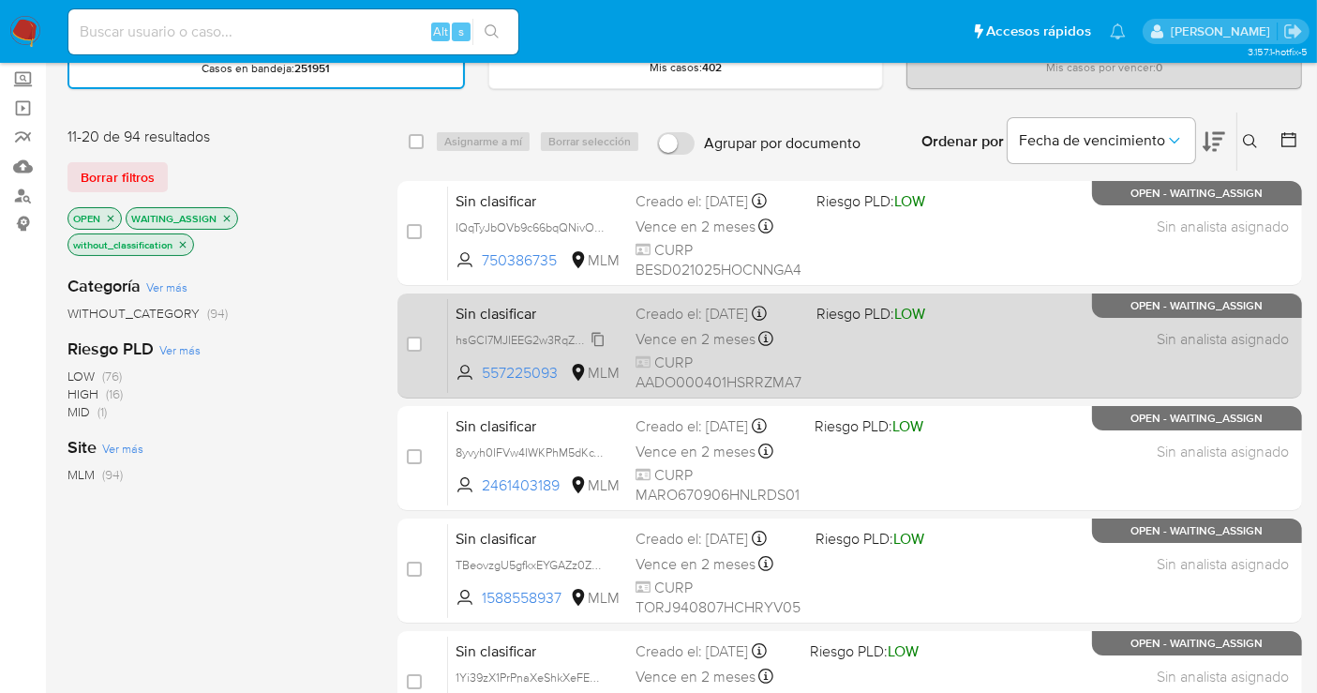
click at [597, 337] on span "hsGCl7MJIEEG2w3RqZb0F2PN" at bounding box center [536, 338] width 161 height 21
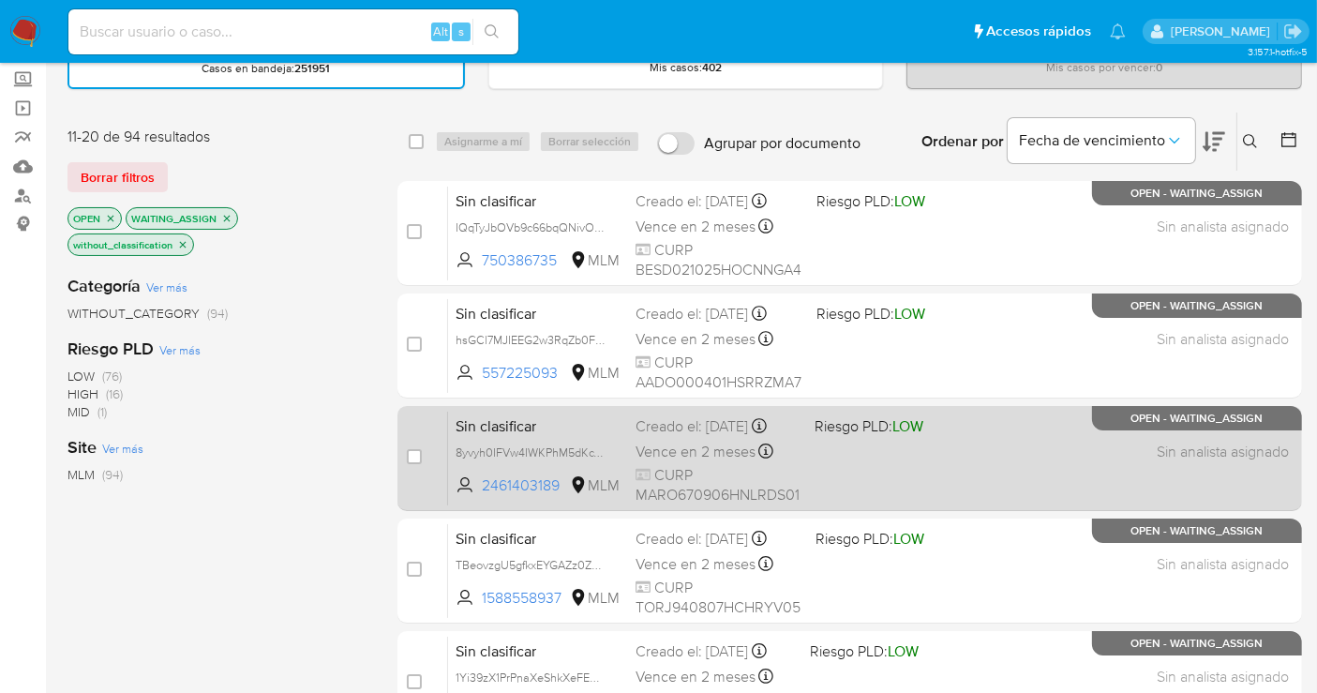
click at [616, 454] on span "8yvyh0IFVw4IWKPhM5dKcTyI" at bounding box center [538, 452] width 165 height 21
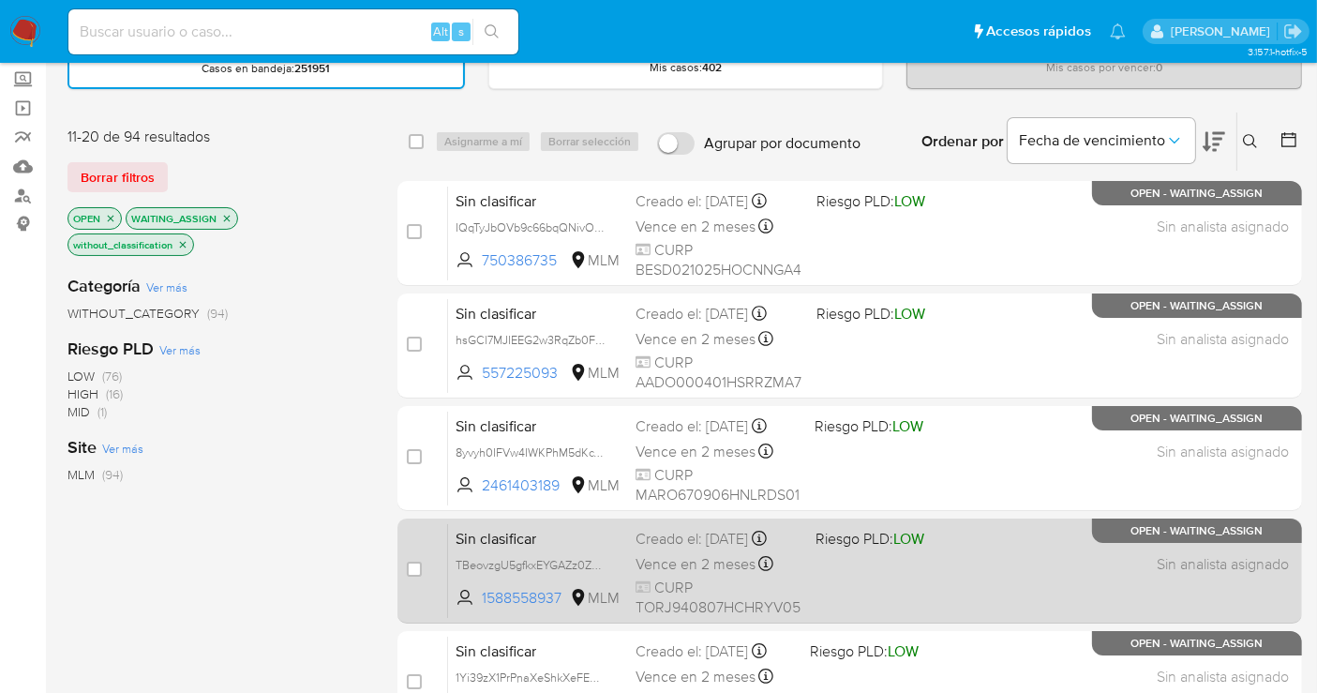
click at [599, 566] on div "Sin clasificar TBeovzgU5gfkxEYGAZz0Zvgv 1588558937 MLM Riesgo PLD: LOW Creado e…" at bounding box center [870, 570] width 845 height 95
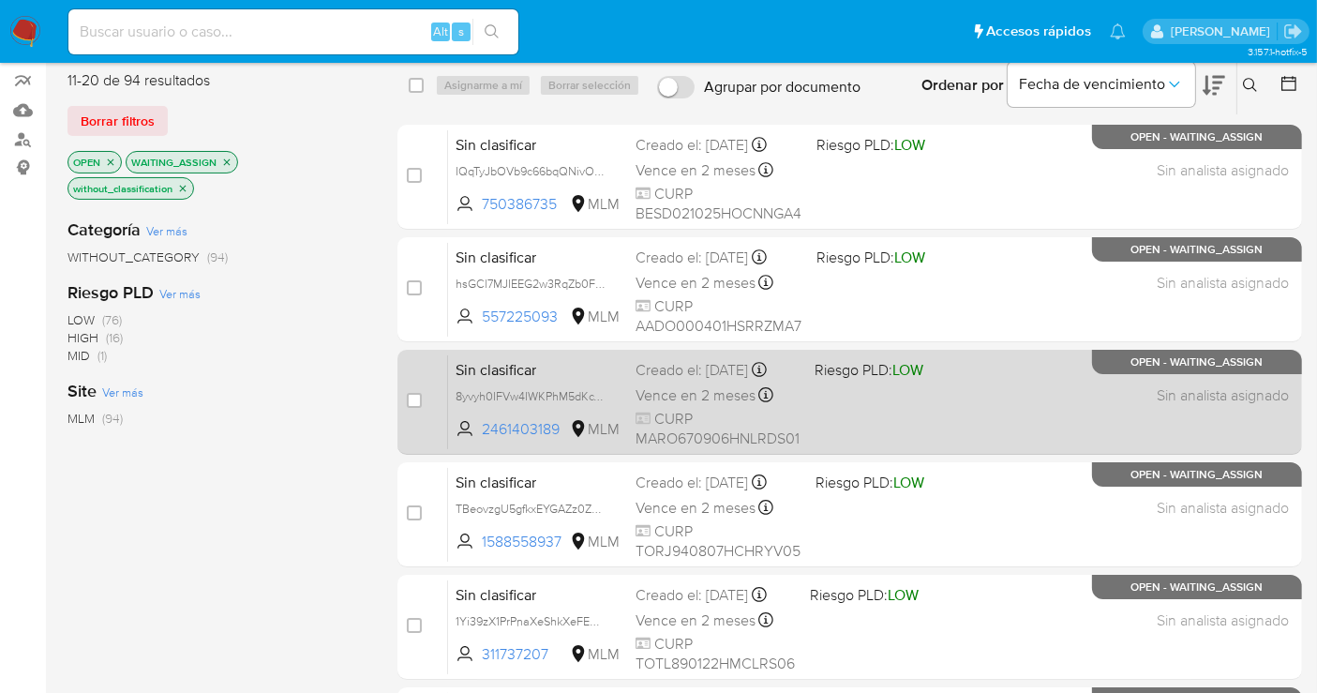
scroll to position [208, 0]
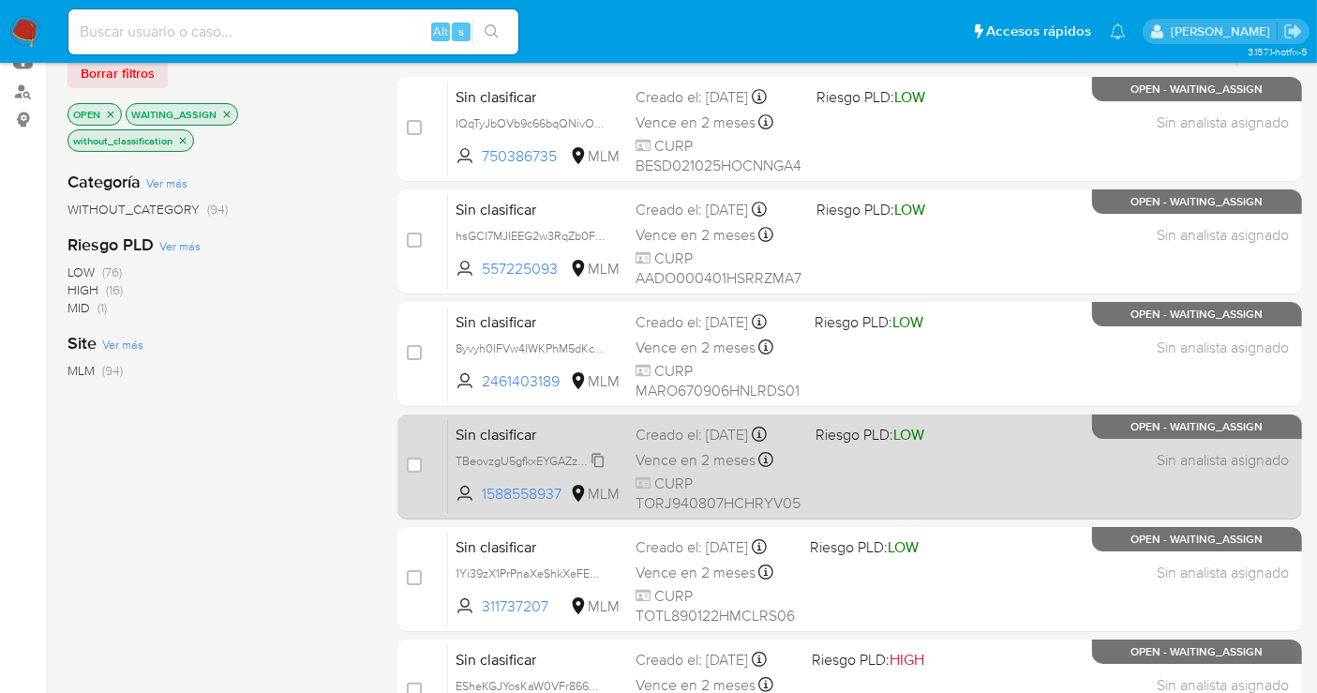
click at [602, 470] on span "TBeovzgU5gfkxEYGAZz0Zvgv" at bounding box center [533, 459] width 154 height 21
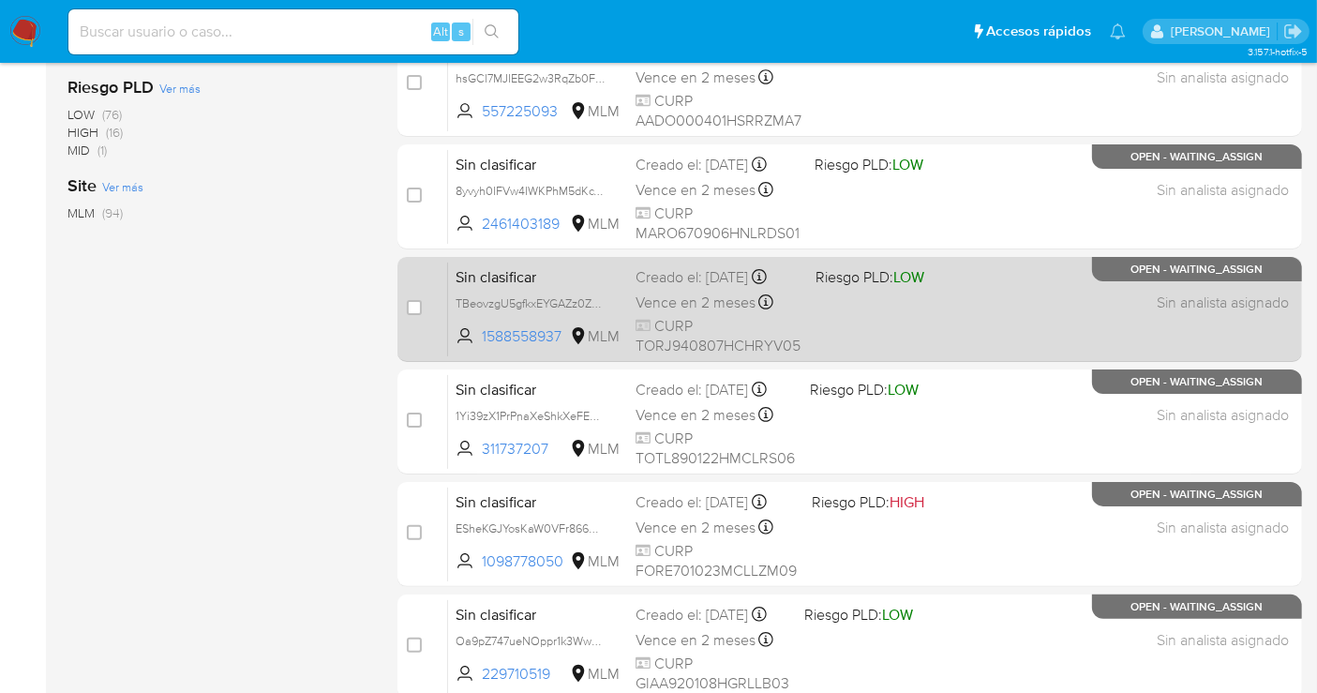
scroll to position [416, 0]
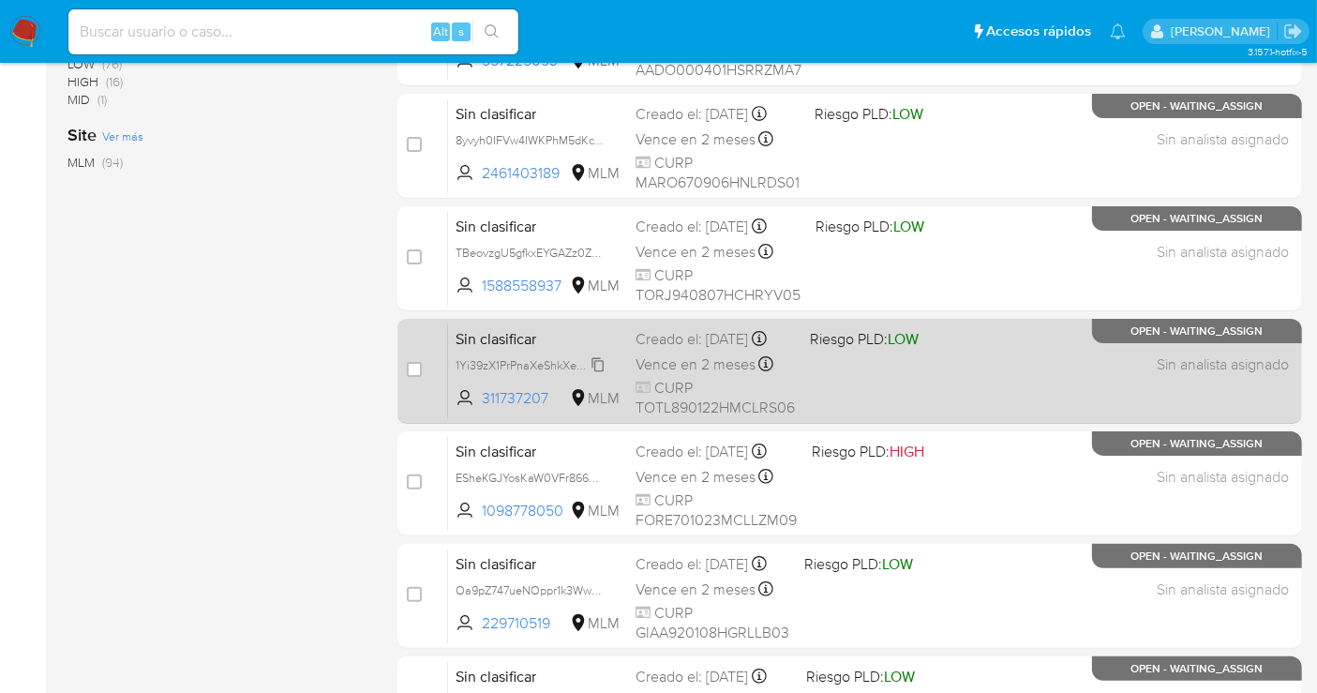
click at [593, 374] on span "1Yi39zX1PrPnaXeShkXeFEGW" at bounding box center [532, 363] width 153 height 21
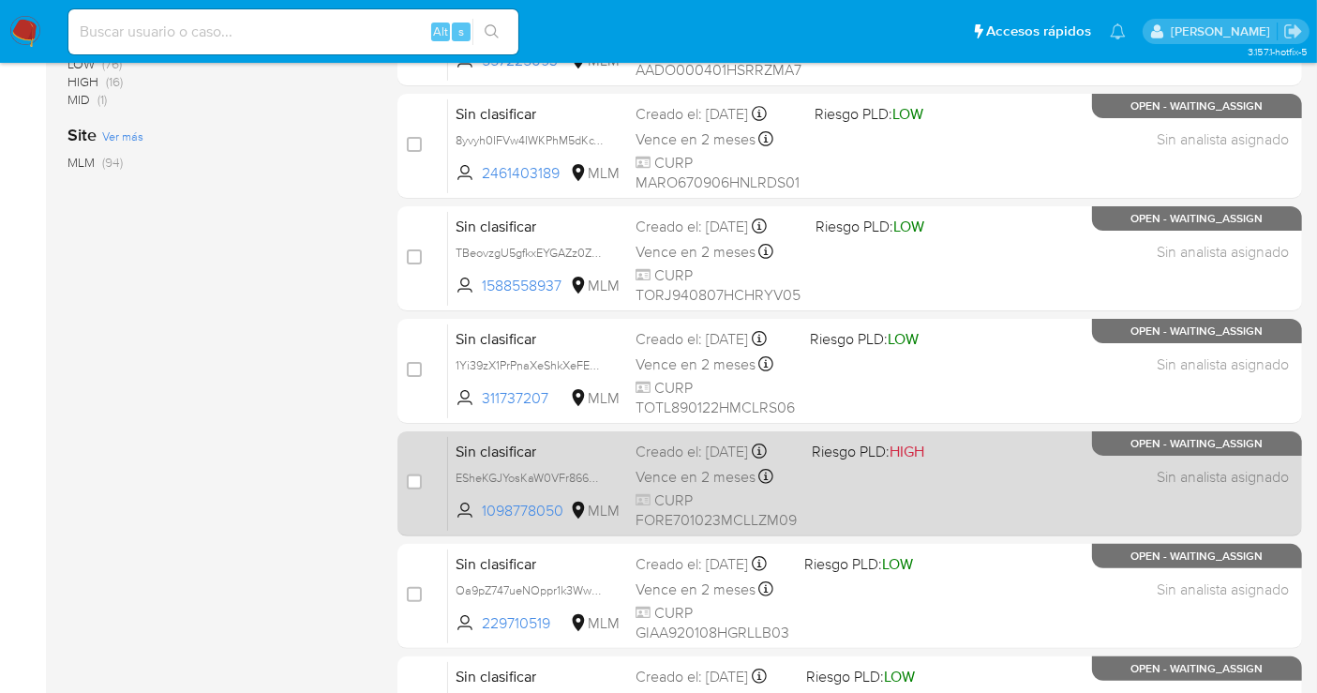
click at [606, 487] on span "ESheKGJYosKaW0VFr866H1Wk" at bounding box center [538, 477] width 165 height 21
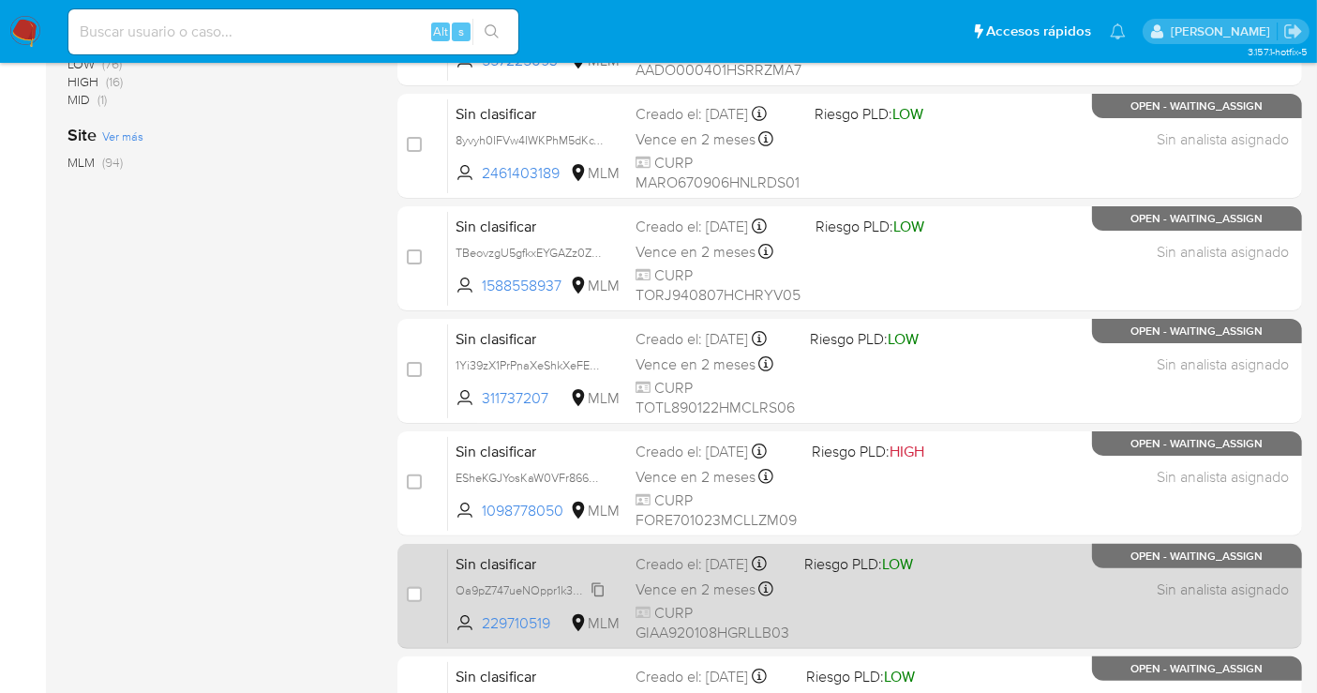
click at [600, 599] on span "Oa9pZ747ueNOppr1k3WwknbZ" at bounding box center [536, 588] width 161 height 21
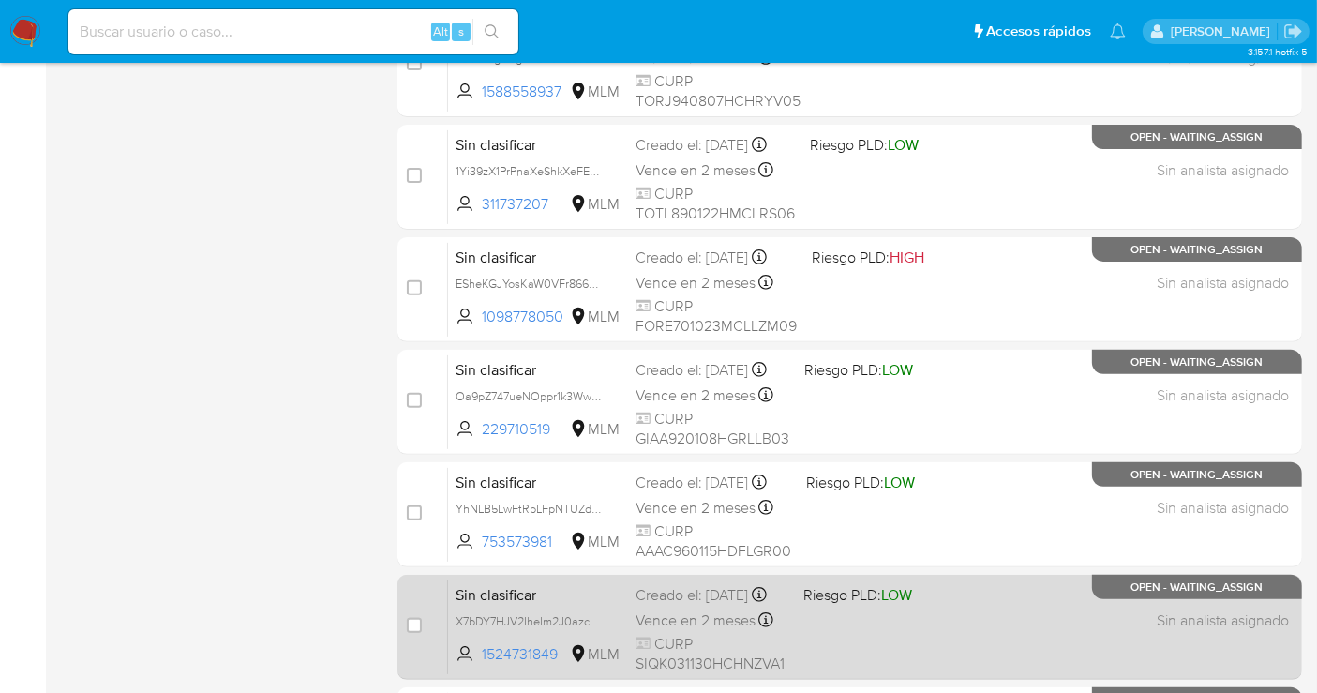
scroll to position [624, 0]
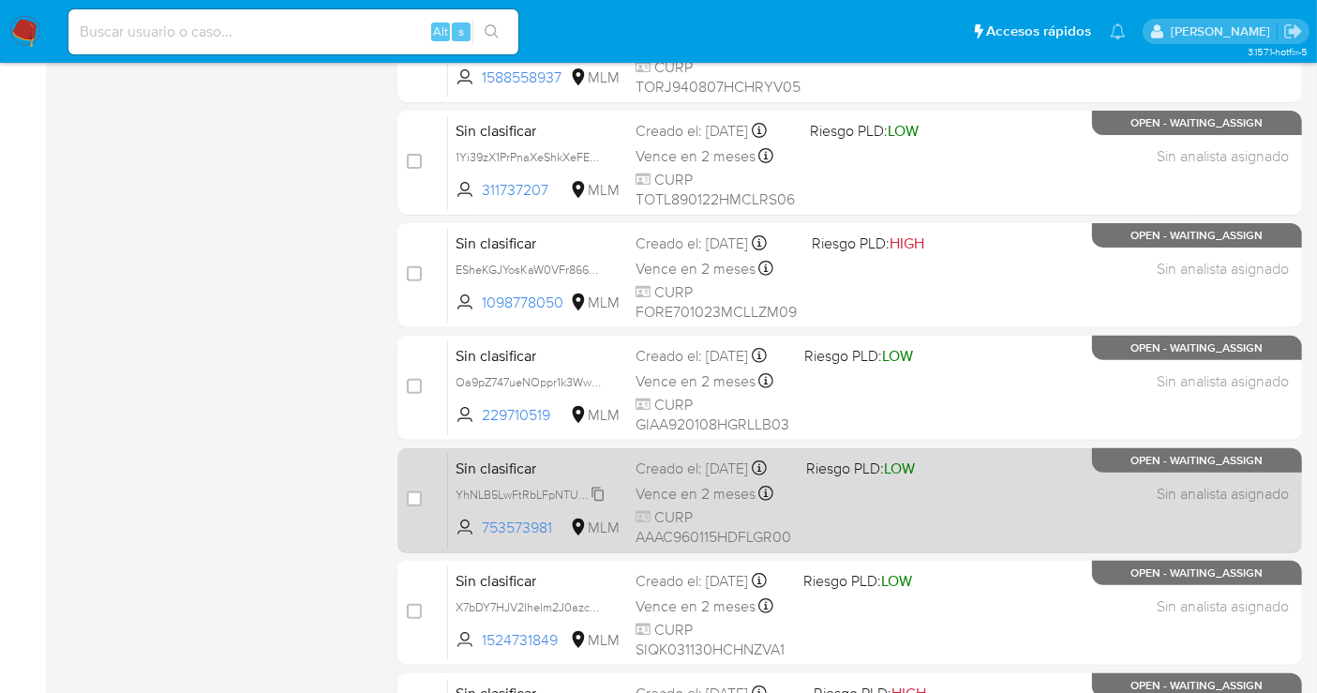
click at [597, 503] on span "YhNLB5LwFtRbLFpNTUZdkRHP" at bounding box center [538, 493] width 164 height 21
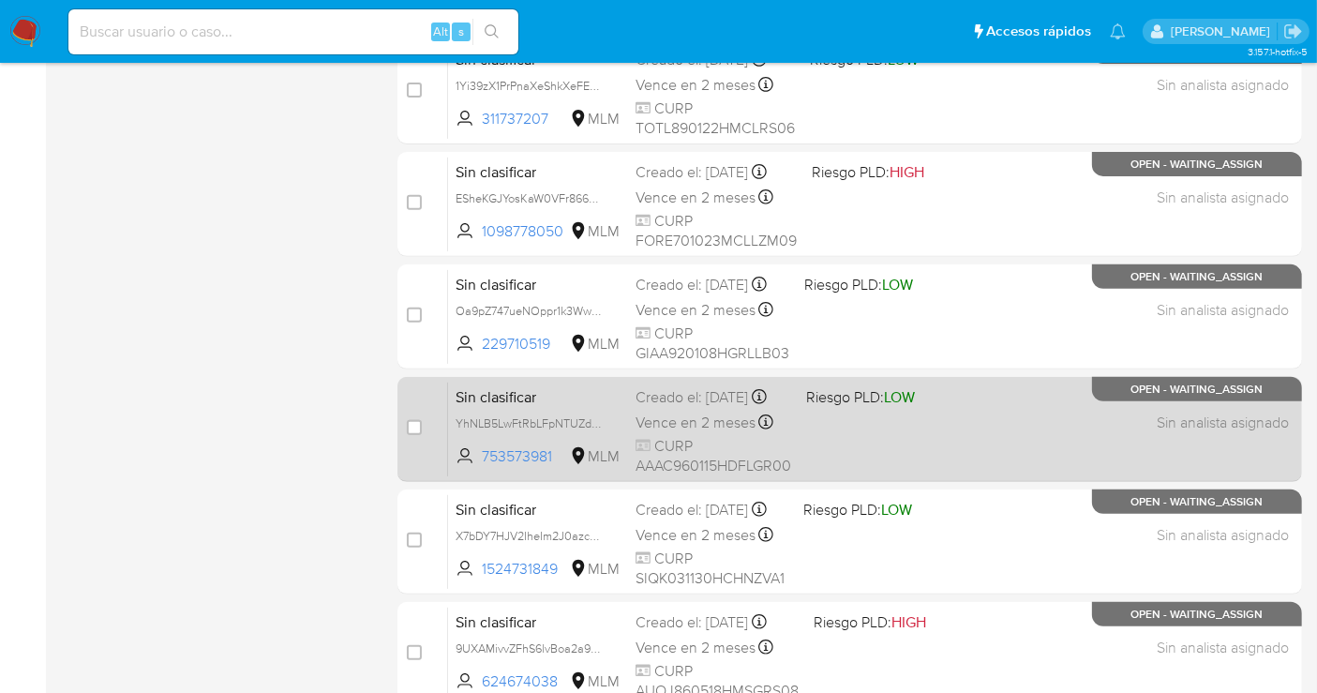
scroll to position [786, 0]
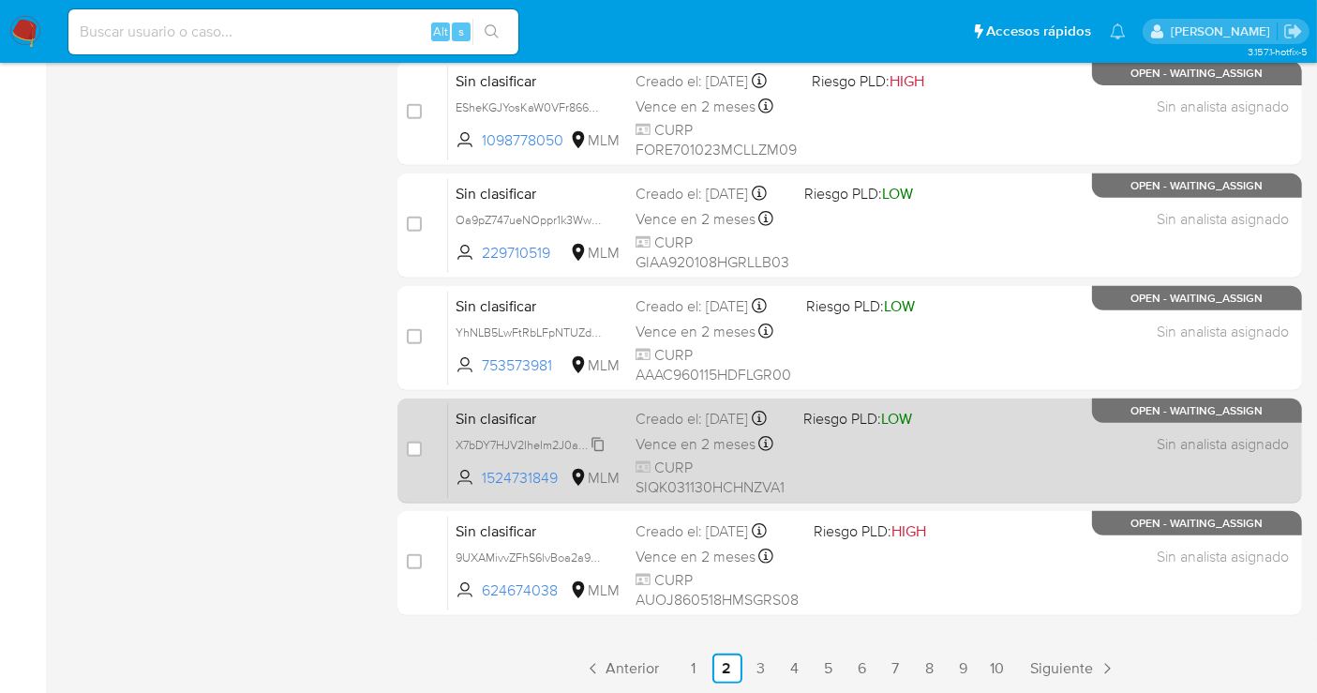
click at [593, 454] on span "X7bDY7HJV2IheIm2J0azcEbQ" at bounding box center [534, 443] width 157 height 21
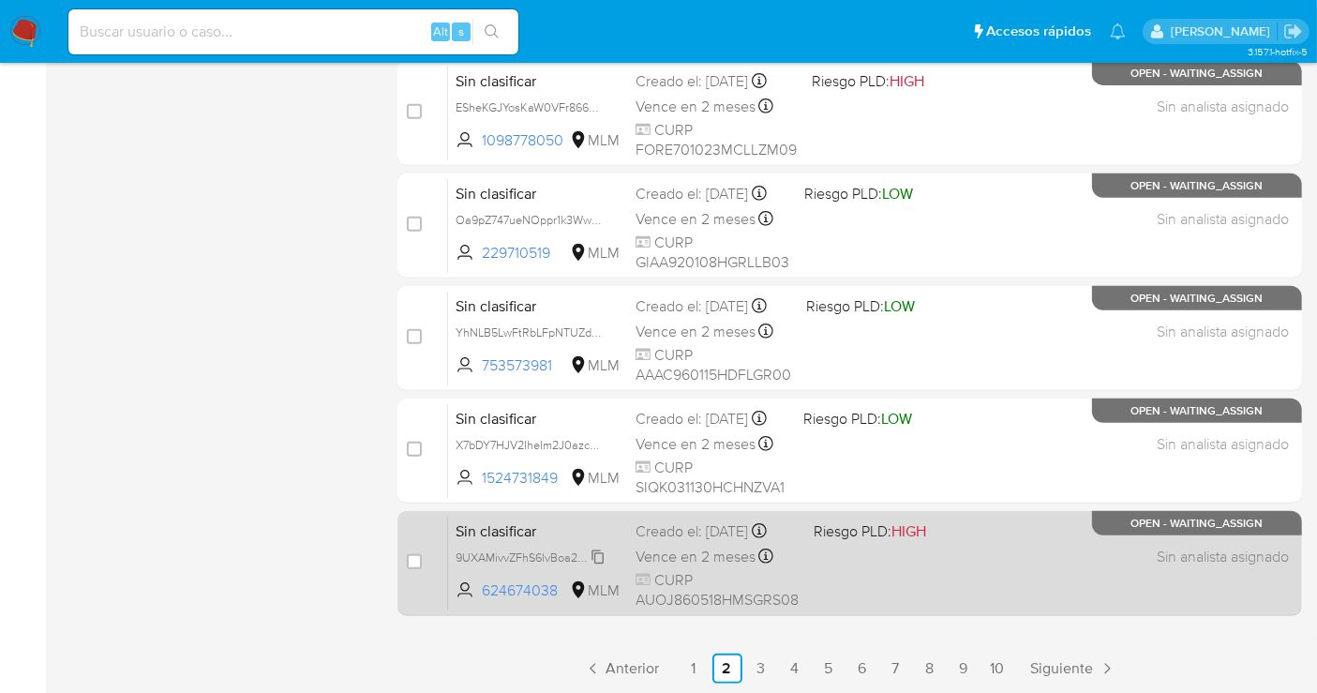
click at [592, 566] on span "9UXAMivvZFhS6lvBoa2a9hUN" at bounding box center [535, 556] width 158 height 21
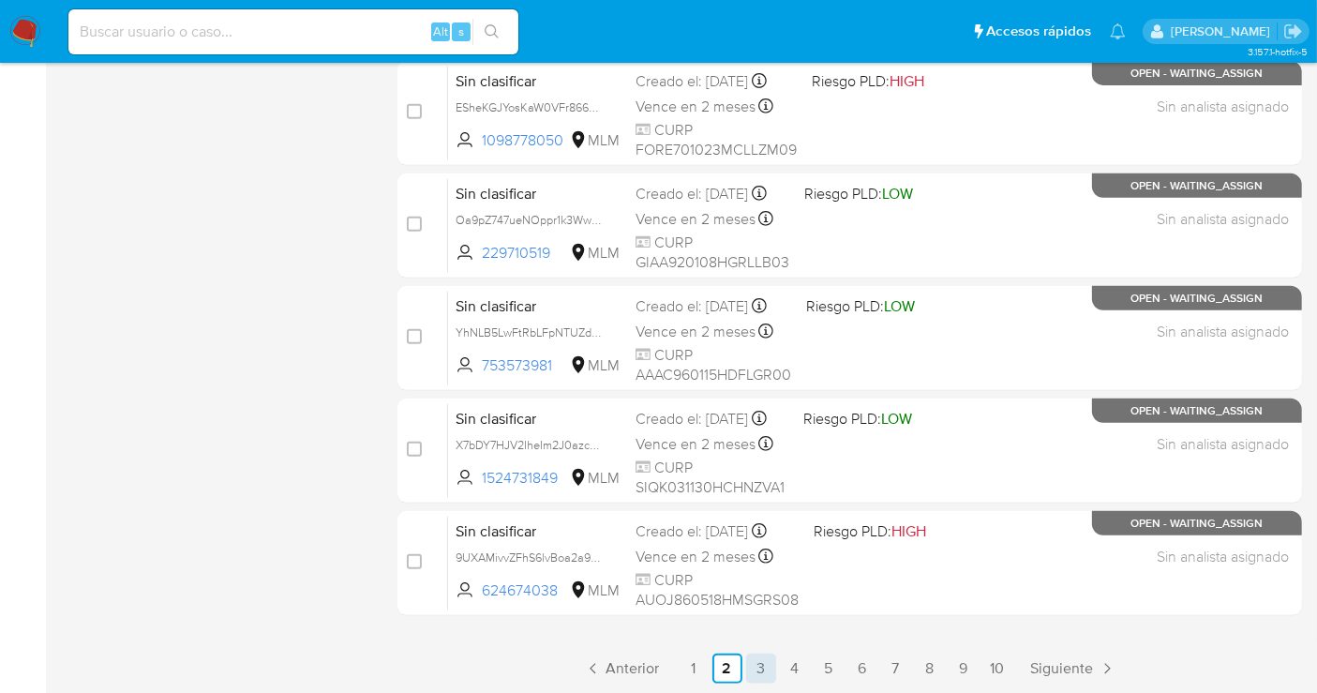
click at [760, 664] on link "3" at bounding box center [761, 668] width 30 height 30
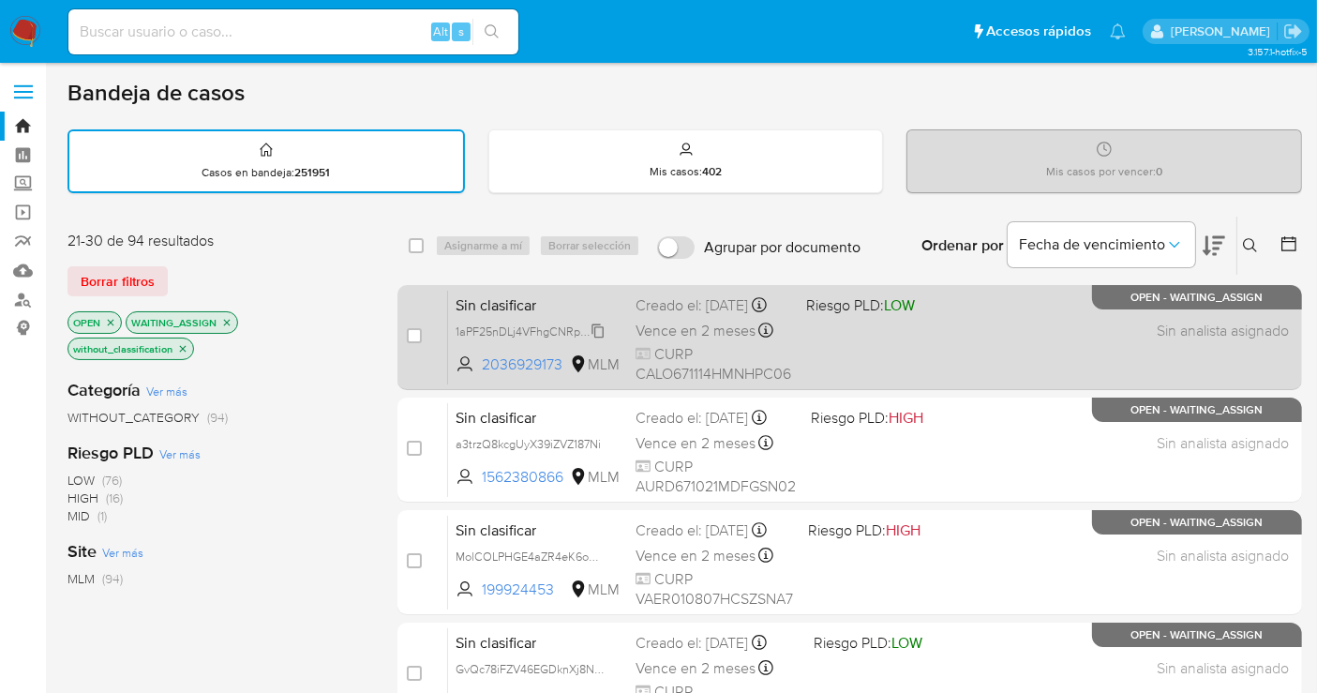
click at [601, 339] on span "1aPF25nDLj4VFhgCNRpS6IAM" at bounding box center [534, 330] width 157 height 21
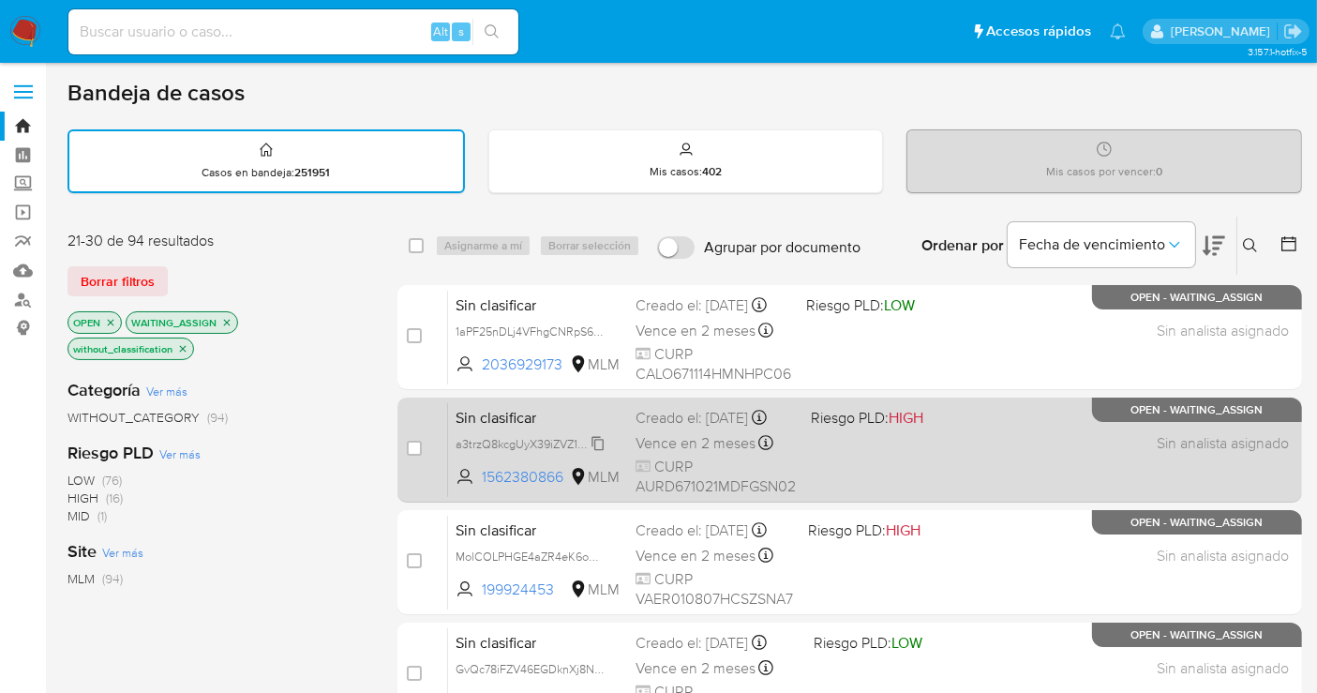
click at [603, 451] on icon at bounding box center [598, 443] width 15 height 15
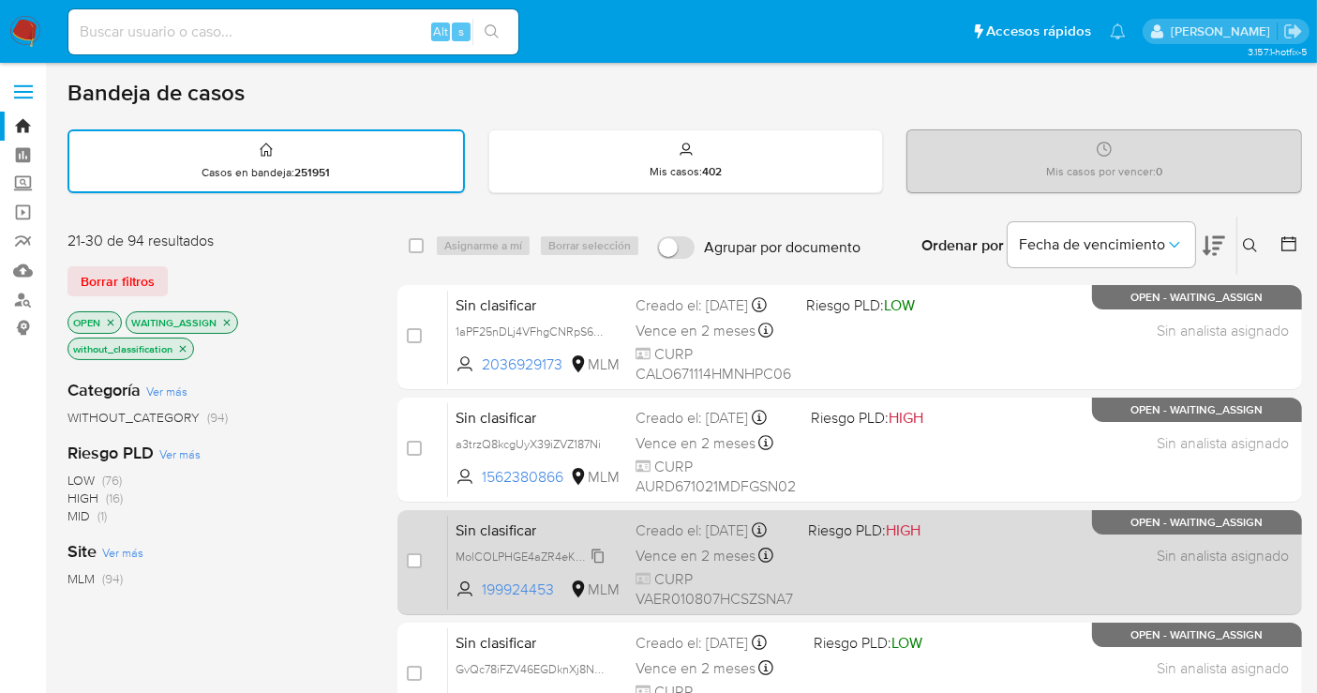
click at [605, 565] on span "MolCOLPHGE4aZR4eK6oR75mY" at bounding box center [540, 555] width 169 height 21
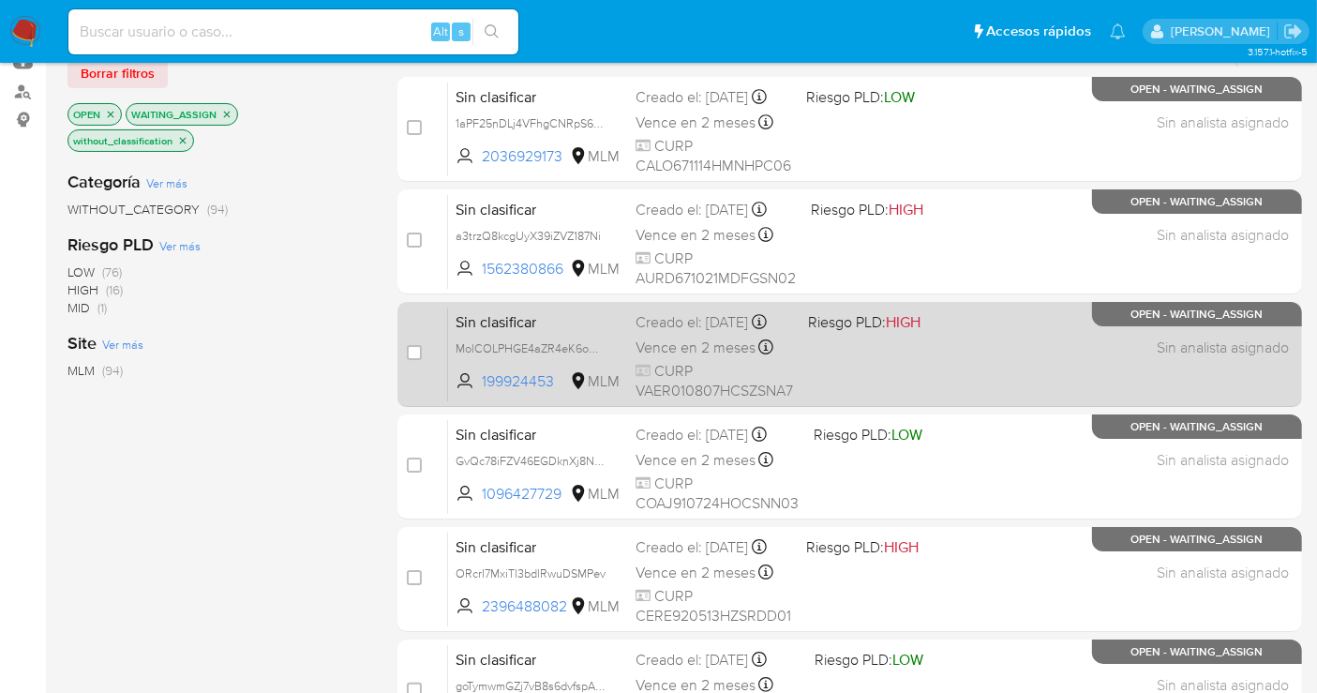
scroll to position [312, 0]
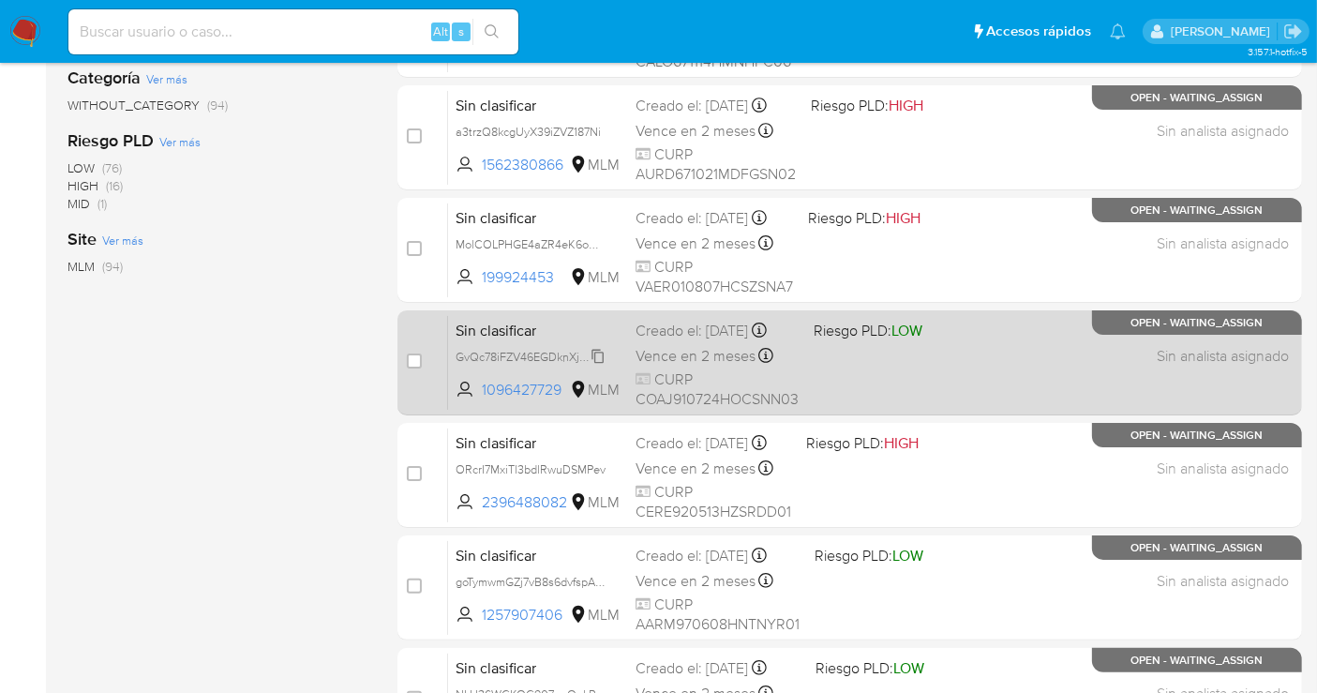
click at [598, 366] on span "GvQc78iFZV46EGDknXj8NnAC" at bounding box center [536, 355] width 161 height 21
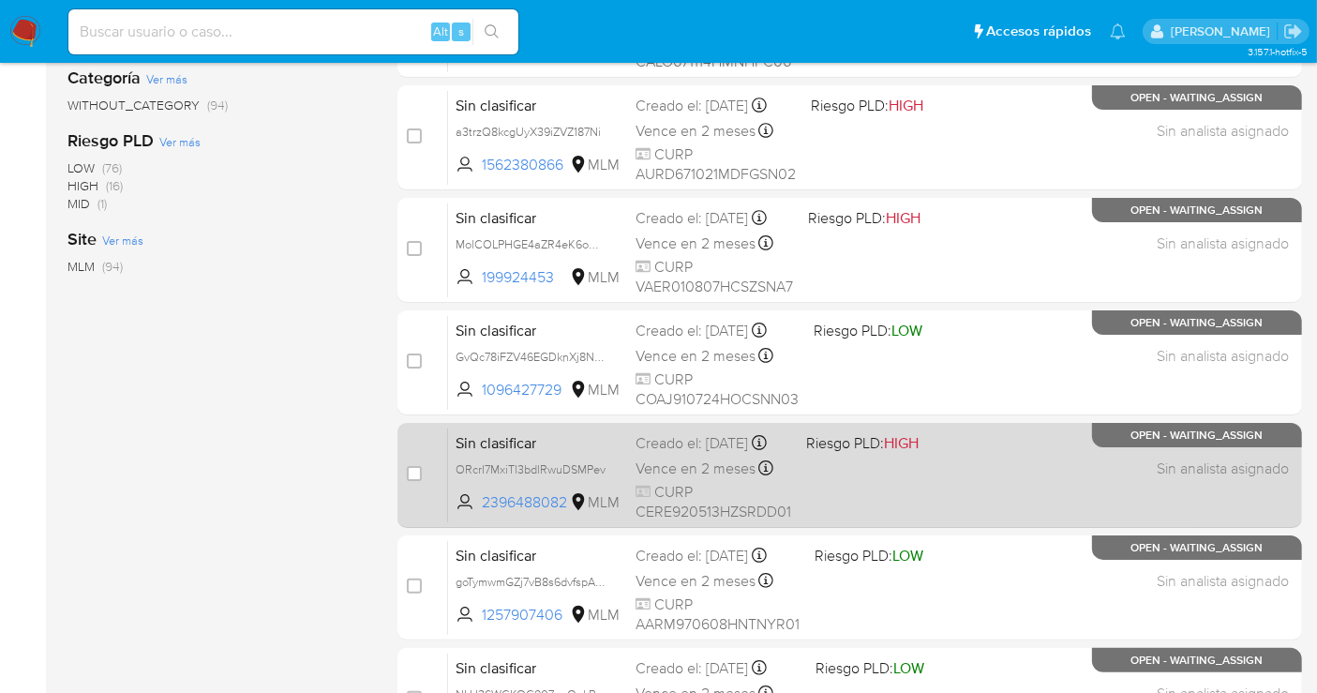
click at [606, 477] on span "ORcrI7MxiTl3bdlRwuDSMPev" at bounding box center [538, 468] width 165 height 21
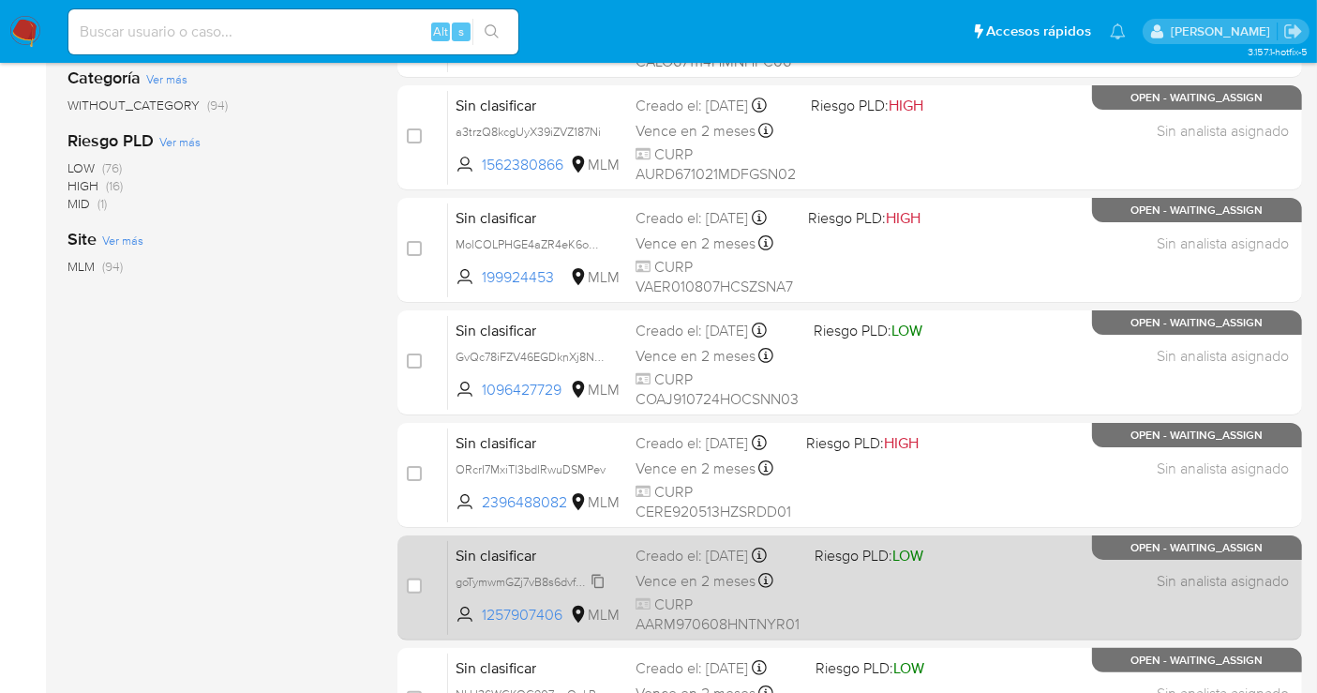
click at [592, 589] on span "goTymwmGZj7vB8s6dvfspAGf" at bounding box center [531, 580] width 151 height 21
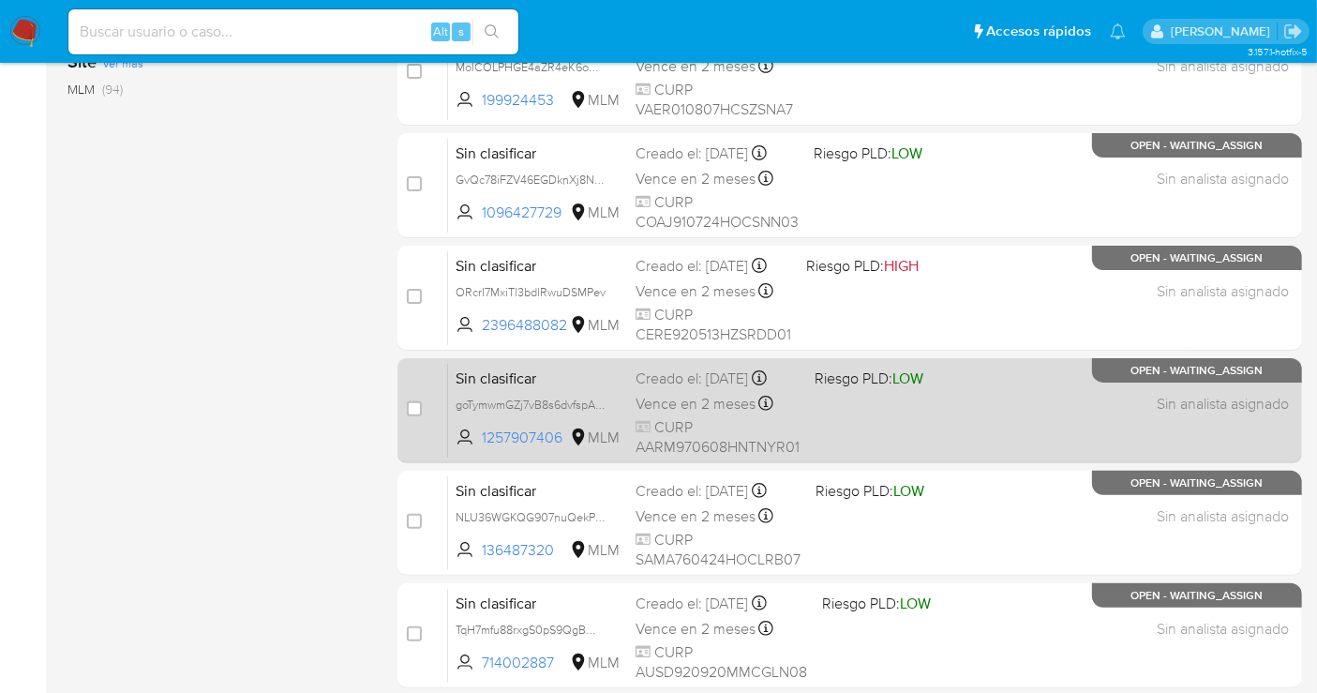
scroll to position [520, 0]
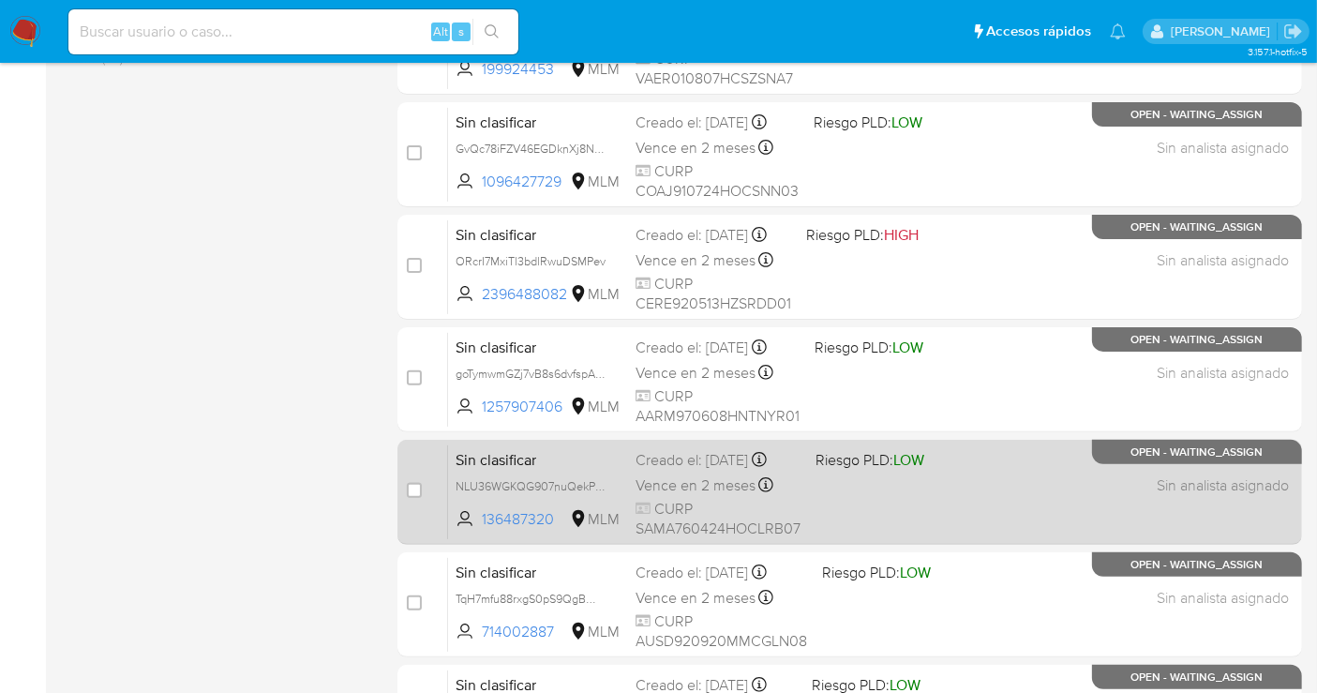
click at [609, 490] on span "NLU36WGKQG907nuQekPCFoFM" at bounding box center [538, 485] width 165 height 21
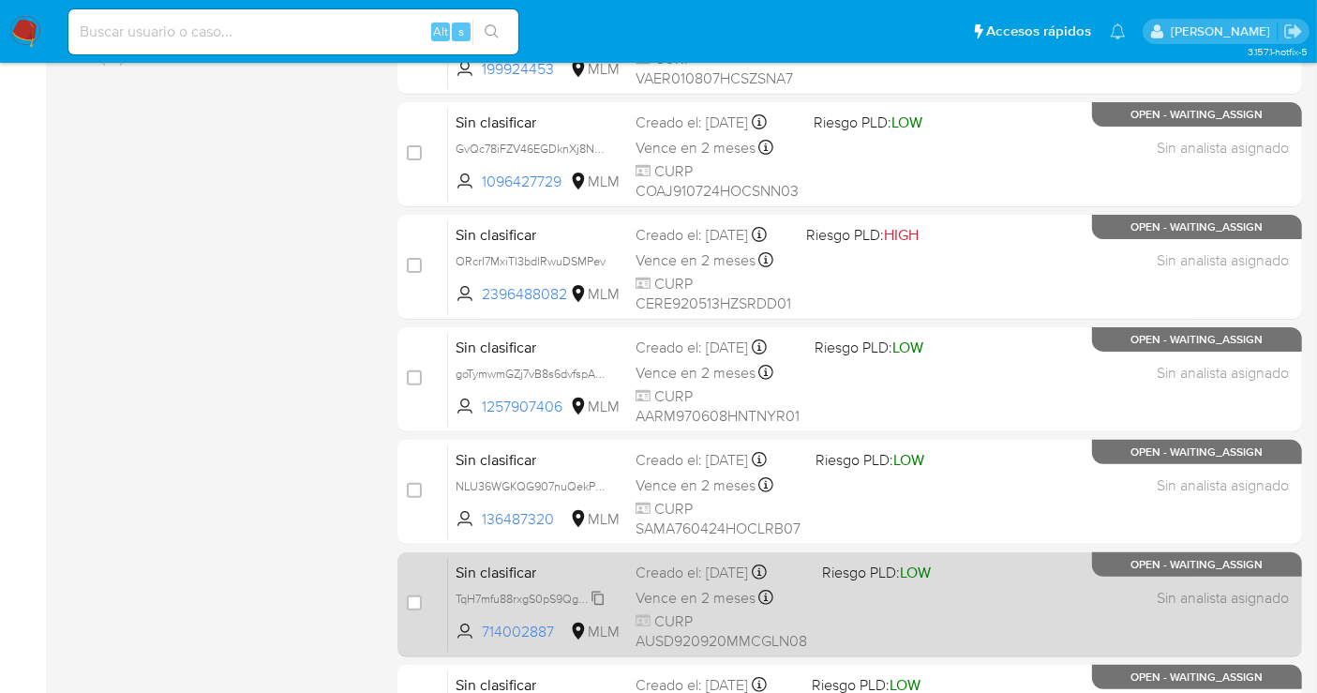
click at [592, 595] on span "TqH7mfu88rxgS0pS9QgBWZSS" at bounding box center [536, 597] width 160 height 21
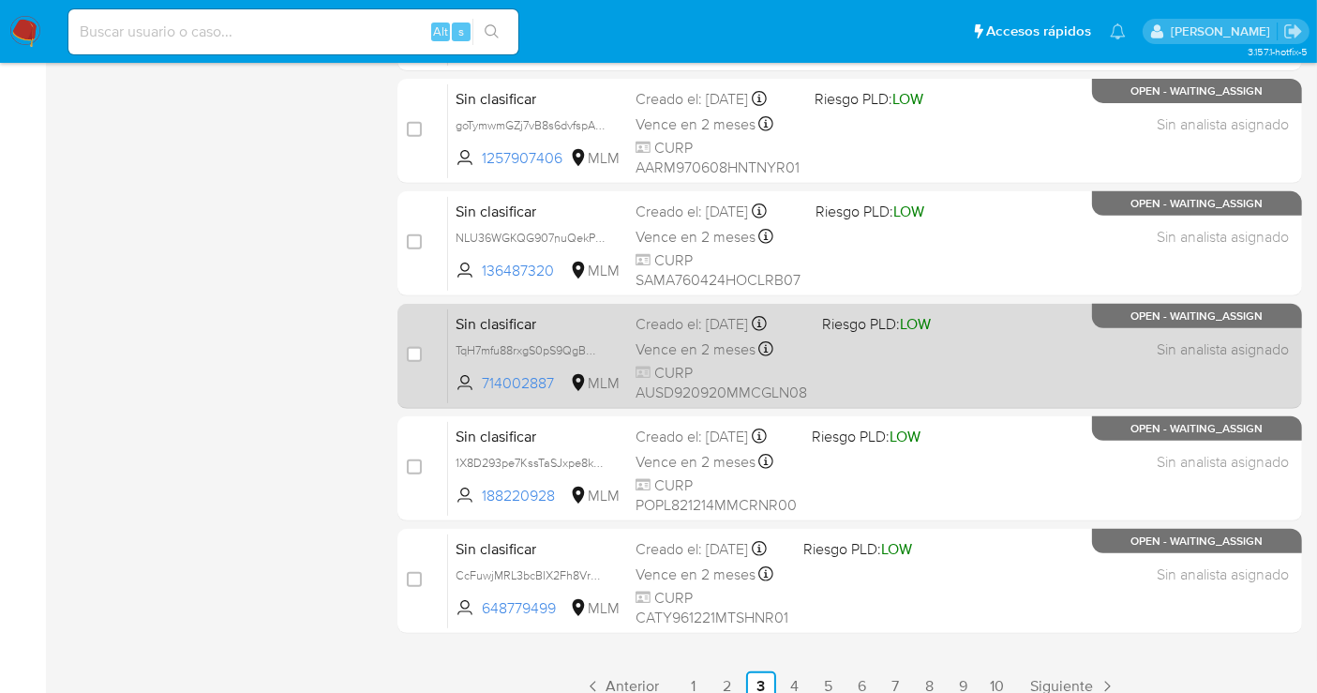
scroll to position [786, 0]
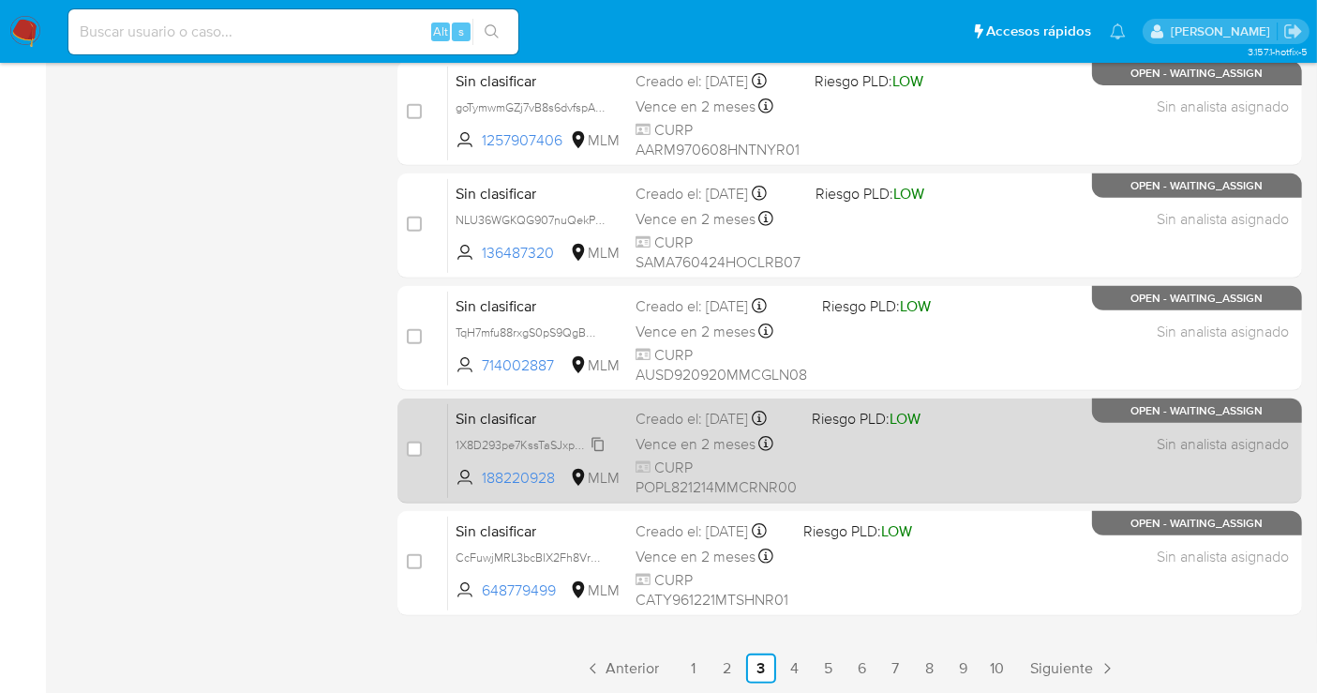
click at [602, 451] on span "1X8D293pe7KssTaSJxpe8kbN" at bounding box center [532, 443] width 153 height 21
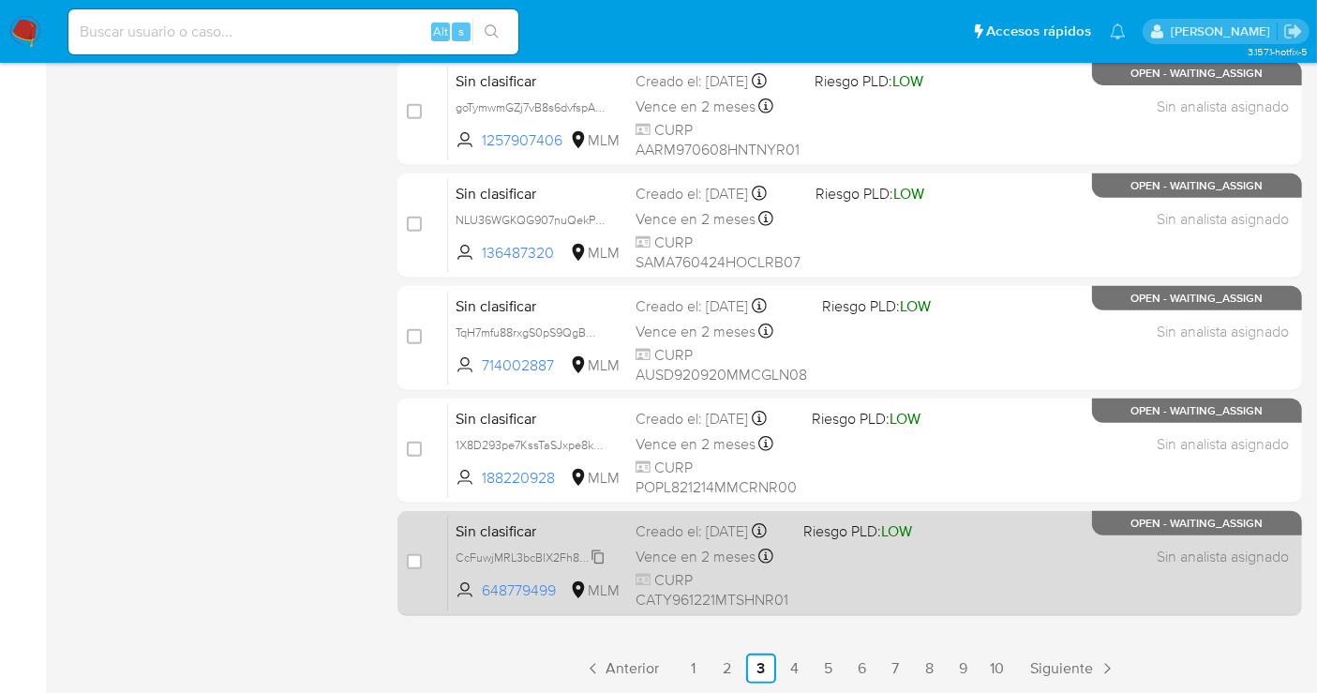
click at [603, 566] on span "CcFuwjMRL3bcBIX2Fh8VrG0C" at bounding box center [535, 556] width 159 height 21
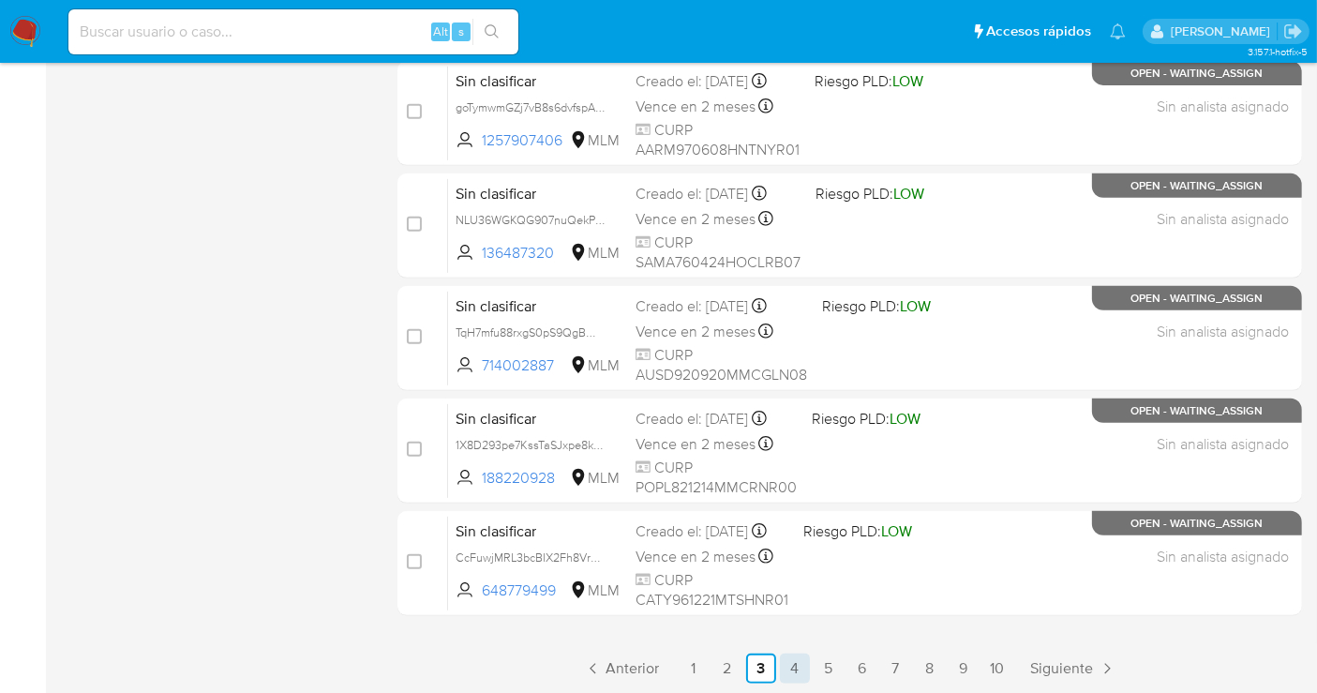
click at [789, 663] on link "4" at bounding box center [795, 668] width 30 height 30
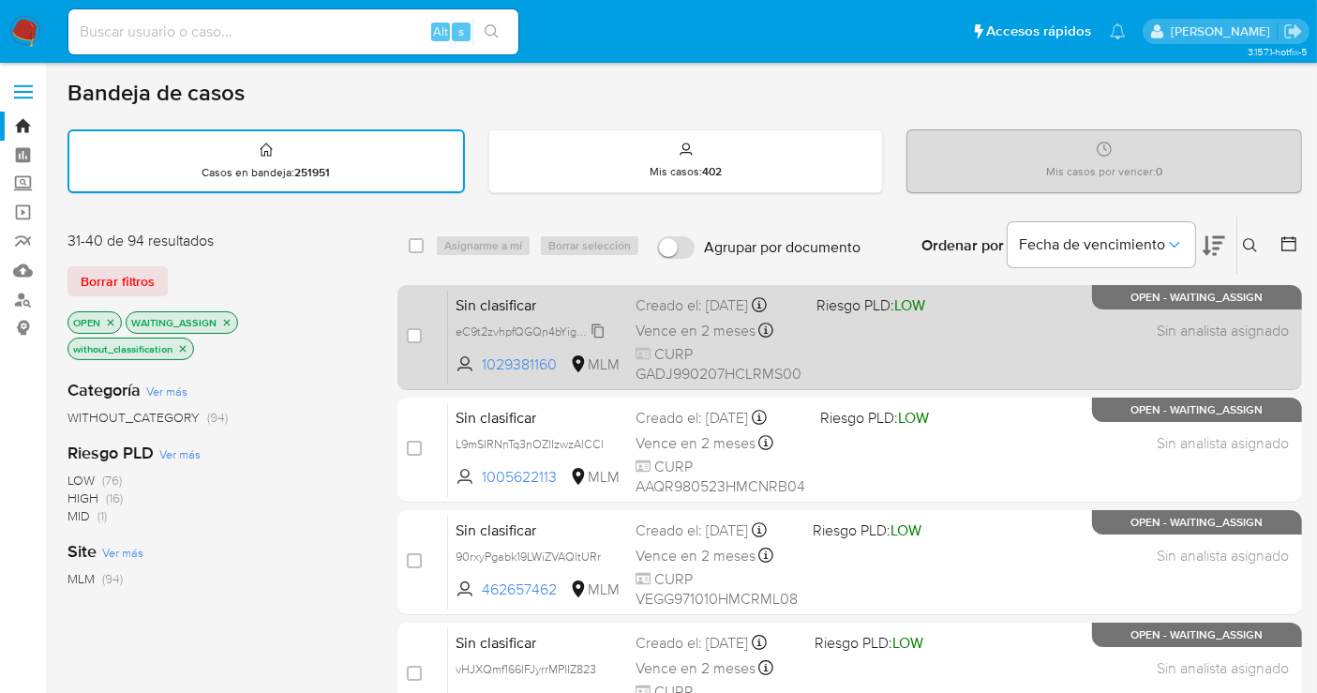
click at [599, 340] on span "eC9t2zvhpfQGQn4bYigO83ET" at bounding box center [534, 330] width 157 height 21
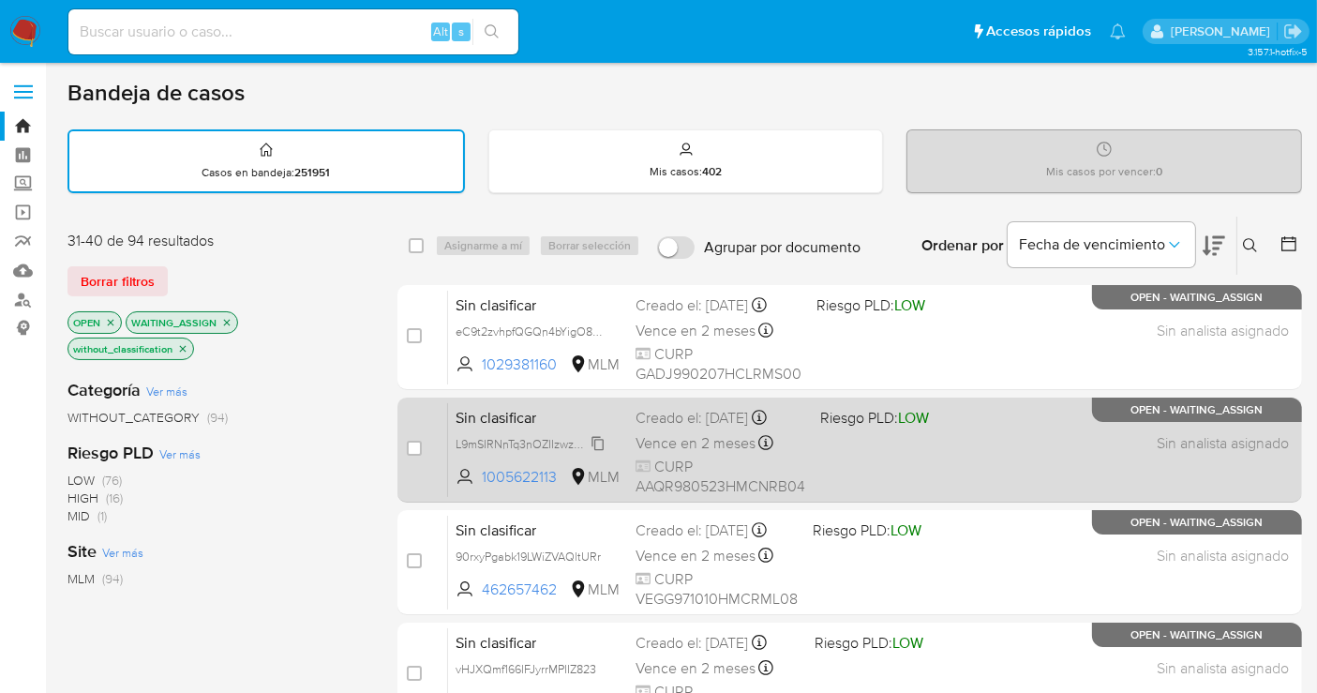
click at [596, 446] on span "L9mSIRNnTq3nOZIIzwzAlCCI" at bounding box center [530, 442] width 148 height 21
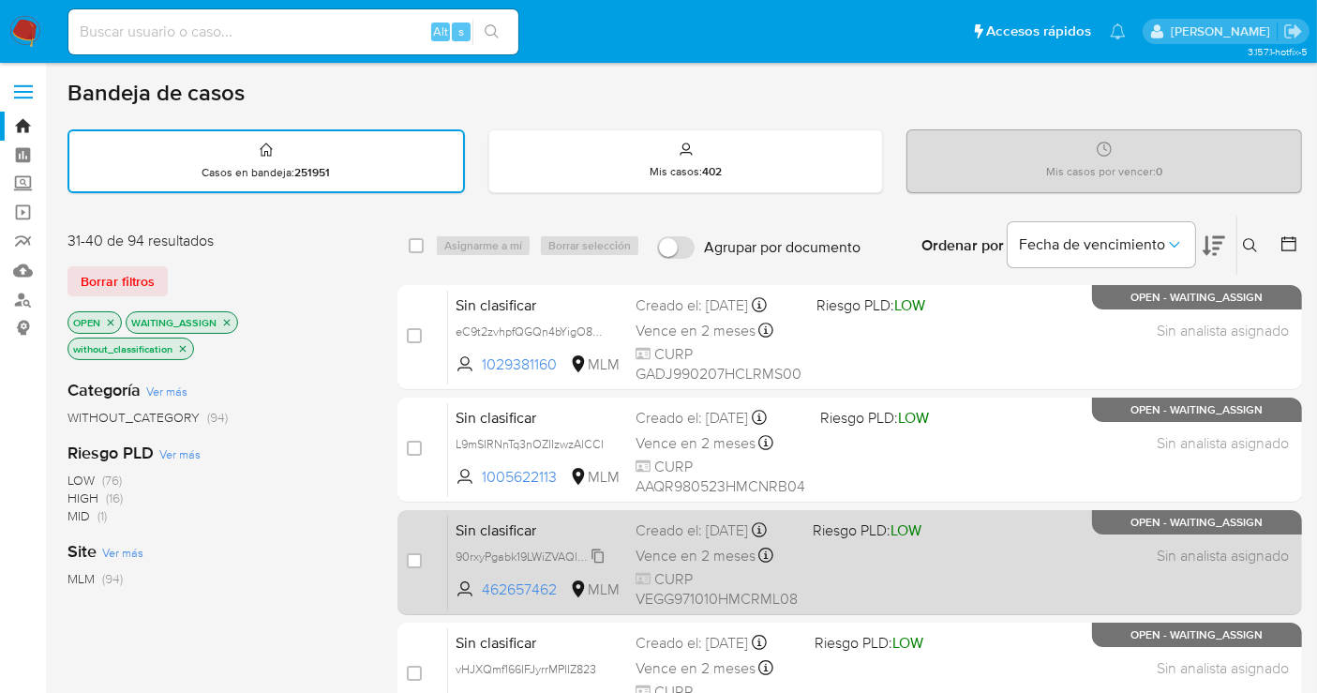
click at [604, 563] on icon at bounding box center [598, 555] width 15 height 15
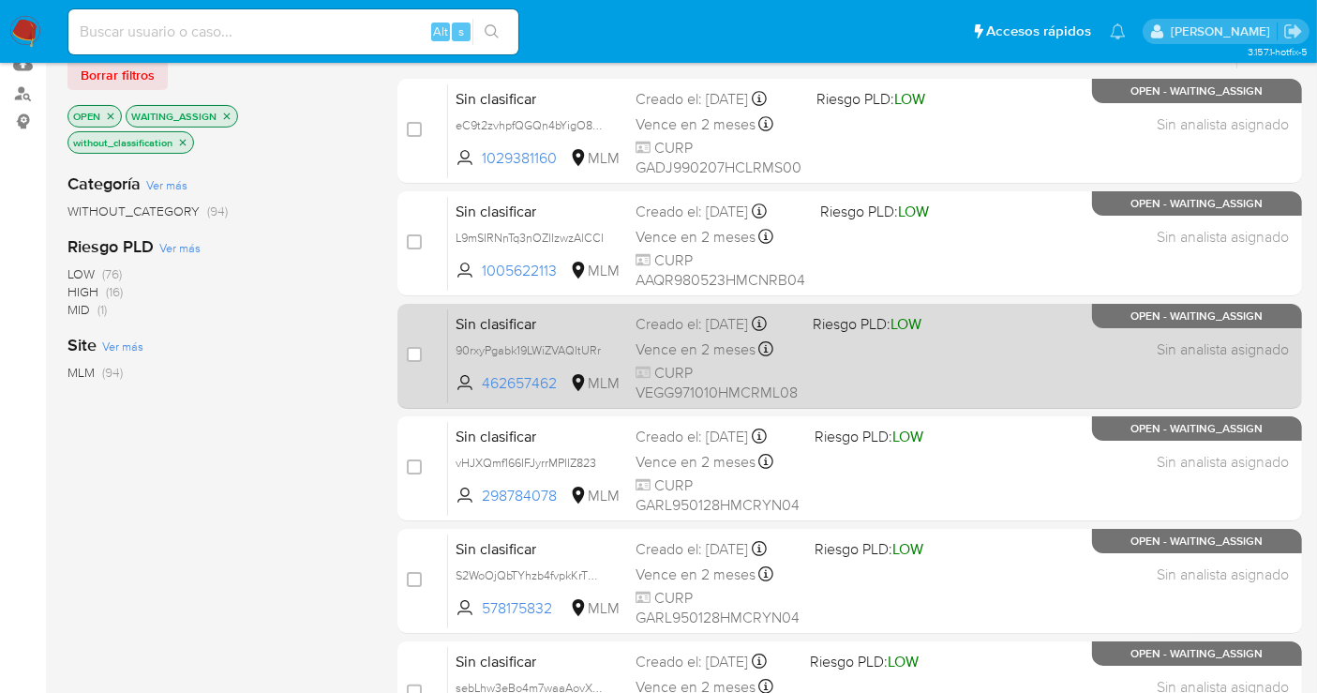
scroll to position [208, 0]
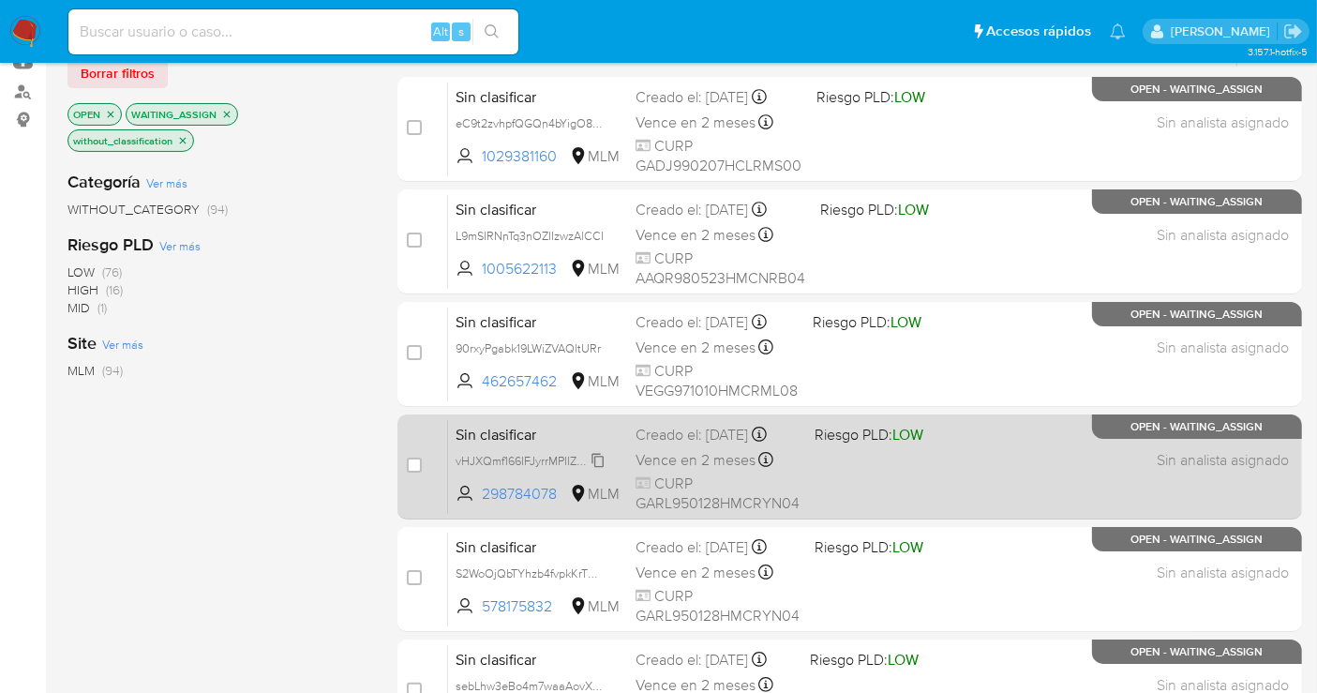
click at [600, 468] on icon at bounding box center [598, 460] width 15 height 15
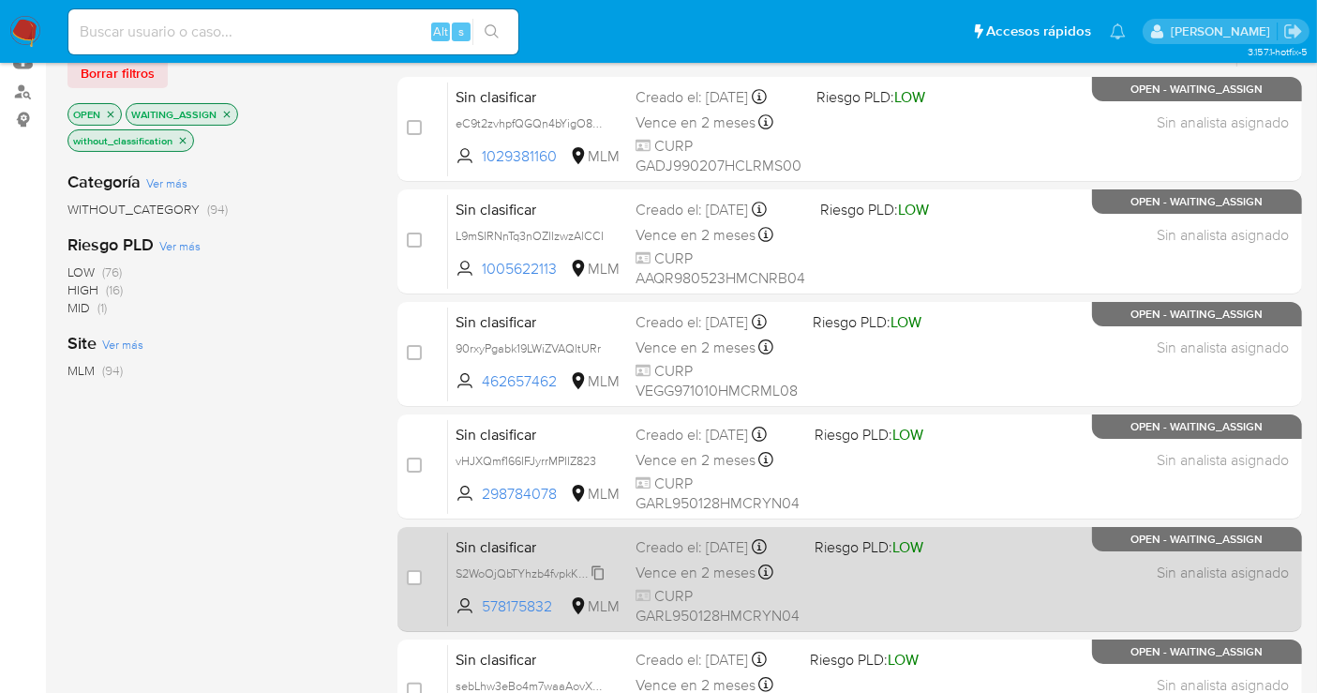
click at [602, 582] on span "S2WoOjQbTYhzb4fvpkKrTWIE" at bounding box center [532, 572] width 152 height 21
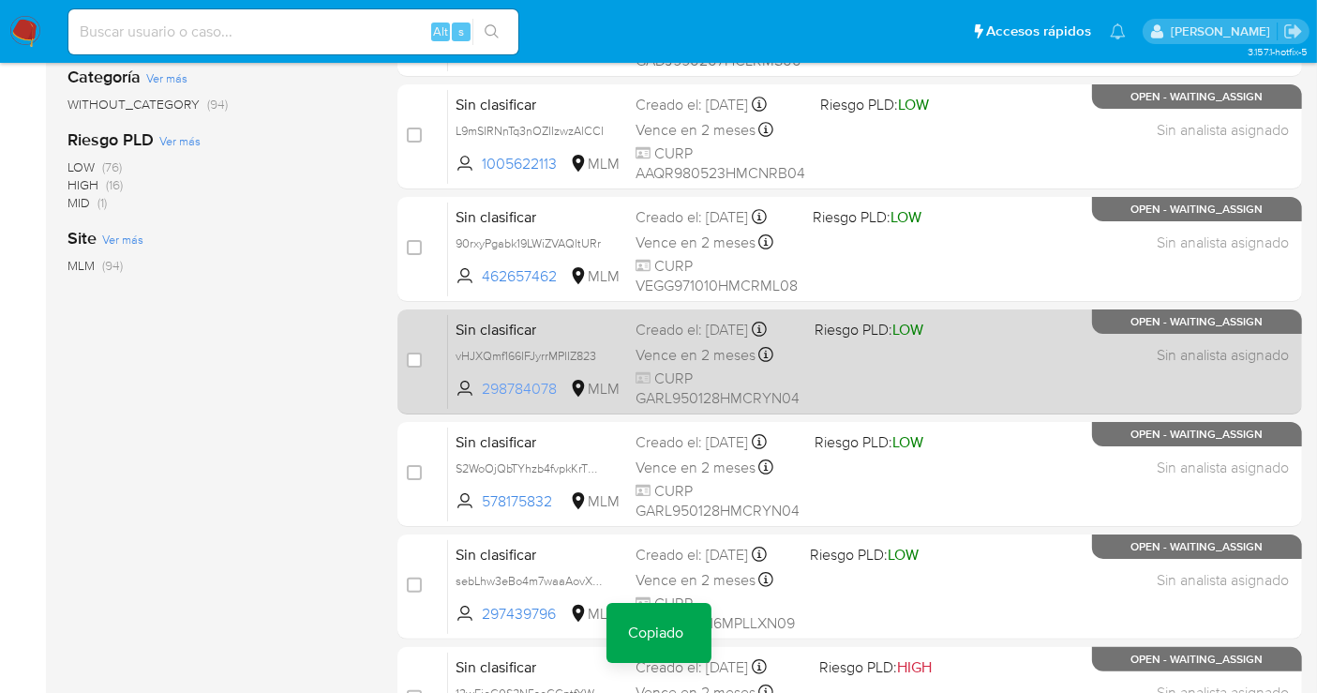
scroll to position [416, 0]
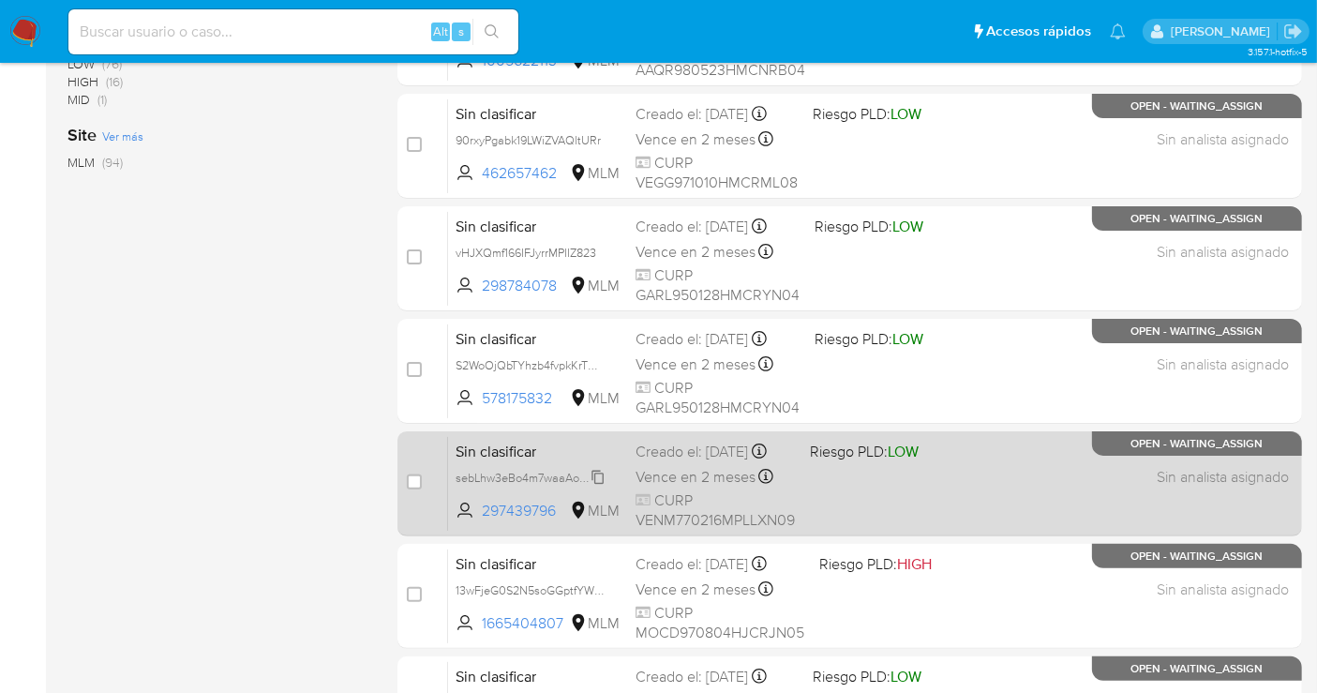
click at [602, 487] on span "sebLhw3eBo4m7waaAovXGlbt" at bounding box center [535, 476] width 158 height 21
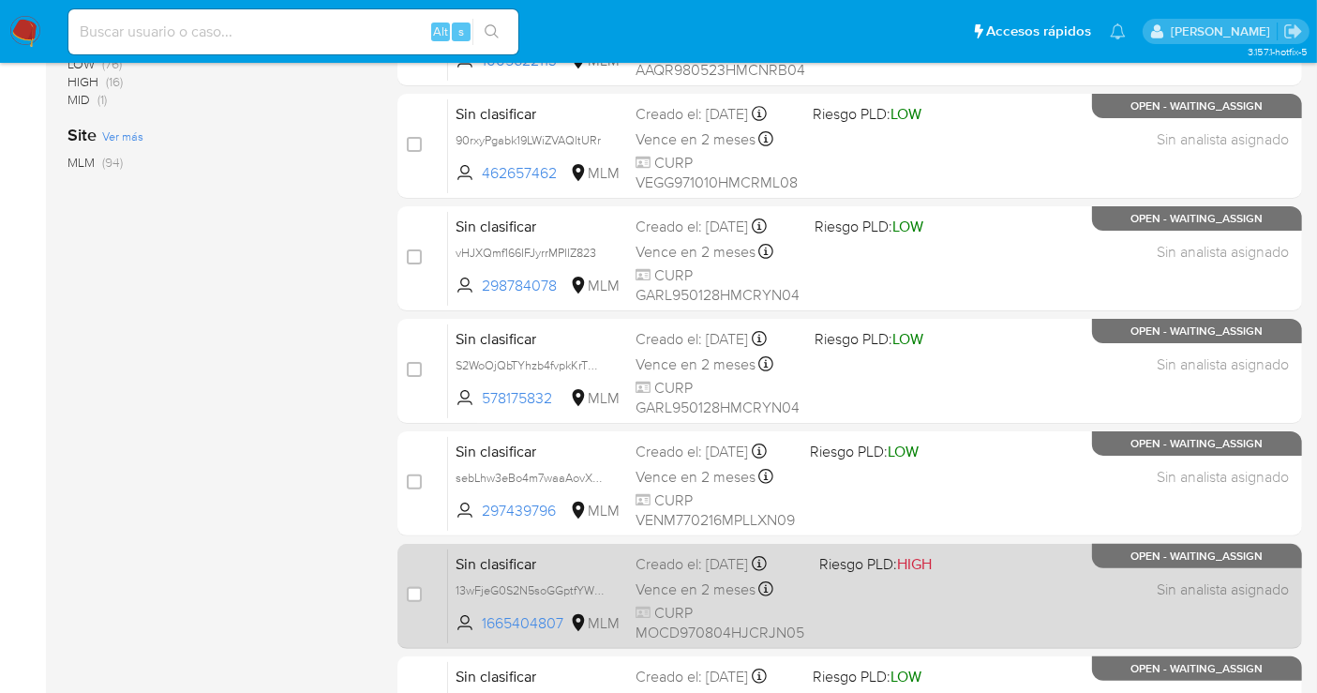
scroll to position [624, 0]
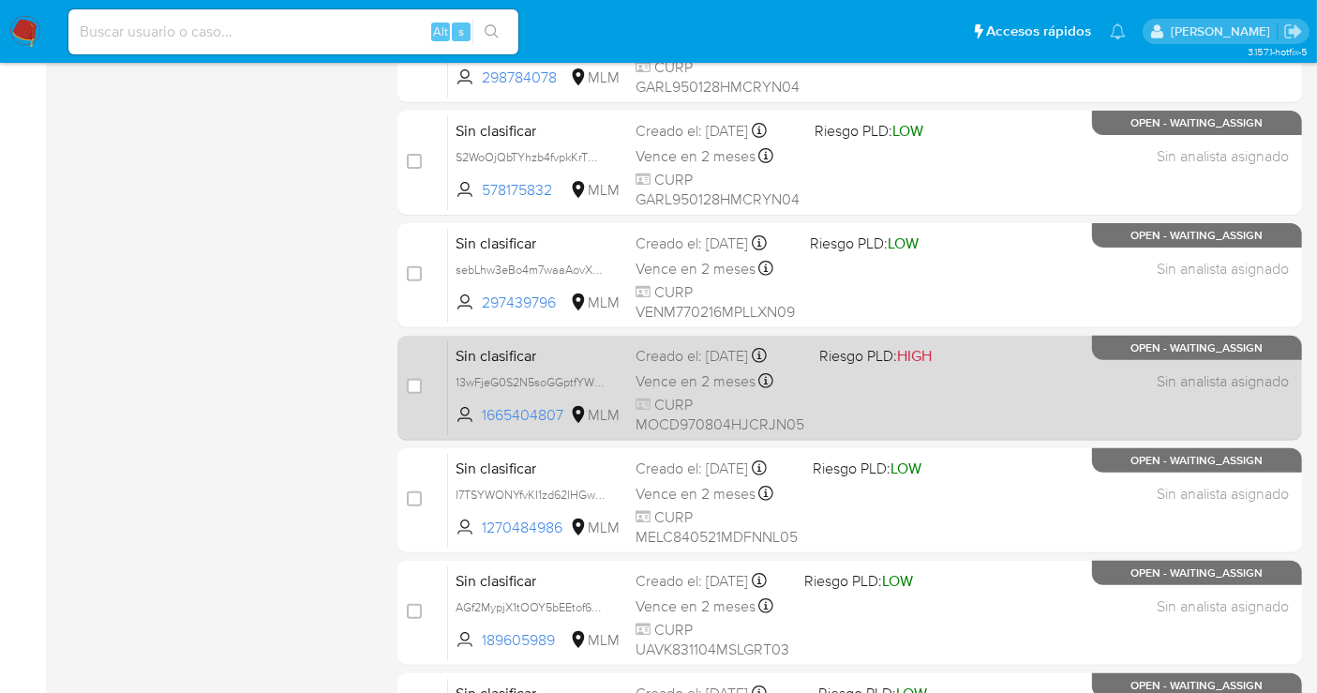
click at [606, 387] on span "13wFjeG0S2N5soGGptfYWMjJ" at bounding box center [538, 381] width 165 height 21
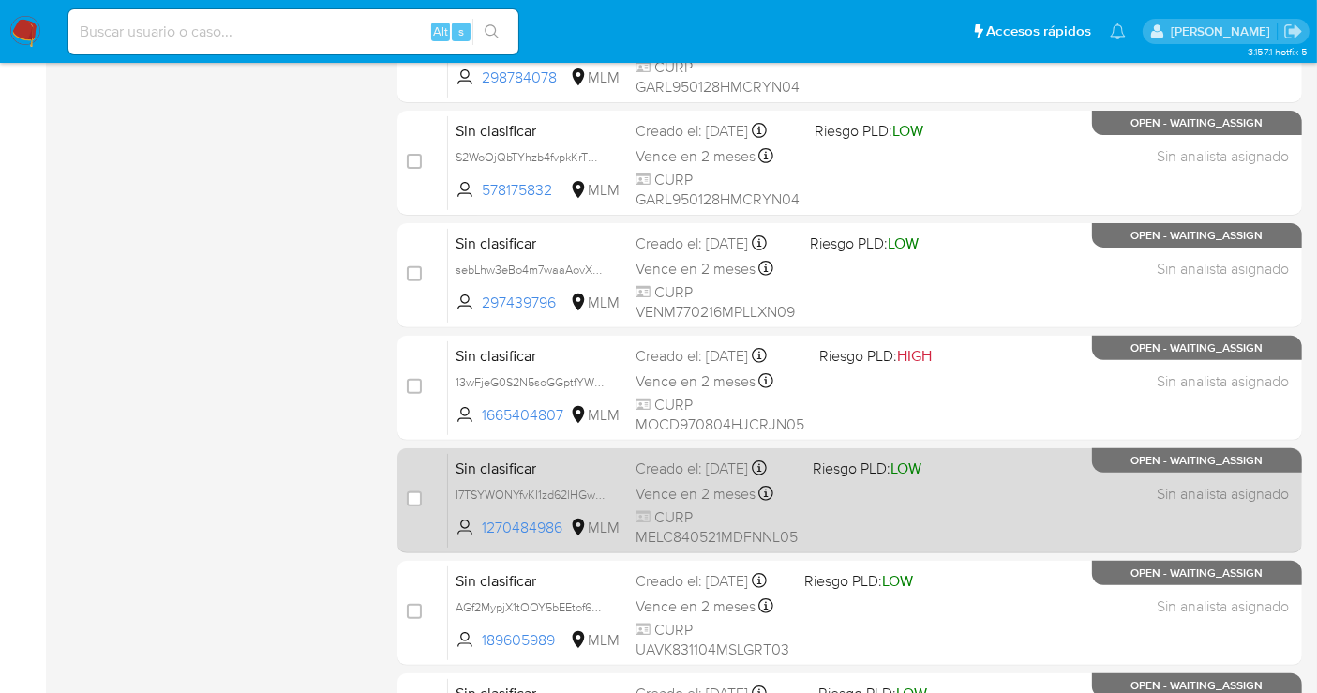
scroll to position [728, 0]
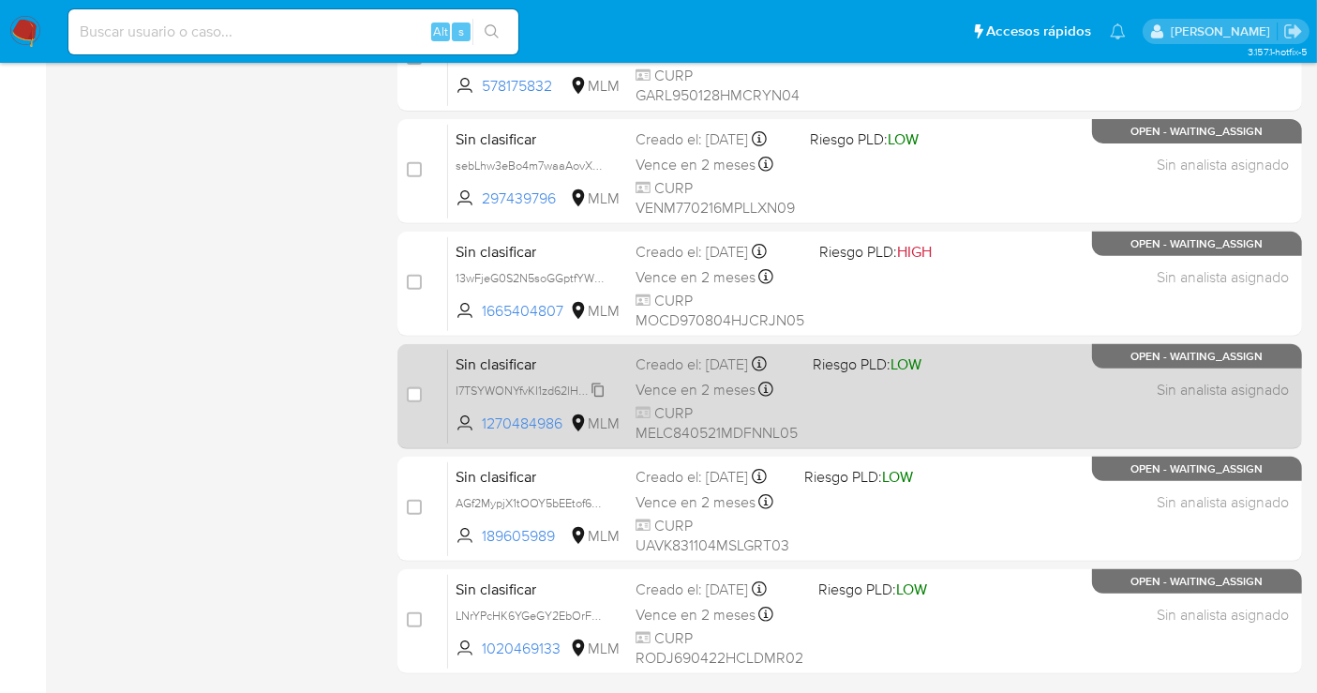
click at [602, 397] on span "I7TSYWONYfvKI1zd62lHGwgX" at bounding box center [533, 389] width 154 height 21
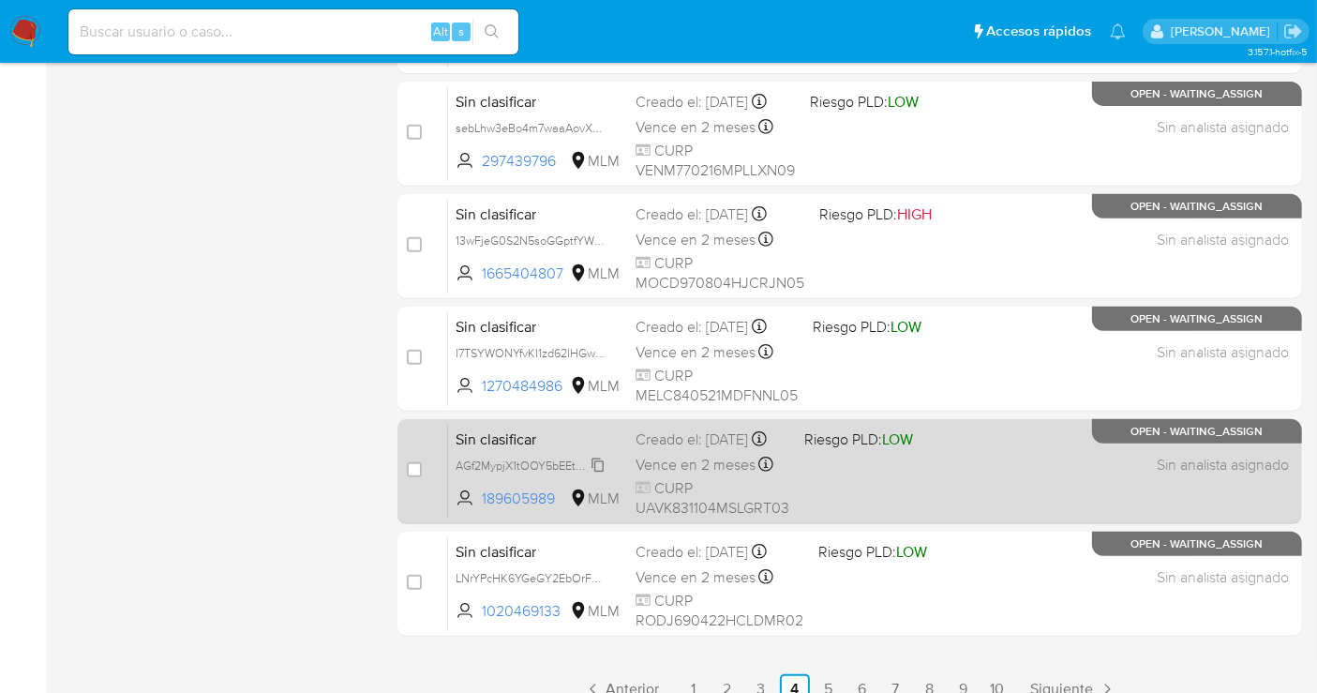
scroll to position [786, 0]
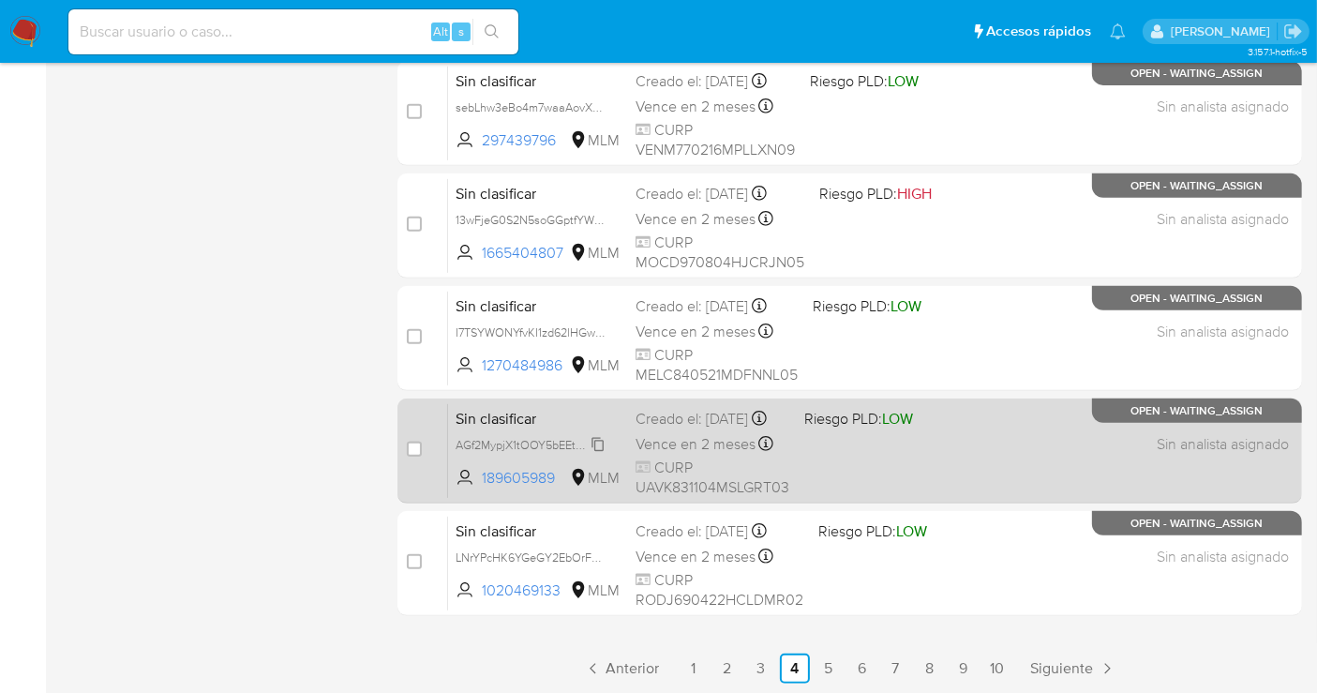
click at [594, 454] on span "AGf2MypjX1tOOY5bEEtof6nU" at bounding box center [531, 443] width 151 height 21
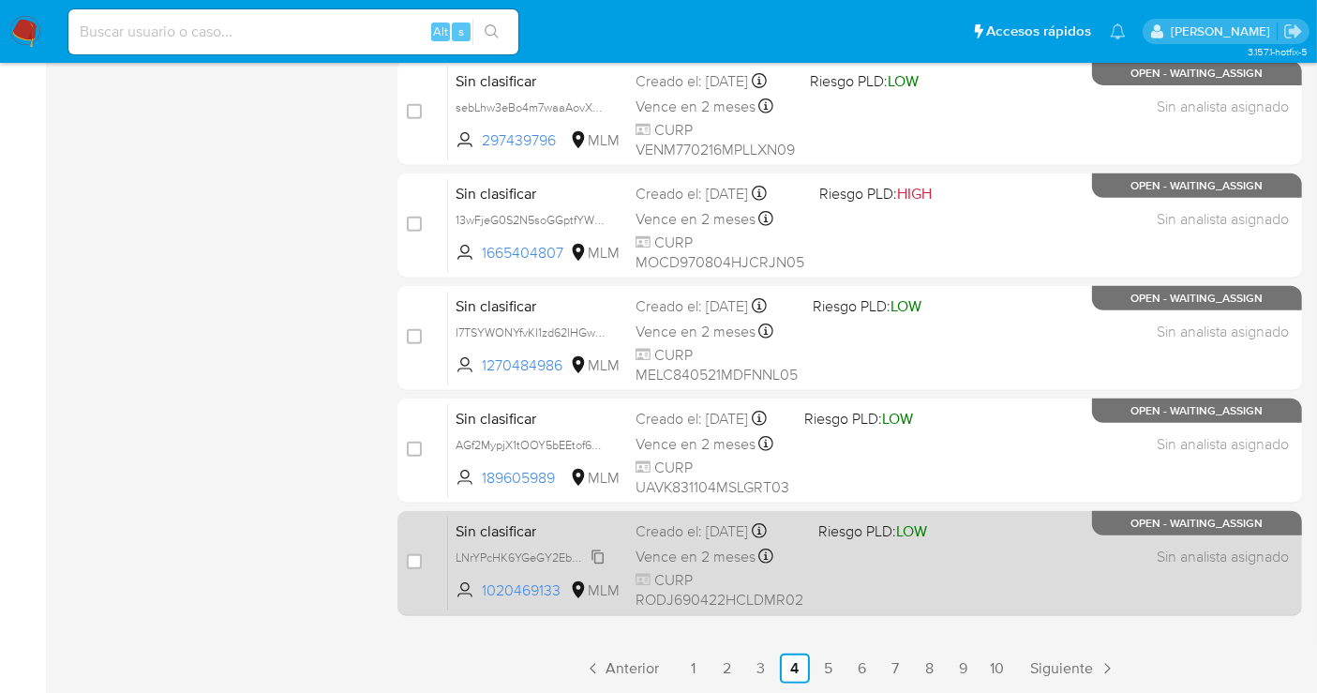
click at [600, 566] on span "LNrYPcHK6YGeGY2EbOrFO8Xk" at bounding box center [538, 556] width 165 height 21
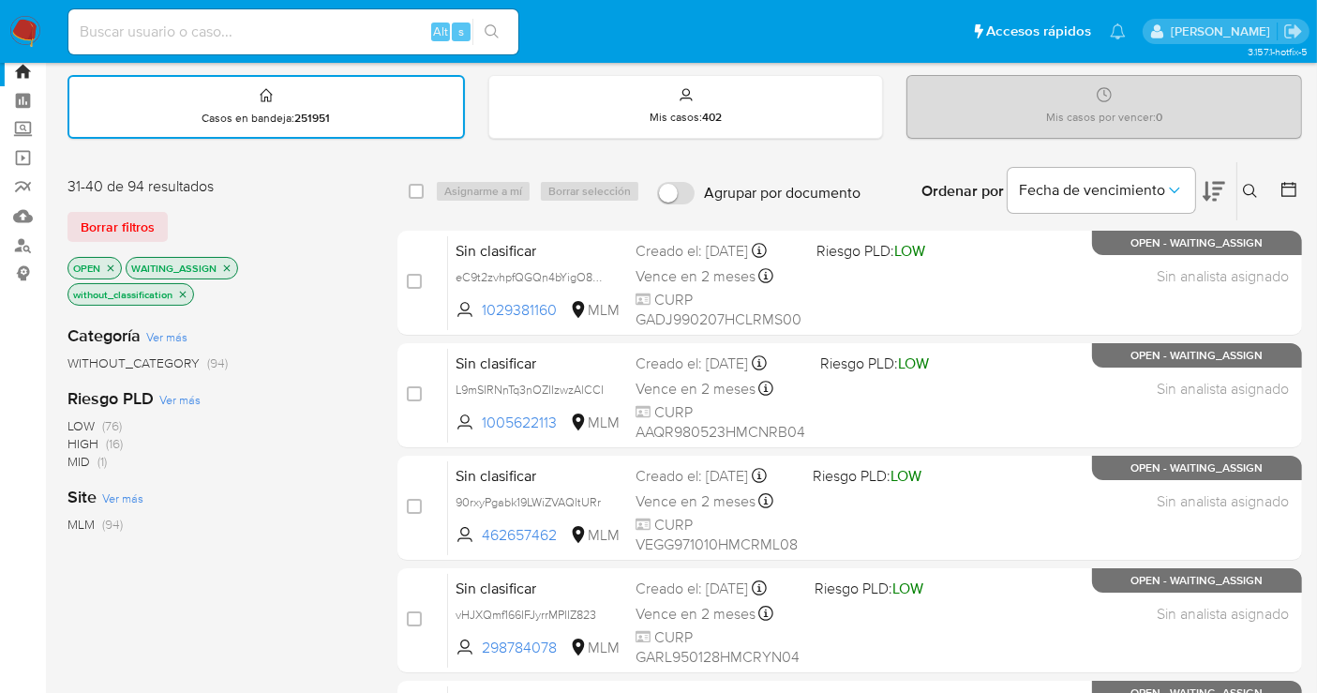
scroll to position [0, 0]
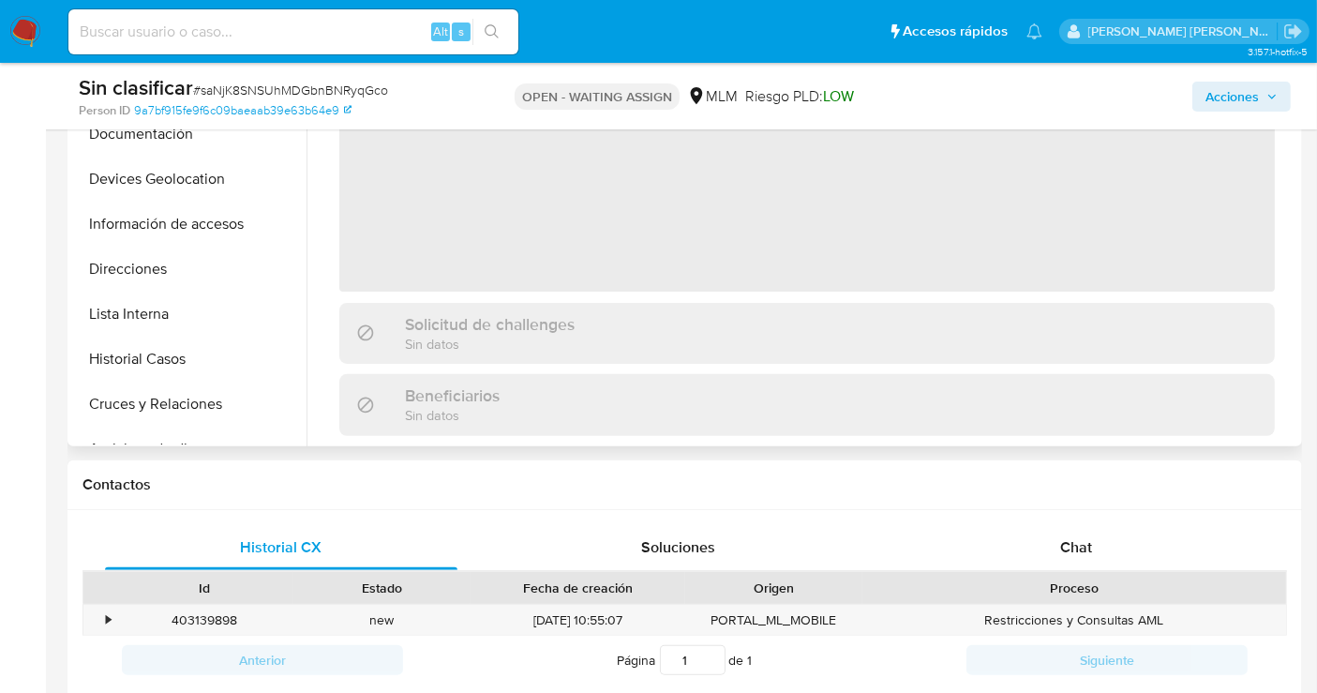
select select "10"
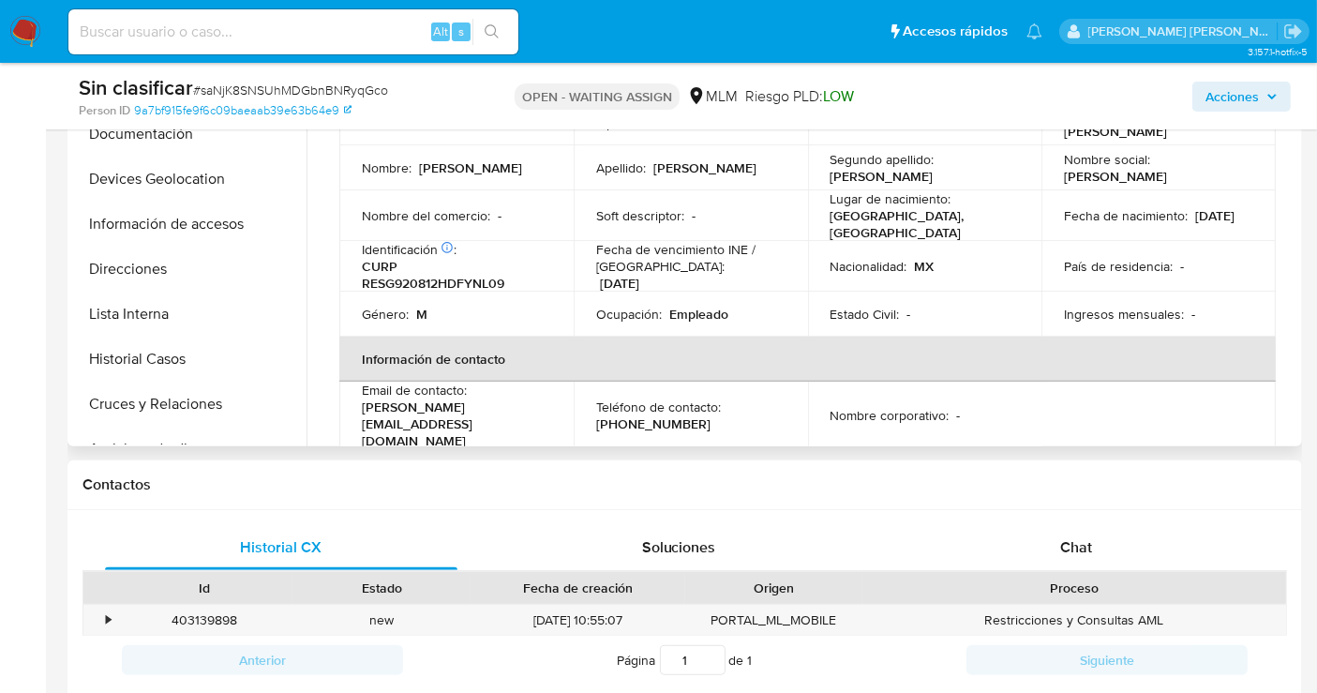
scroll to position [208, 0]
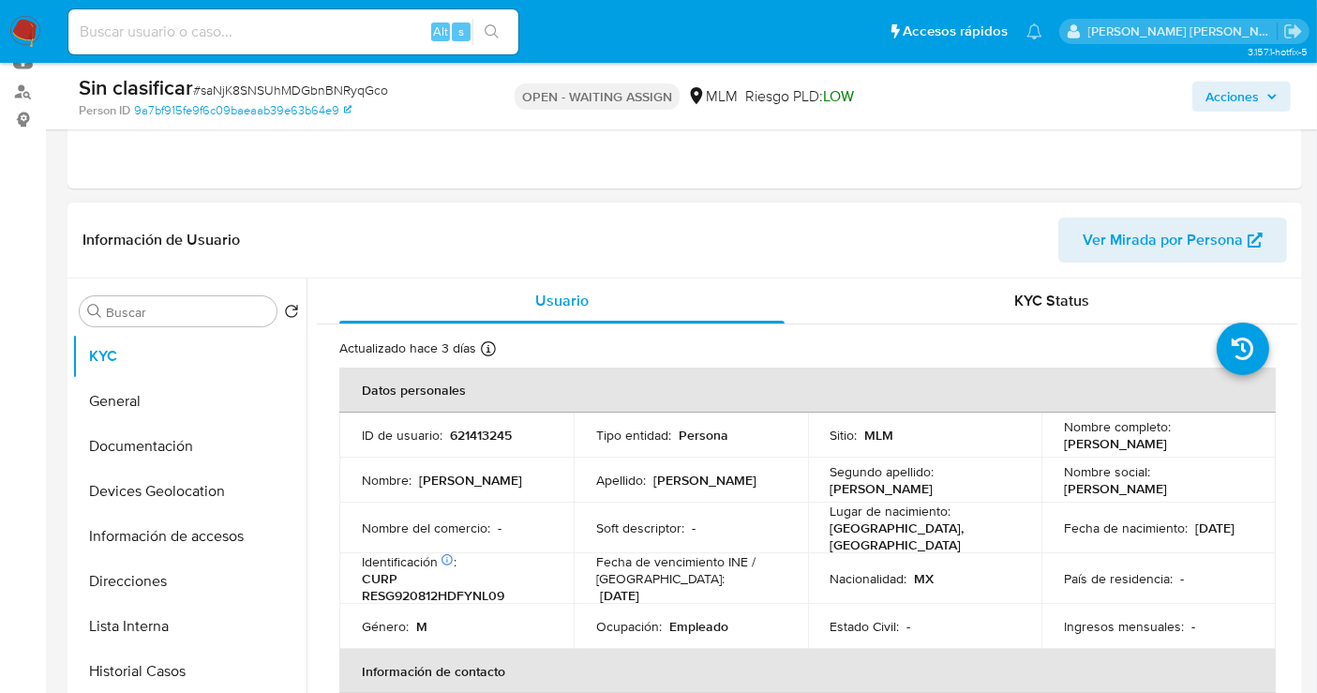
click at [473, 437] on p "621413245" at bounding box center [481, 435] width 62 height 17
copy p "621413245"
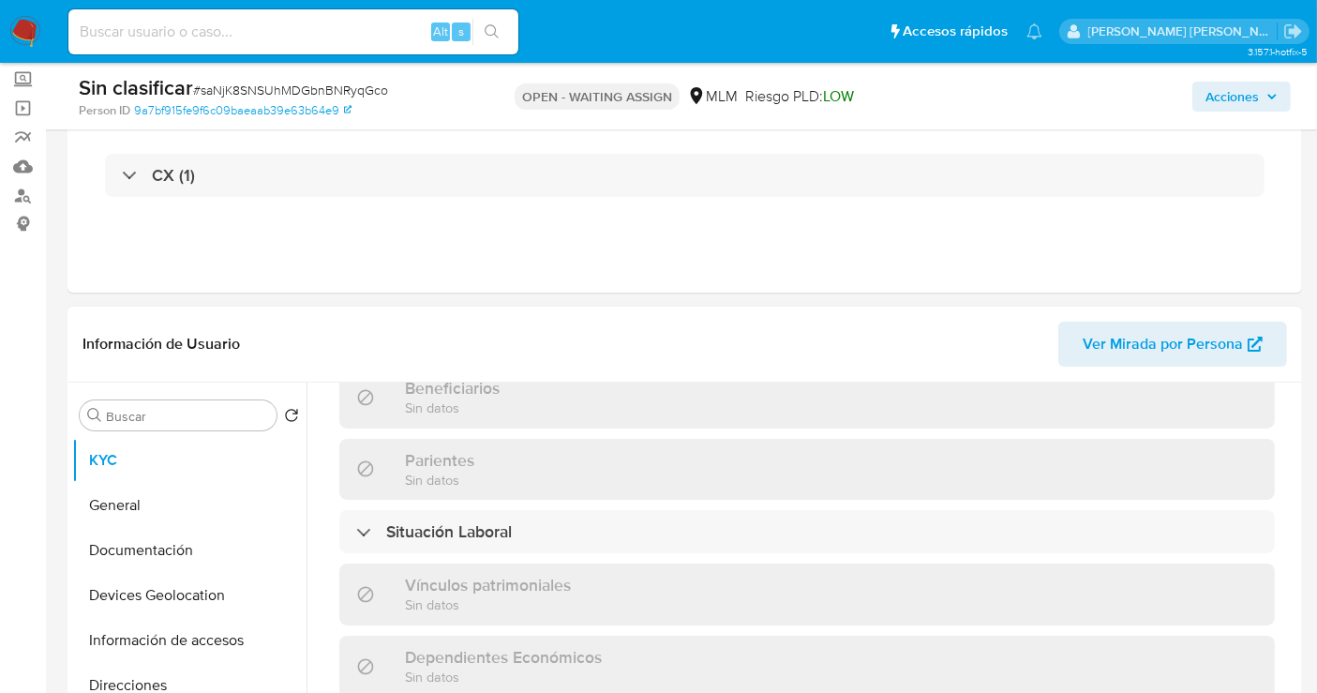
scroll to position [662, 0]
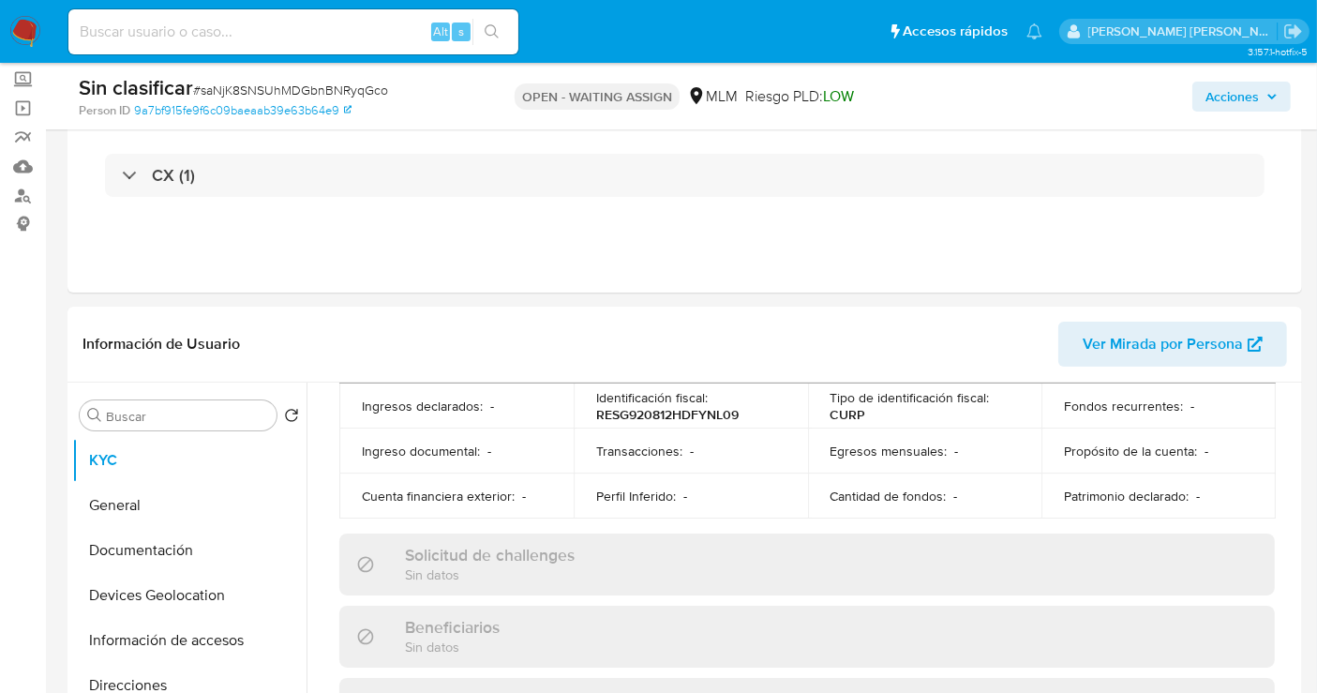
click at [22, 37] on img at bounding box center [25, 32] width 32 height 32
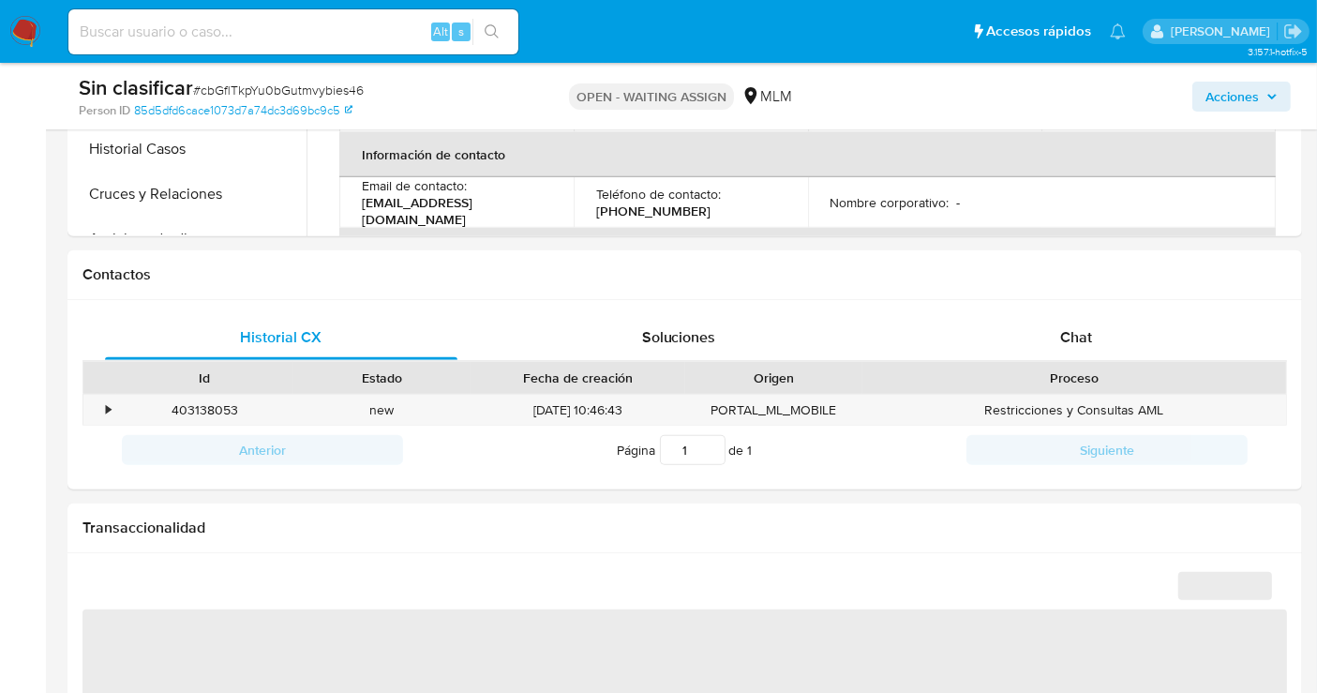
select select "10"
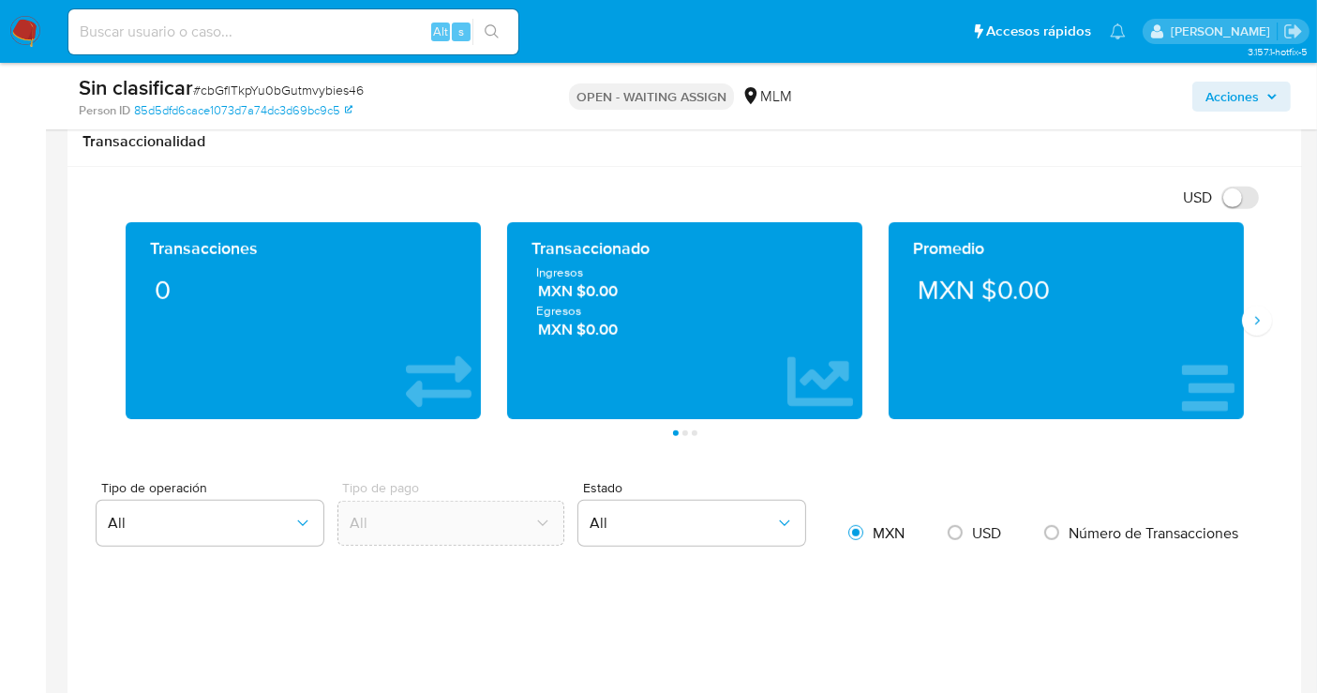
scroll to position [492, 0]
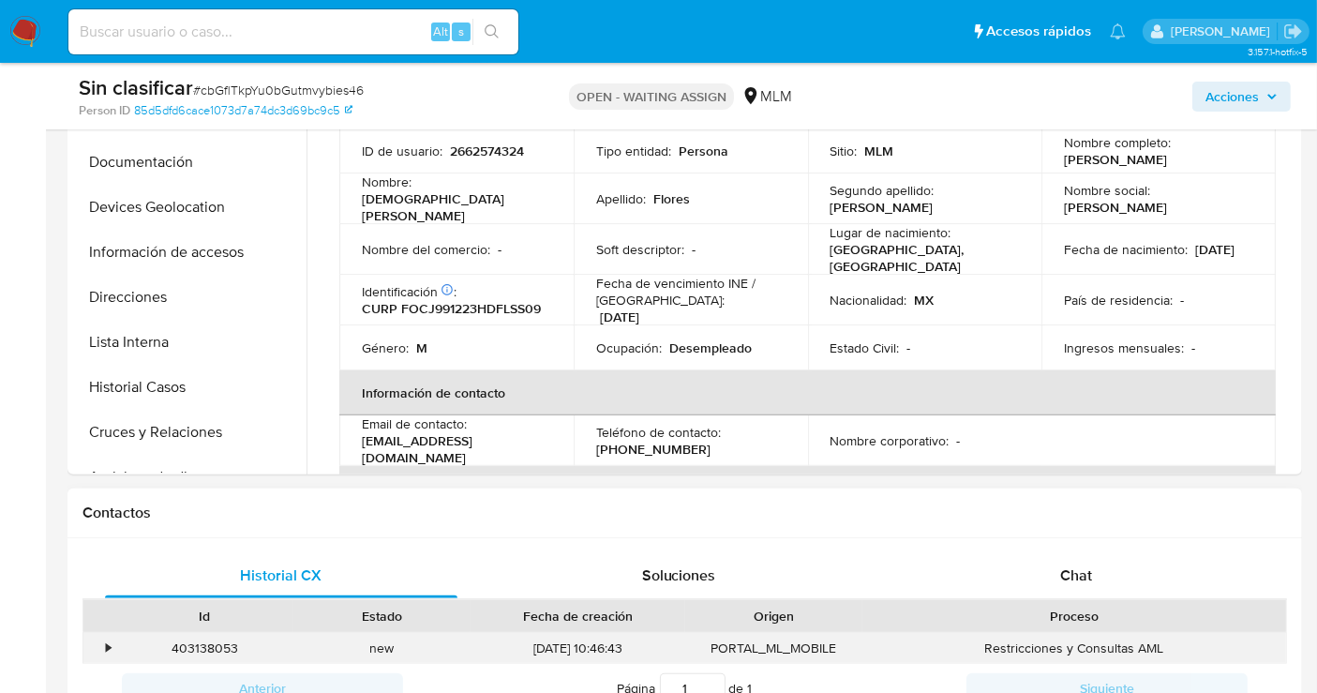
click at [104, 649] on div "•" at bounding box center [99, 648] width 33 height 31
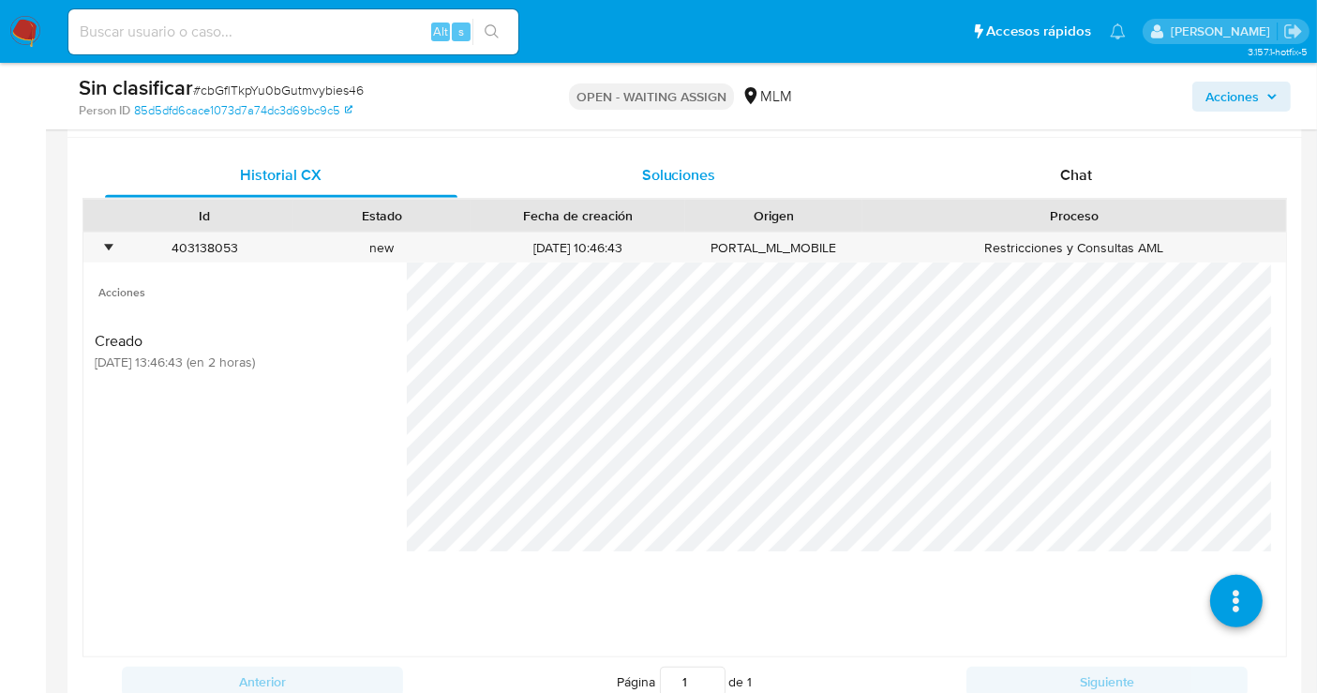
scroll to position [1012, 0]
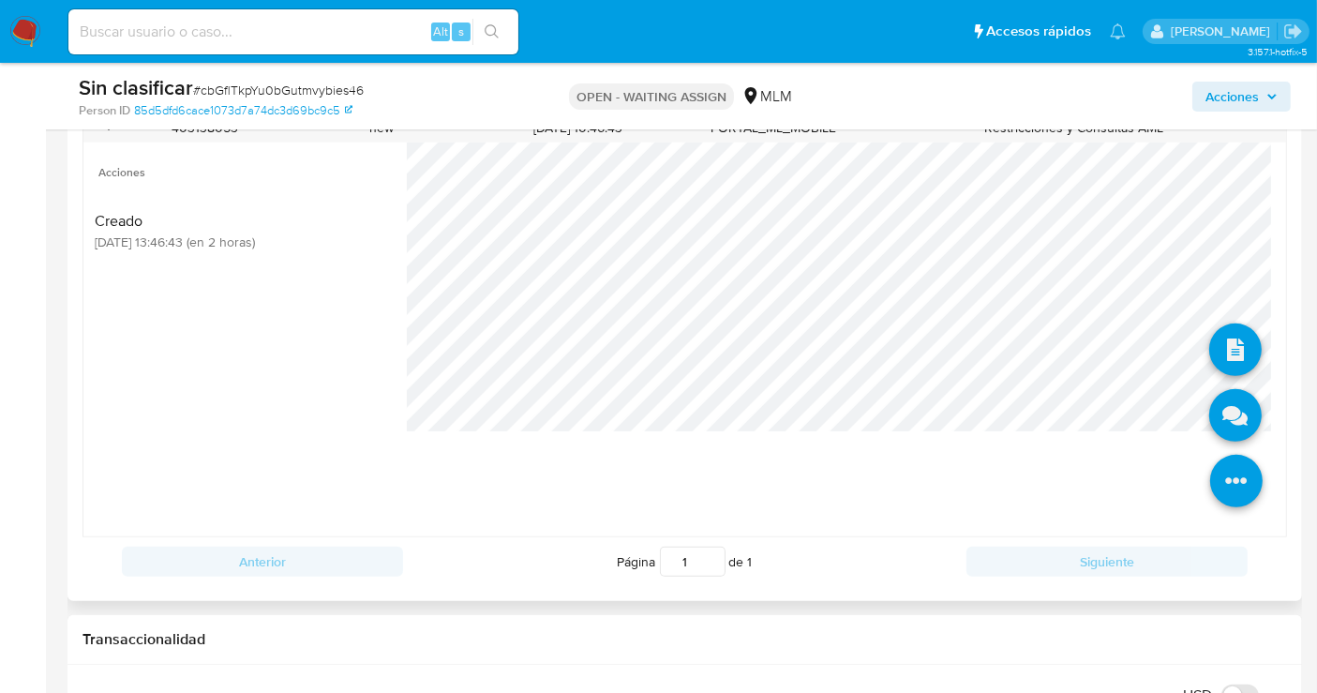
click at [1240, 460] on icon at bounding box center [1236, 481] width 52 height 52
click at [1223, 413] on icon at bounding box center [1235, 415] width 52 height 52
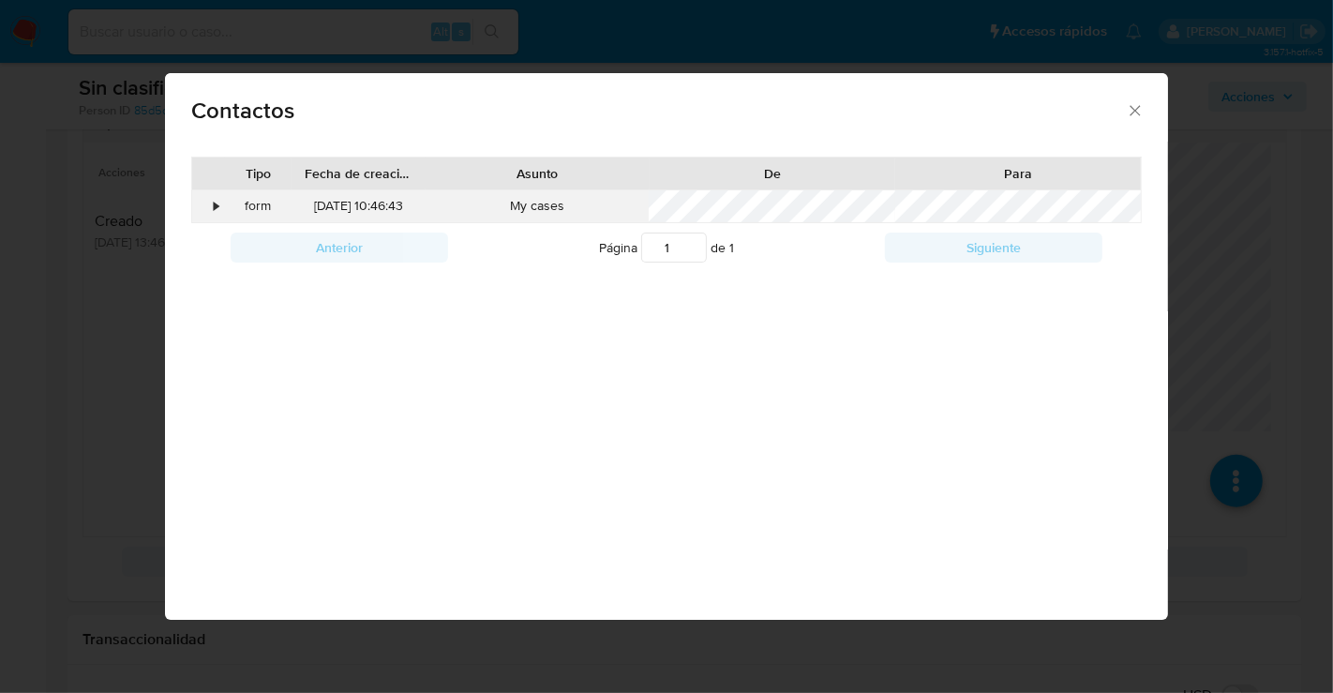
click at [211, 197] on div "•" at bounding box center [208, 206] width 33 height 32
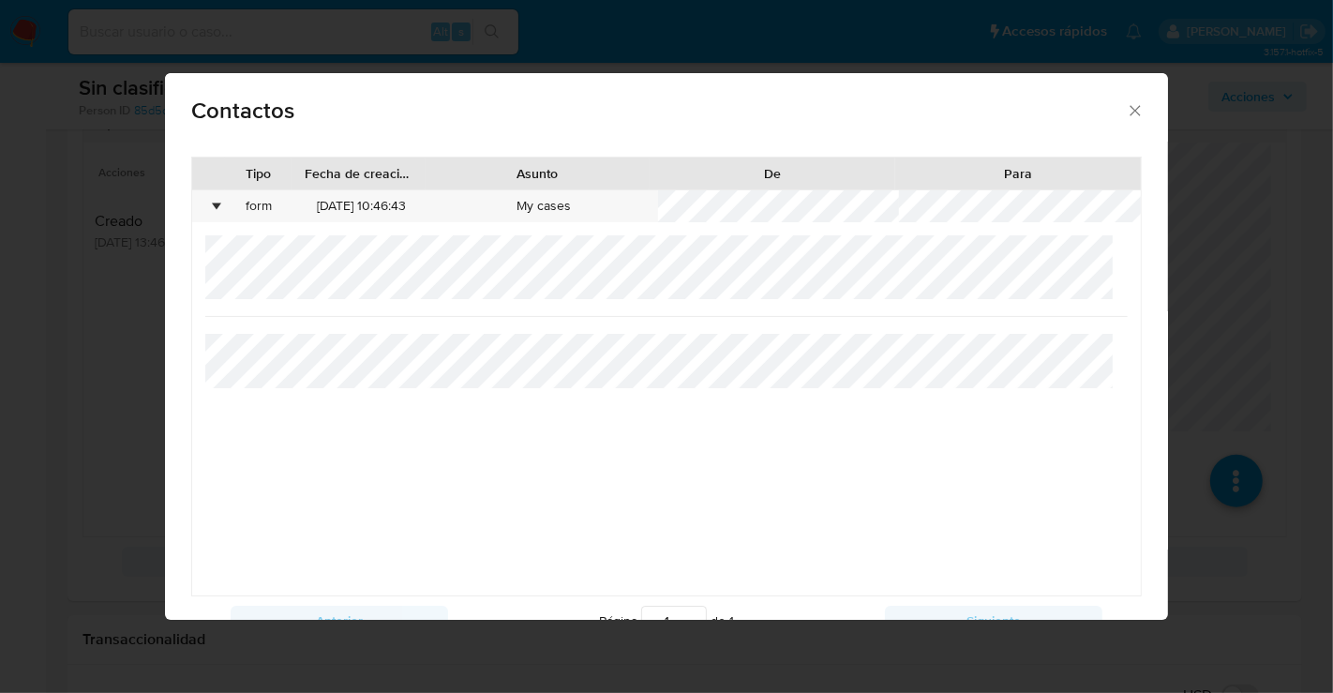
click at [1130, 109] on icon "close" at bounding box center [1135, 110] width 10 height 10
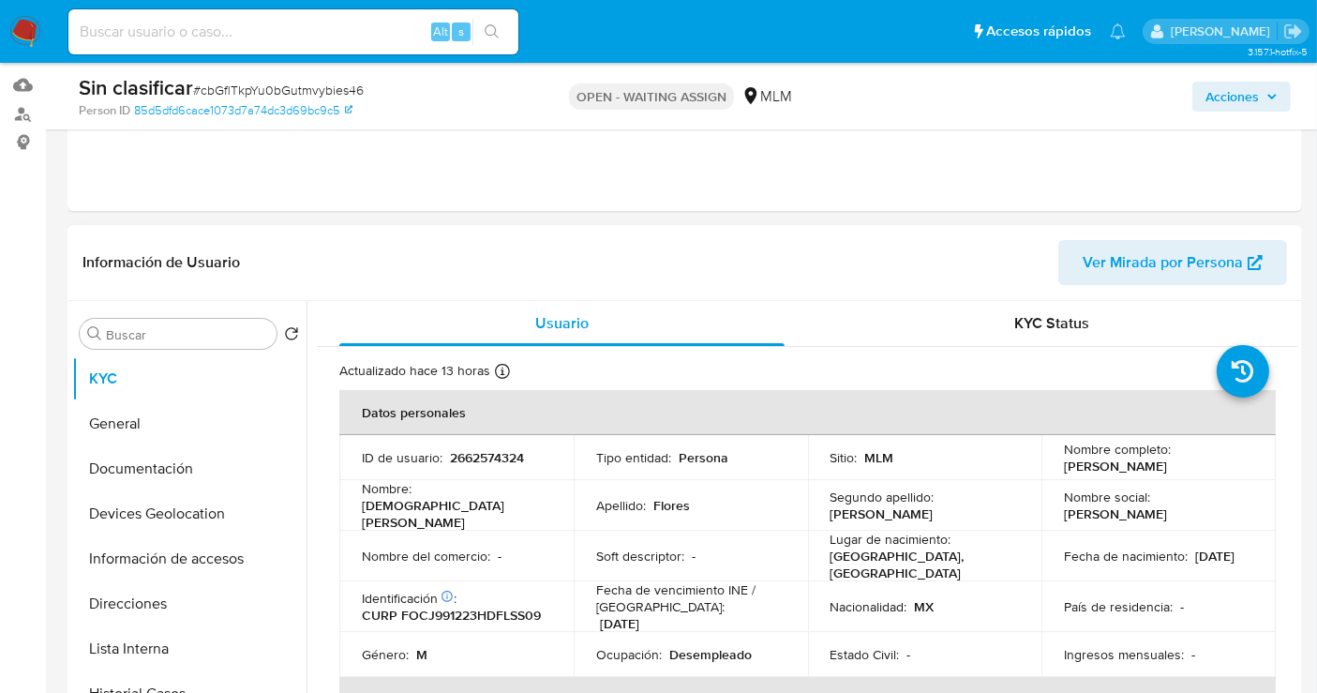
scroll to position [179, 0]
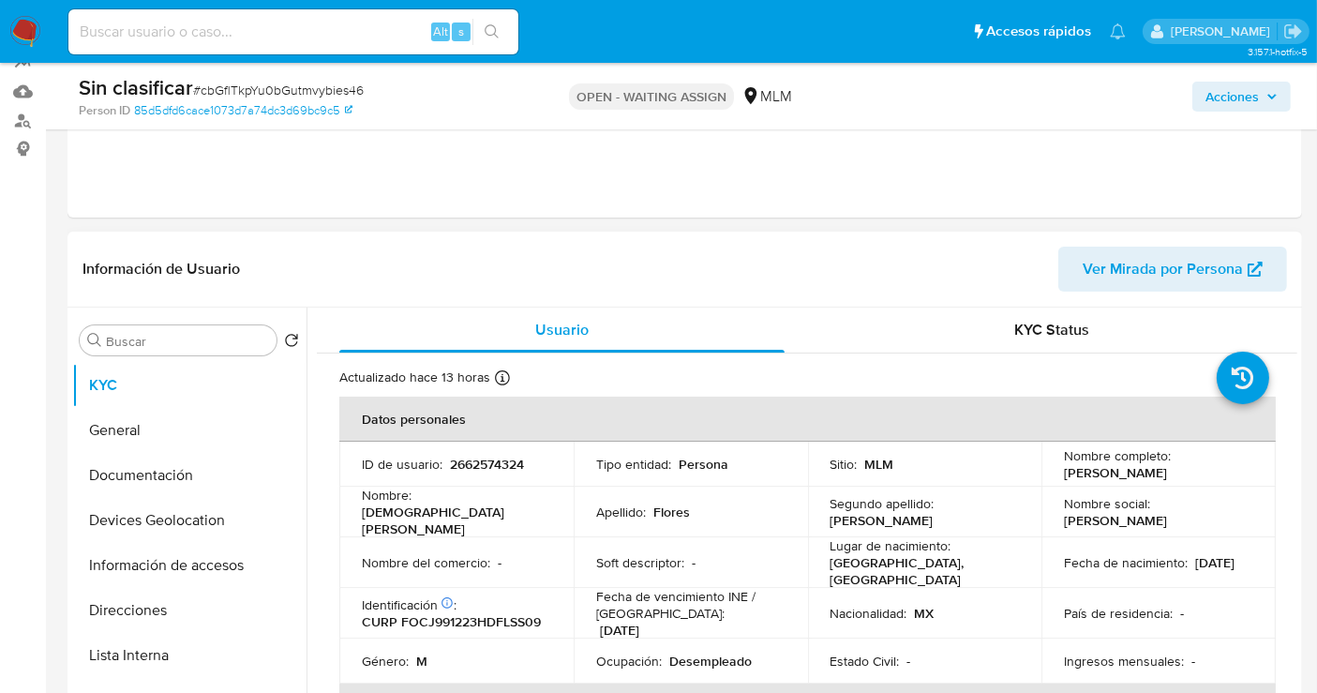
click at [502, 461] on p "2662574324" at bounding box center [487, 464] width 74 height 17
copy p "2662574324"
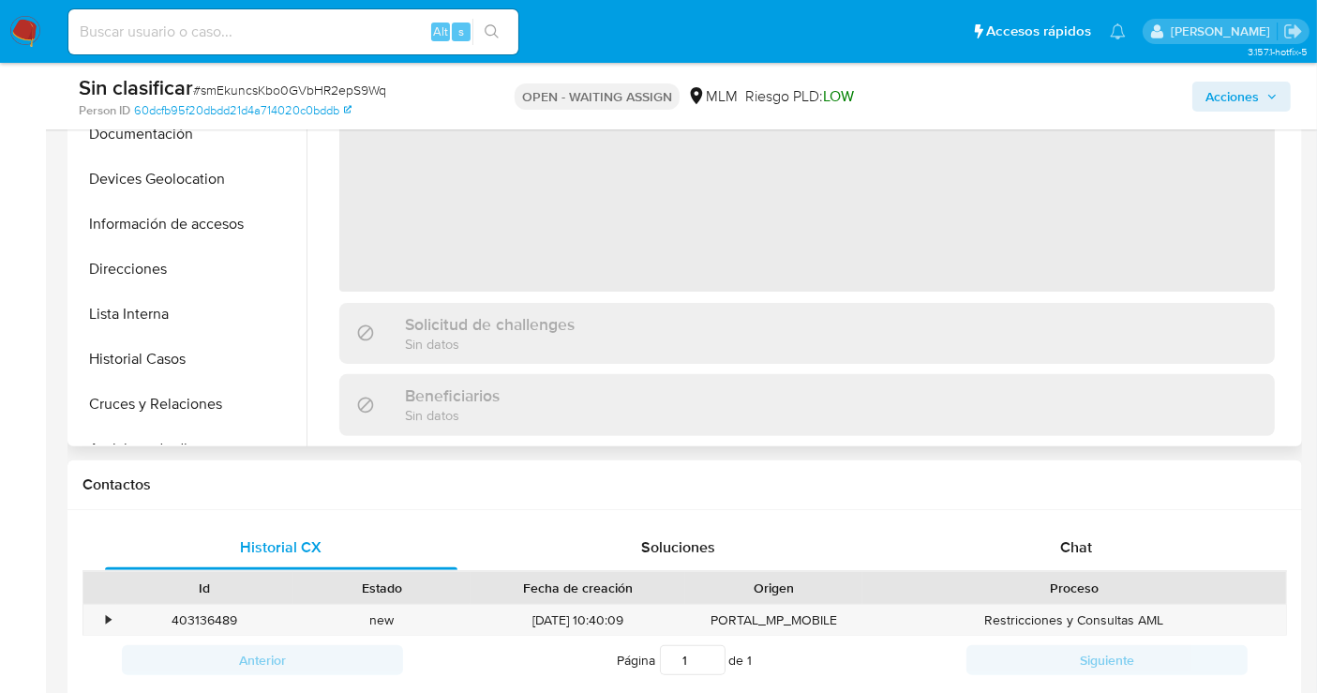
scroll to position [312, 0]
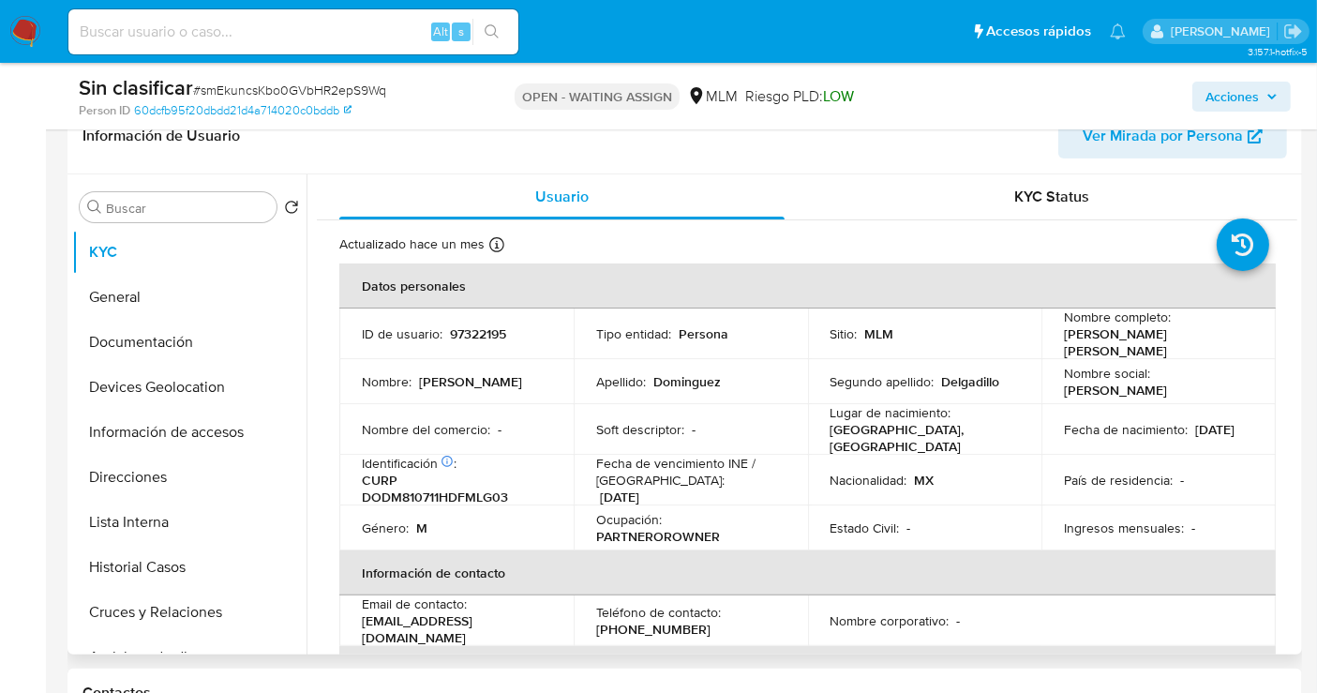
select select "10"
click at [483, 332] on p "97322195" at bounding box center [478, 333] width 56 height 17
copy p "97322195"
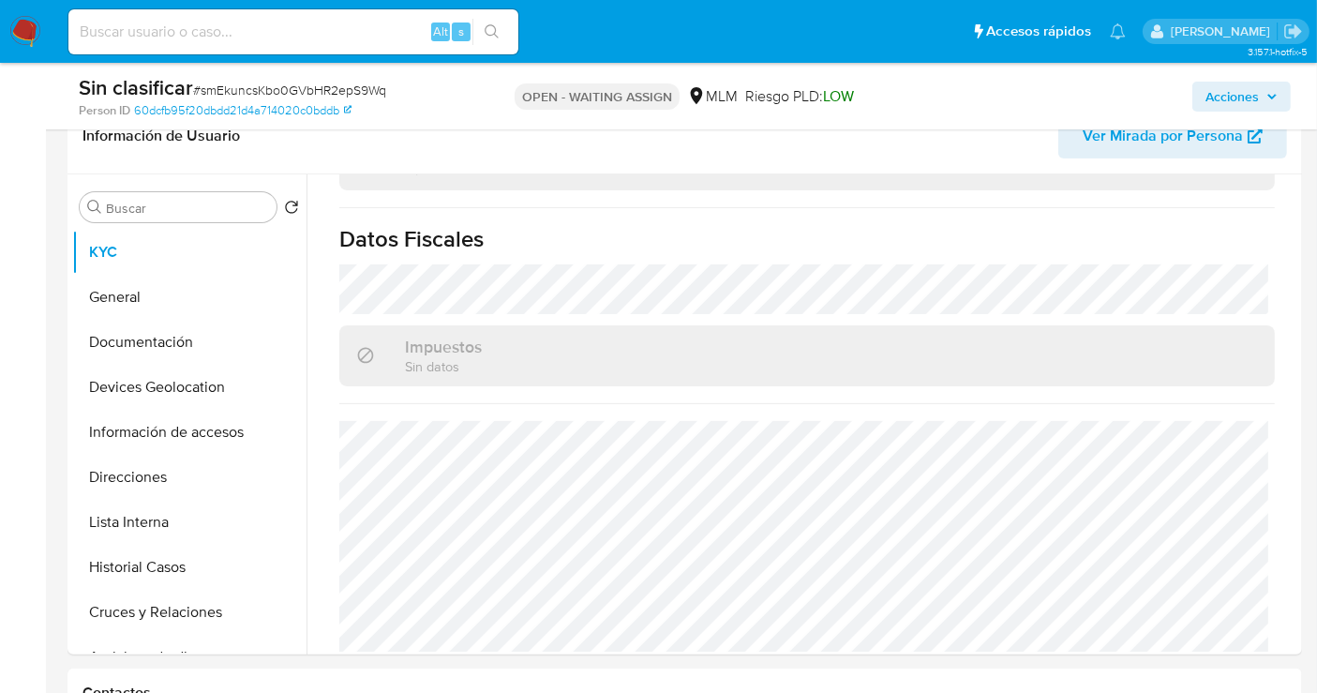
scroll to position [832, 0]
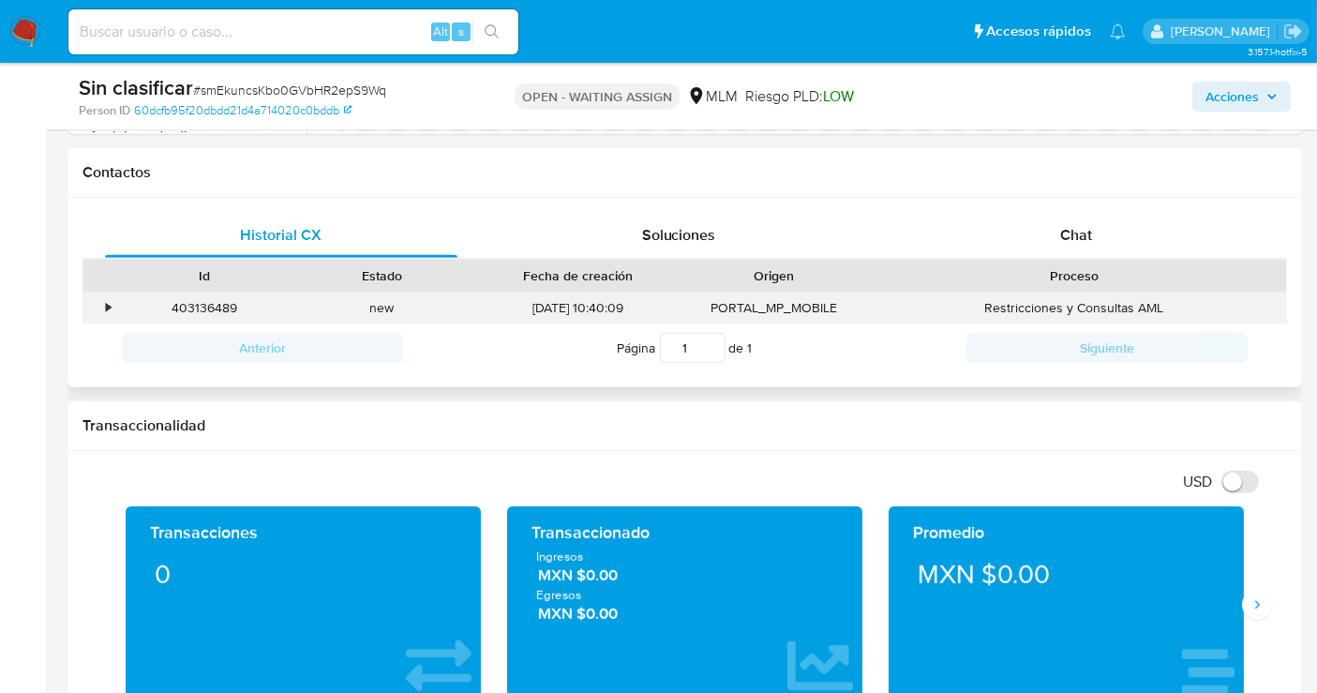
click at [110, 300] on div "•" at bounding box center [99, 307] width 33 height 31
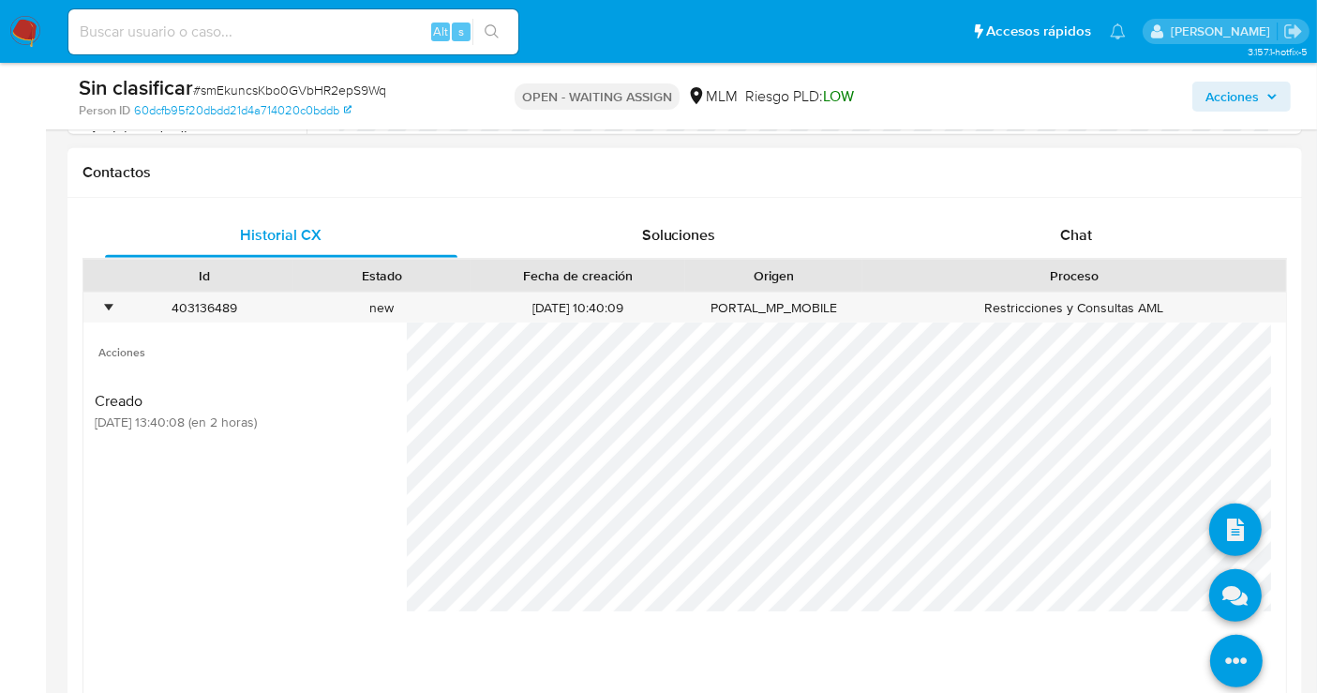
click at [1218, 644] on icon at bounding box center [1236, 661] width 52 height 52
click at [1222, 536] on icon at bounding box center [1235, 529] width 52 height 52
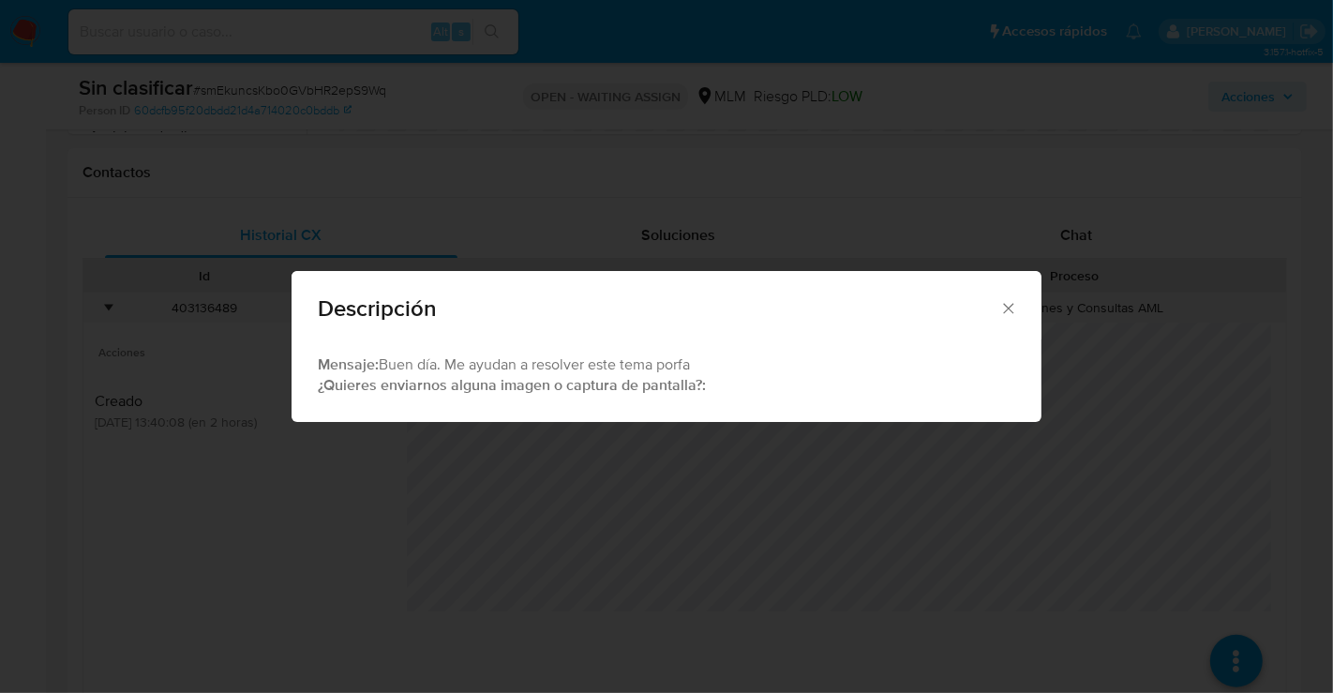
click at [1009, 311] on icon "Cerrar" at bounding box center [1008, 308] width 19 height 19
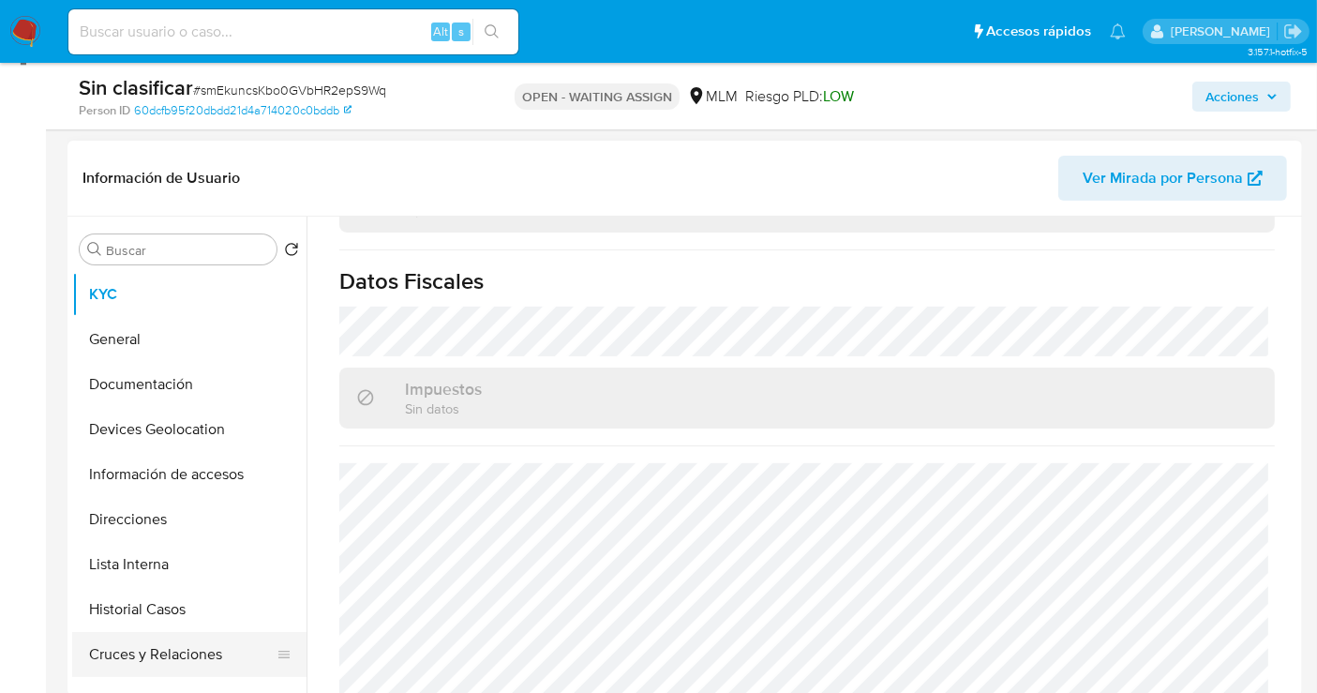
scroll to position [520, 0]
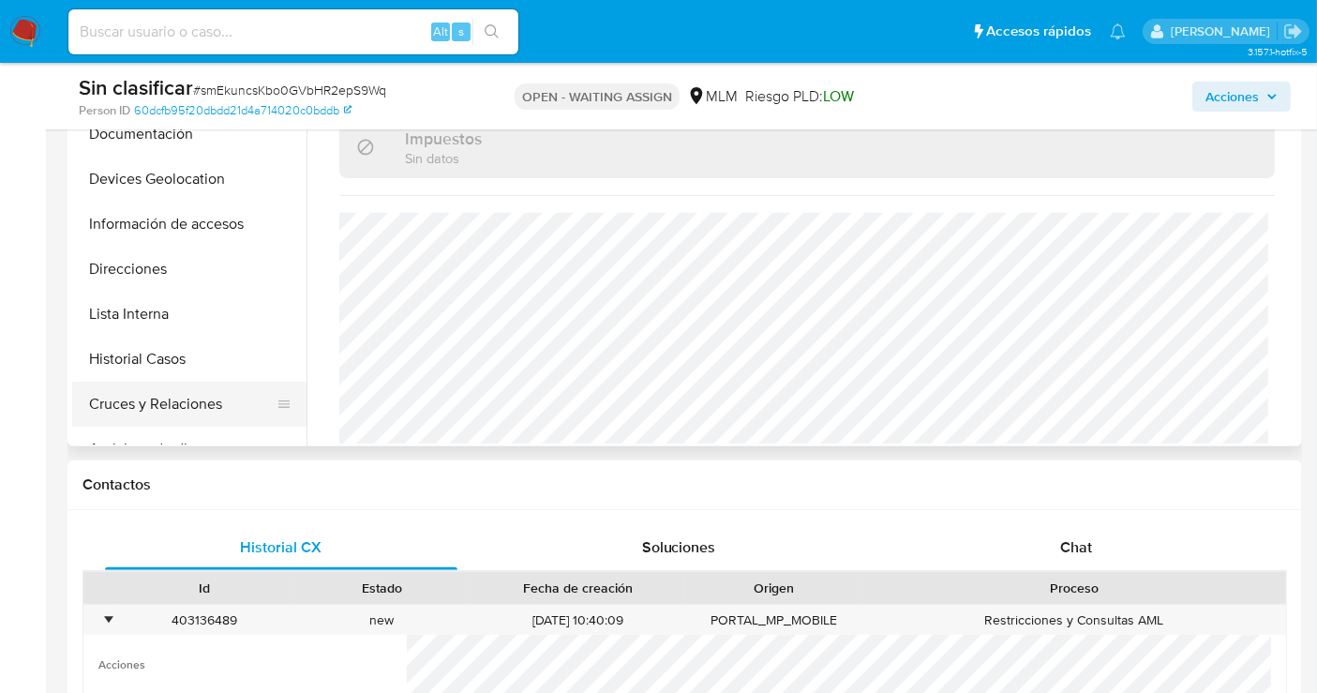
click at [112, 400] on button "Cruces y Relaciones" at bounding box center [181, 404] width 219 height 45
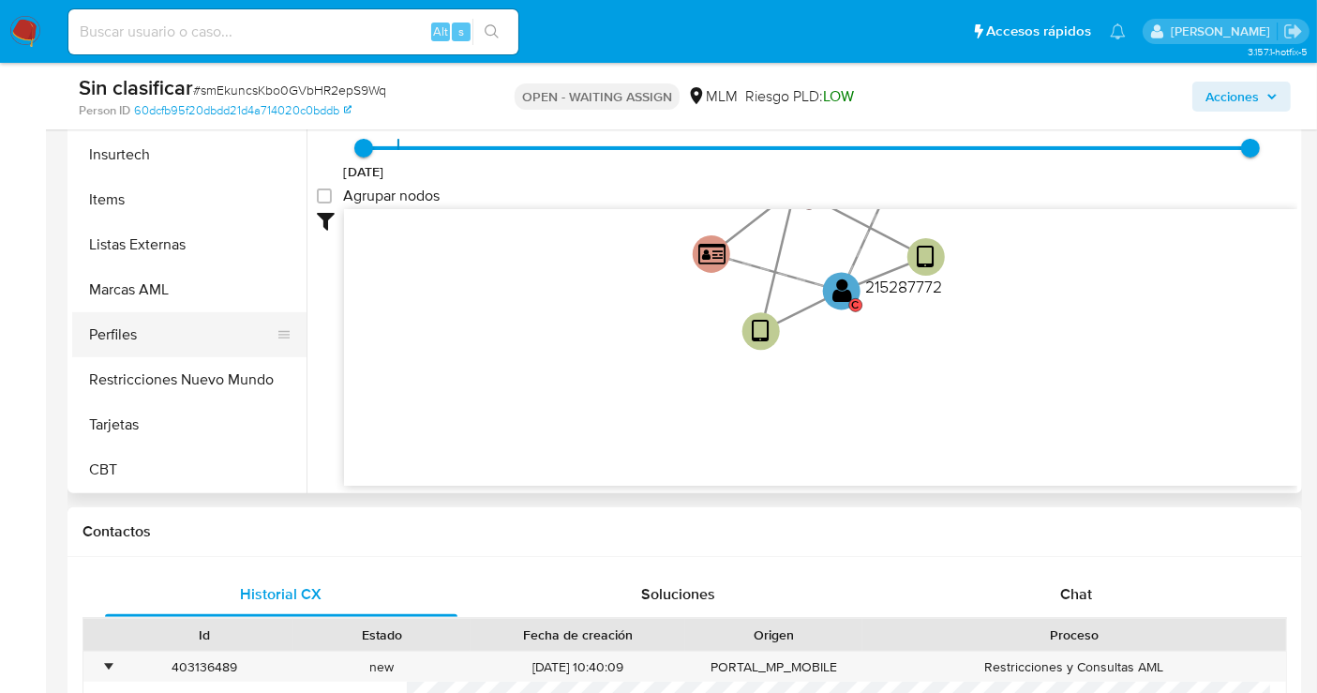
scroll to position [416, 0]
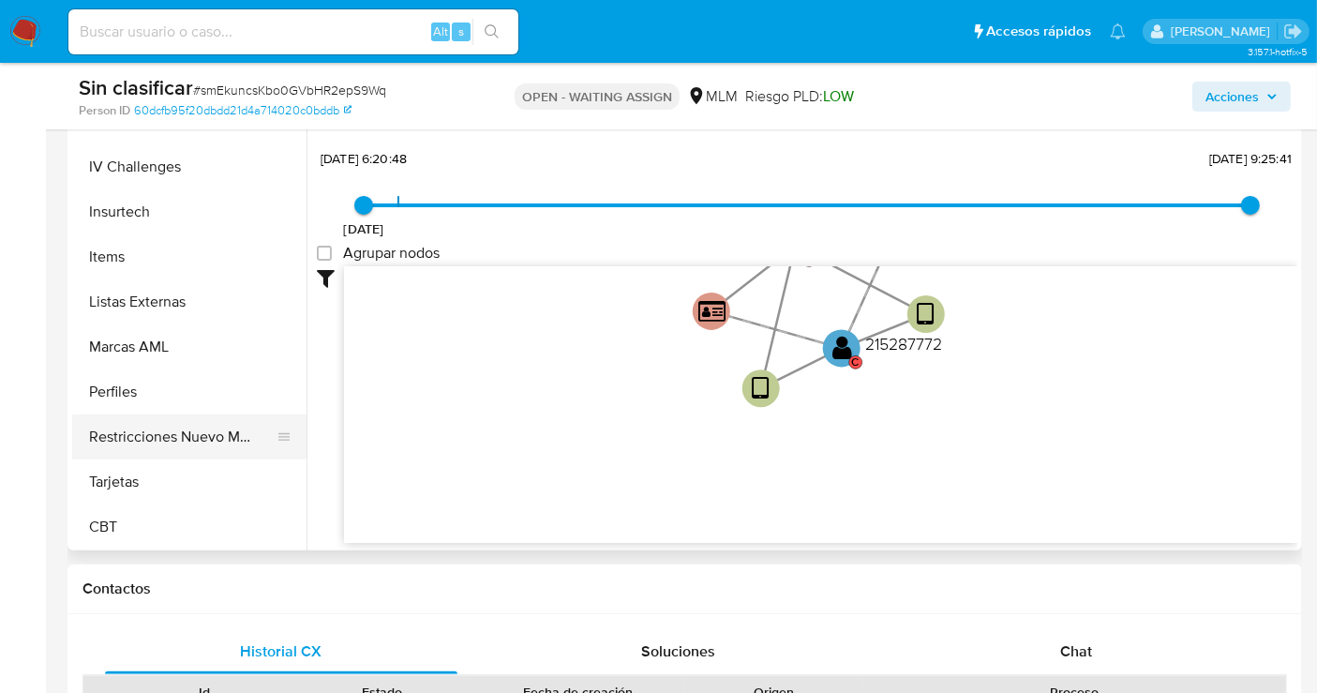
click at [139, 441] on button "Restricciones Nuevo Mundo" at bounding box center [181, 436] width 219 height 45
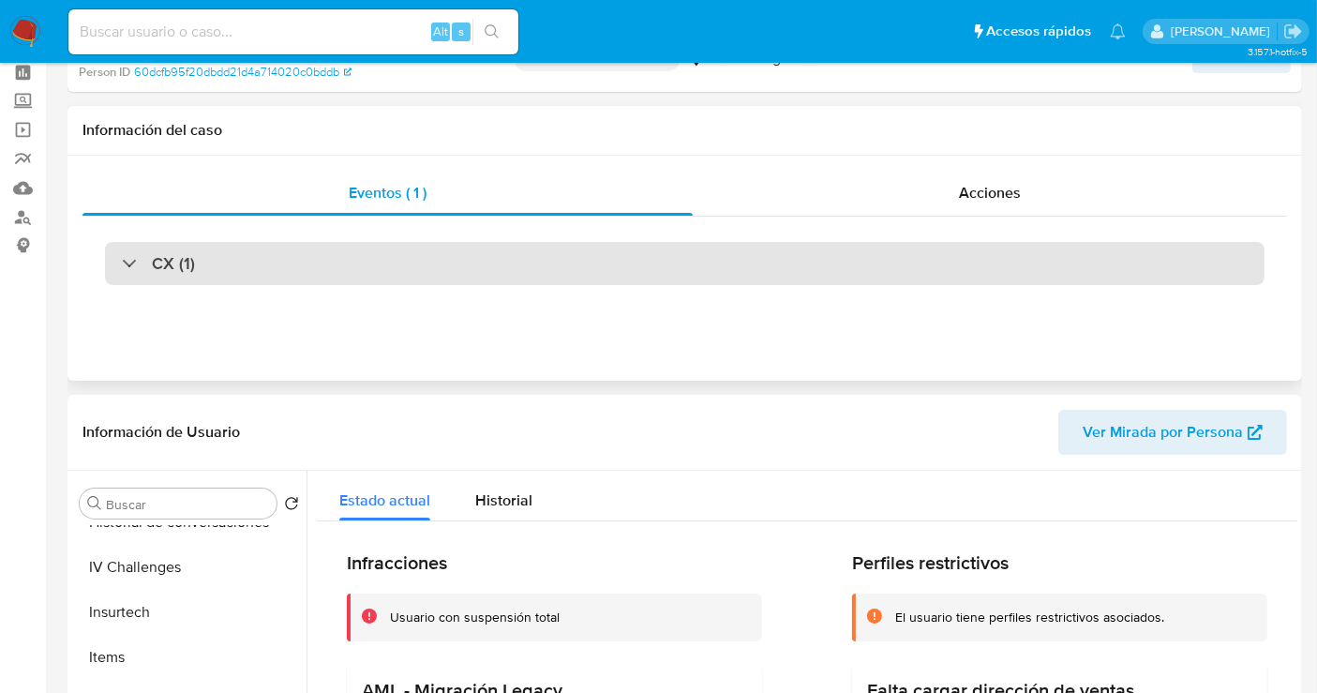
scroll to position [312, 0]
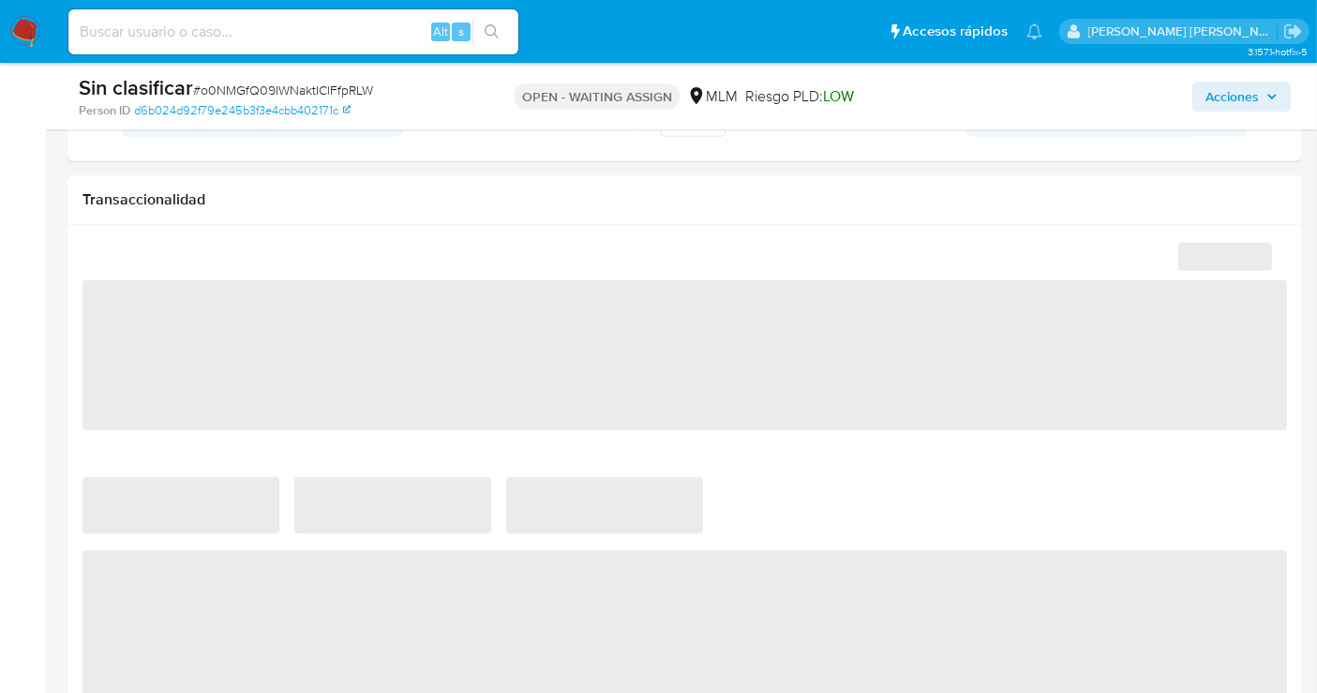
select select "10"
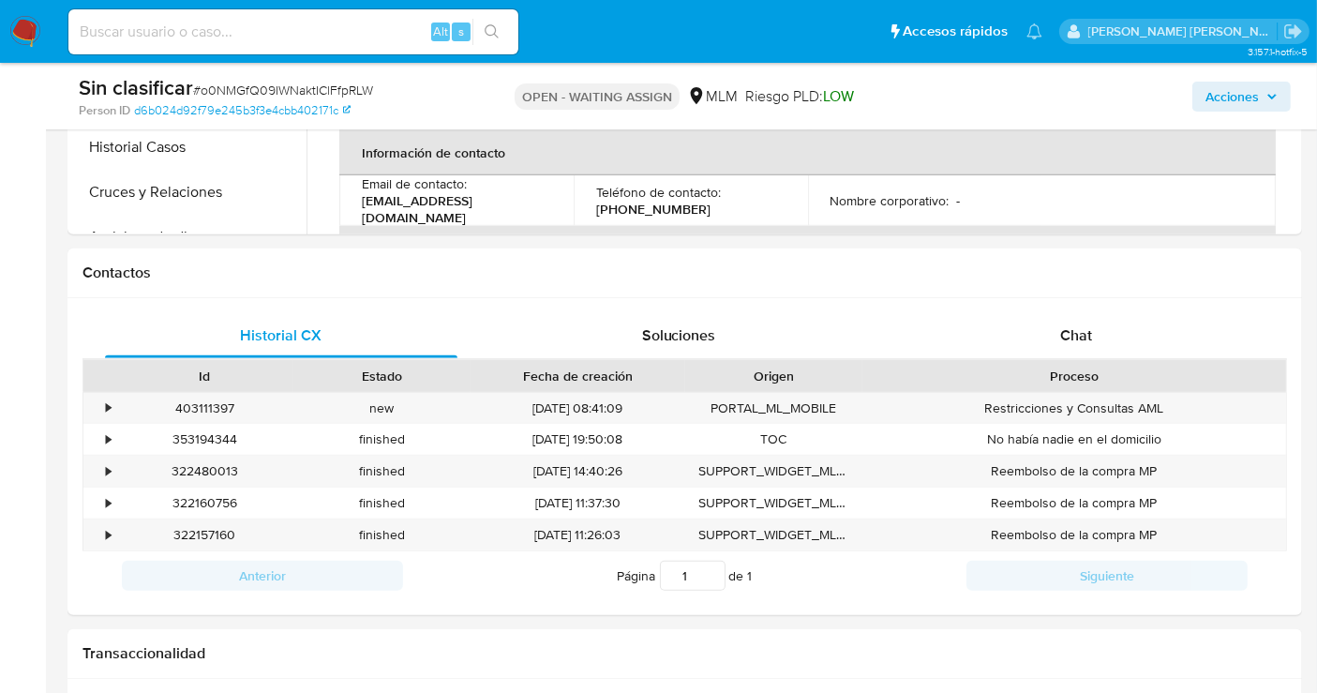
scroll to position [728, 0]
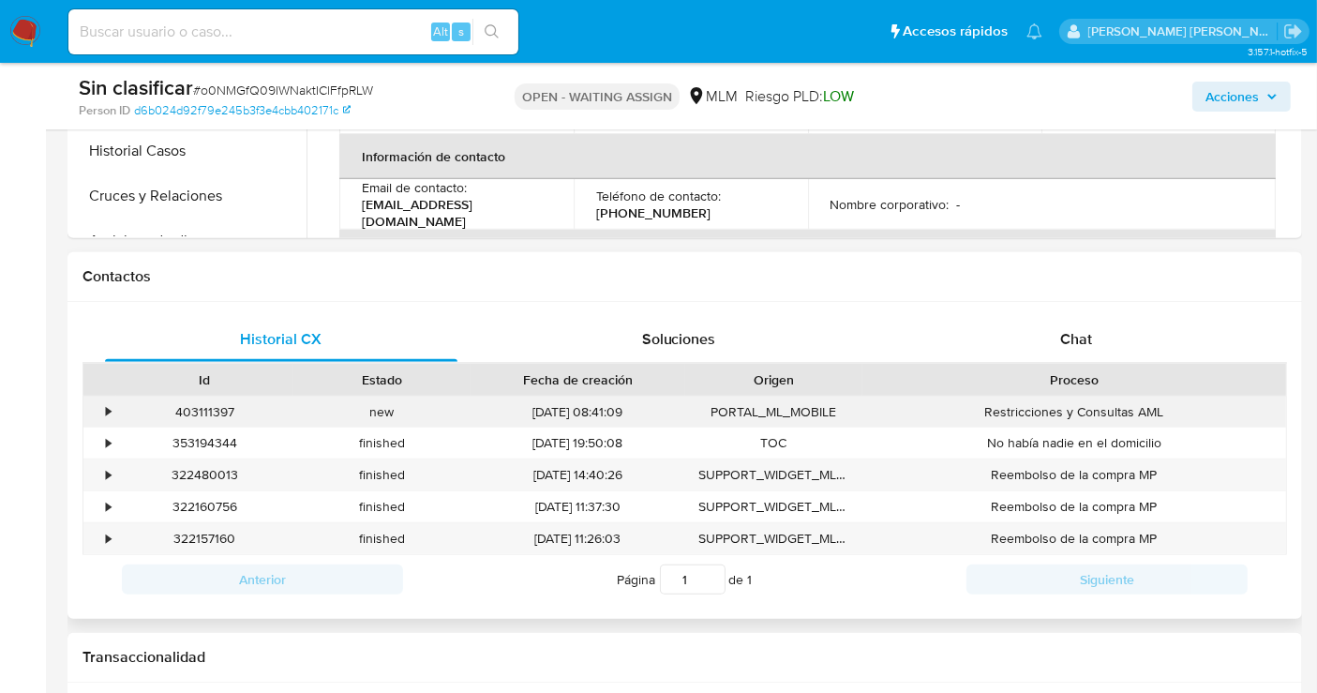
click at [109, 403] on div "•" at bounding box center [108, 412] width 5 height 18
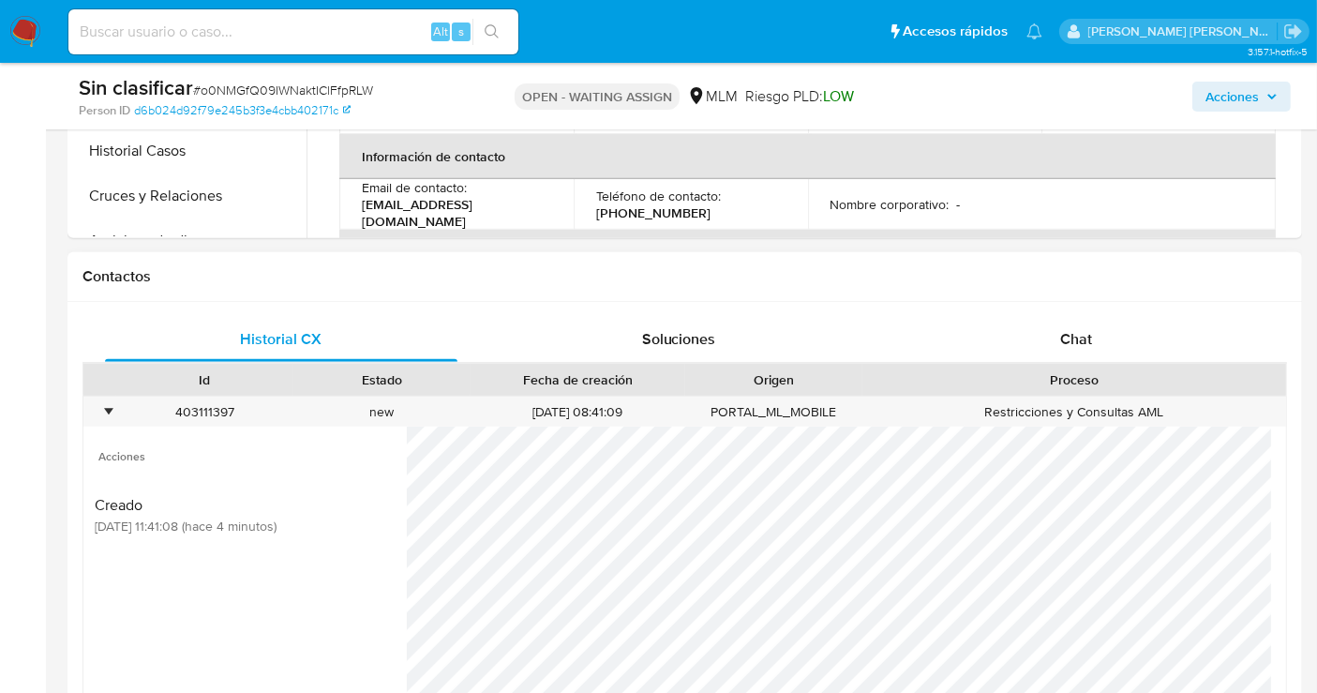
scroll to position [832, 0]
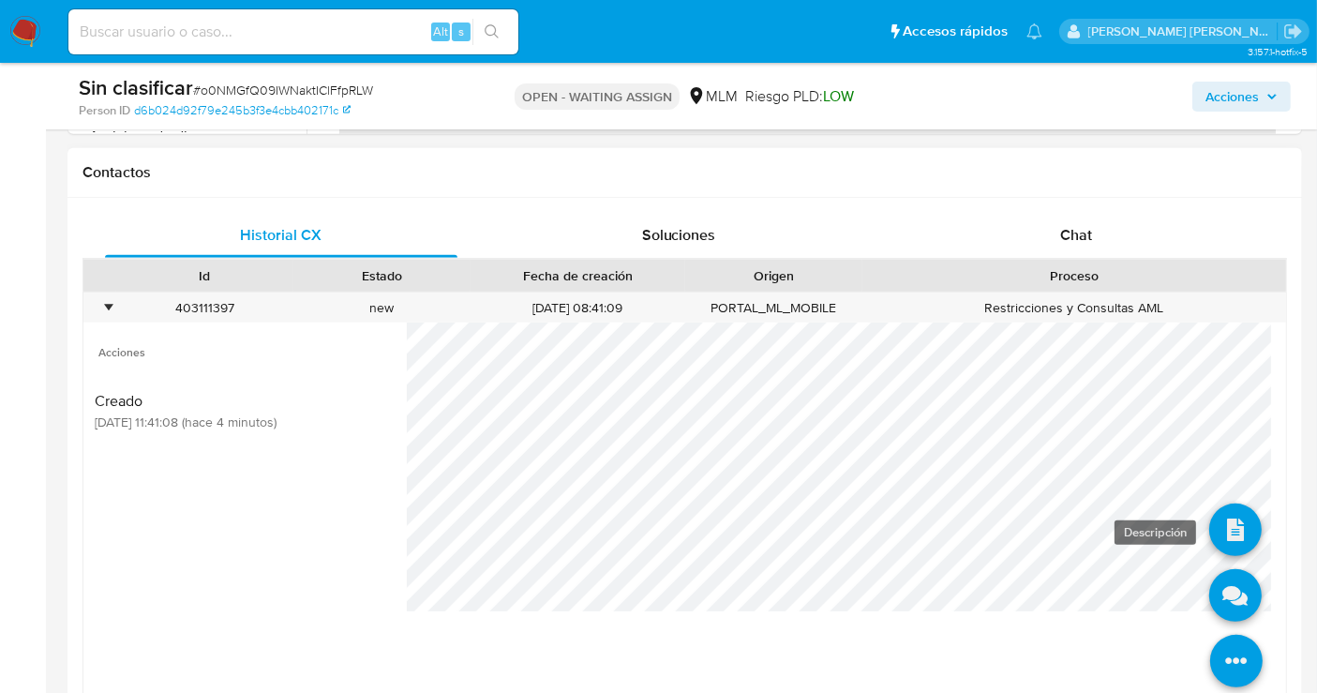
click at [1218, 527] on icon at bounding box center [1235, 529] width 52 height 52
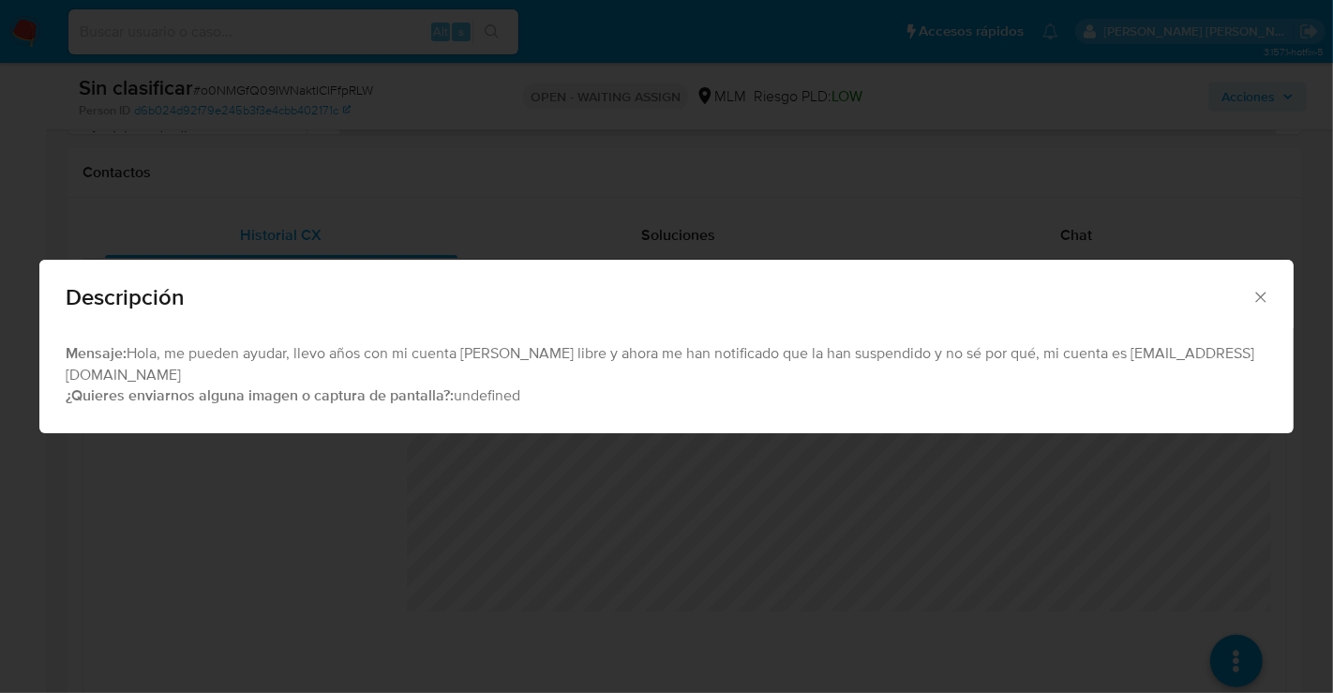
click at [1254, 307] on icon "Cerrar" at bounding box center [1260, 297] width 19 height 19
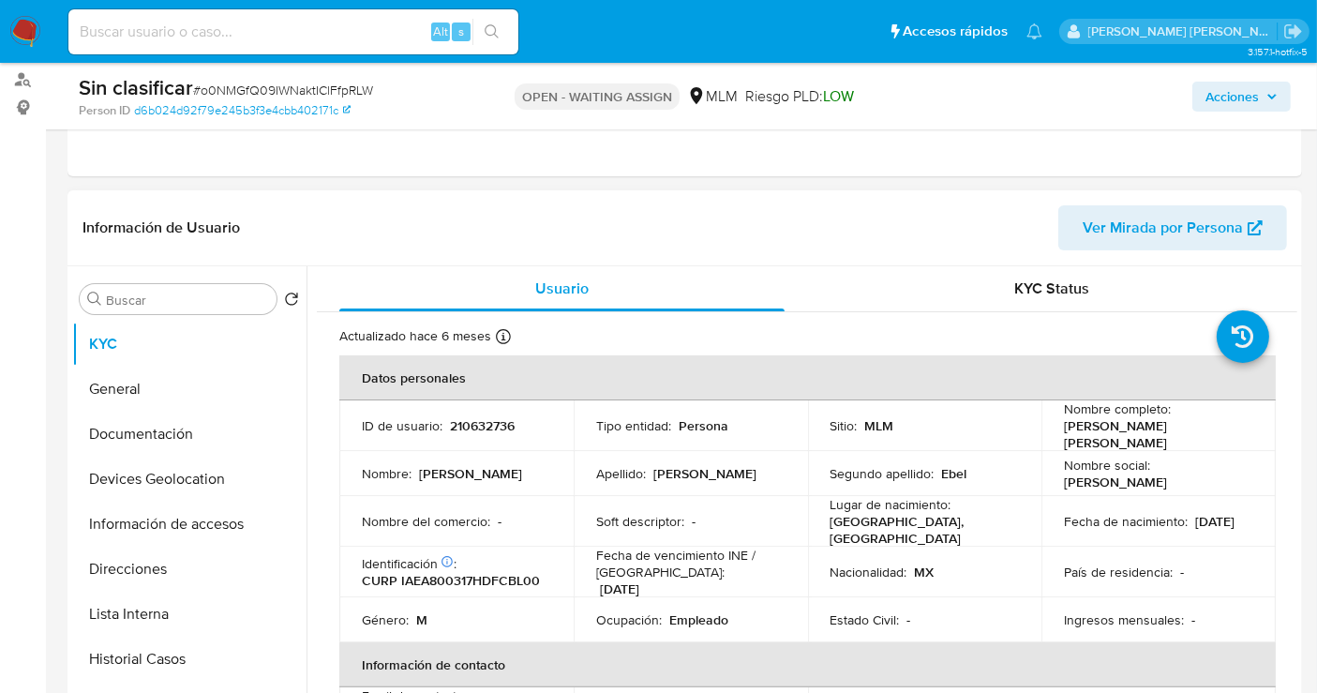
scroll to position [312, 0]
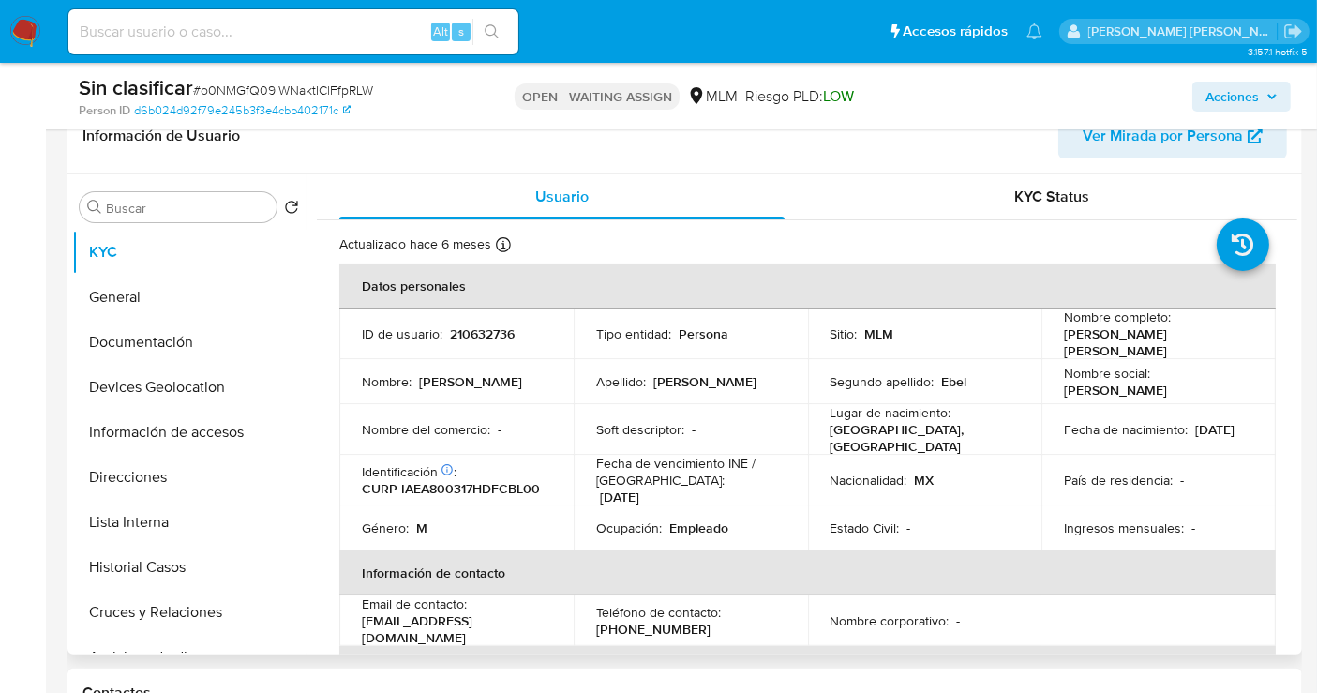
click at [479, 334] on p "210632736" at bounding box center [482, 333] width 65 height 17
copy p "210632736"
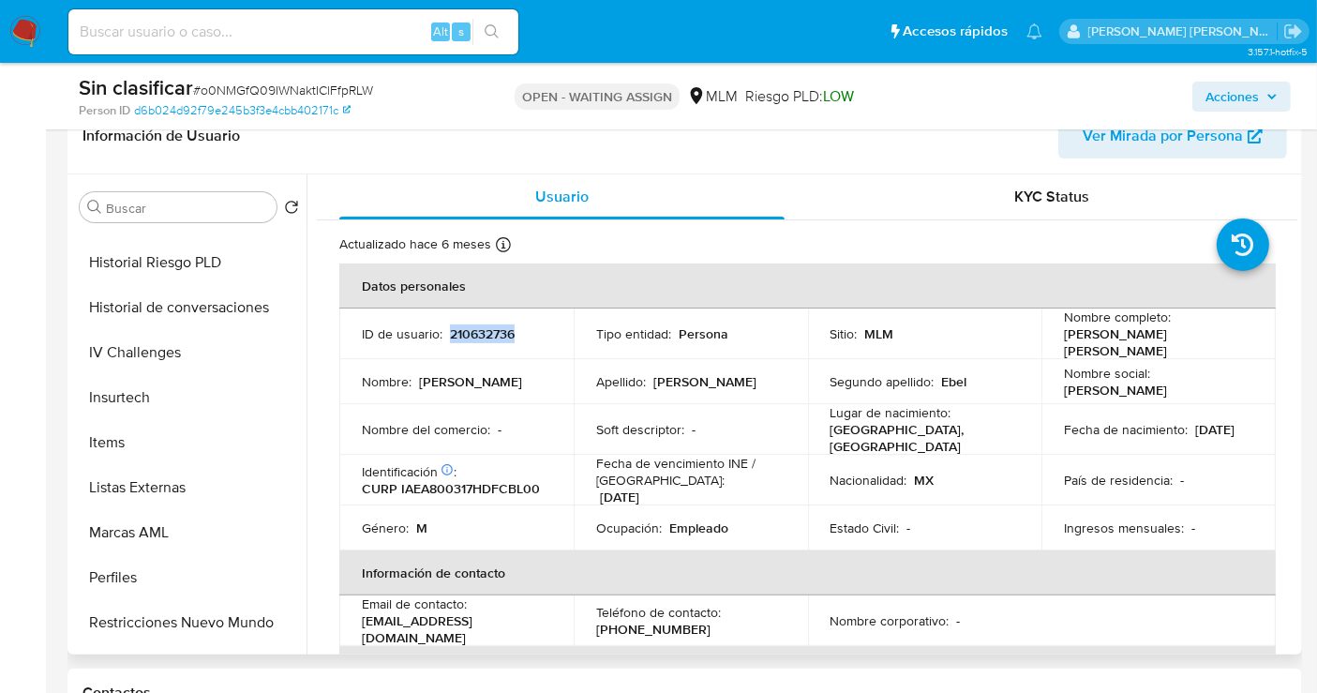
scroll to position [791, 0]
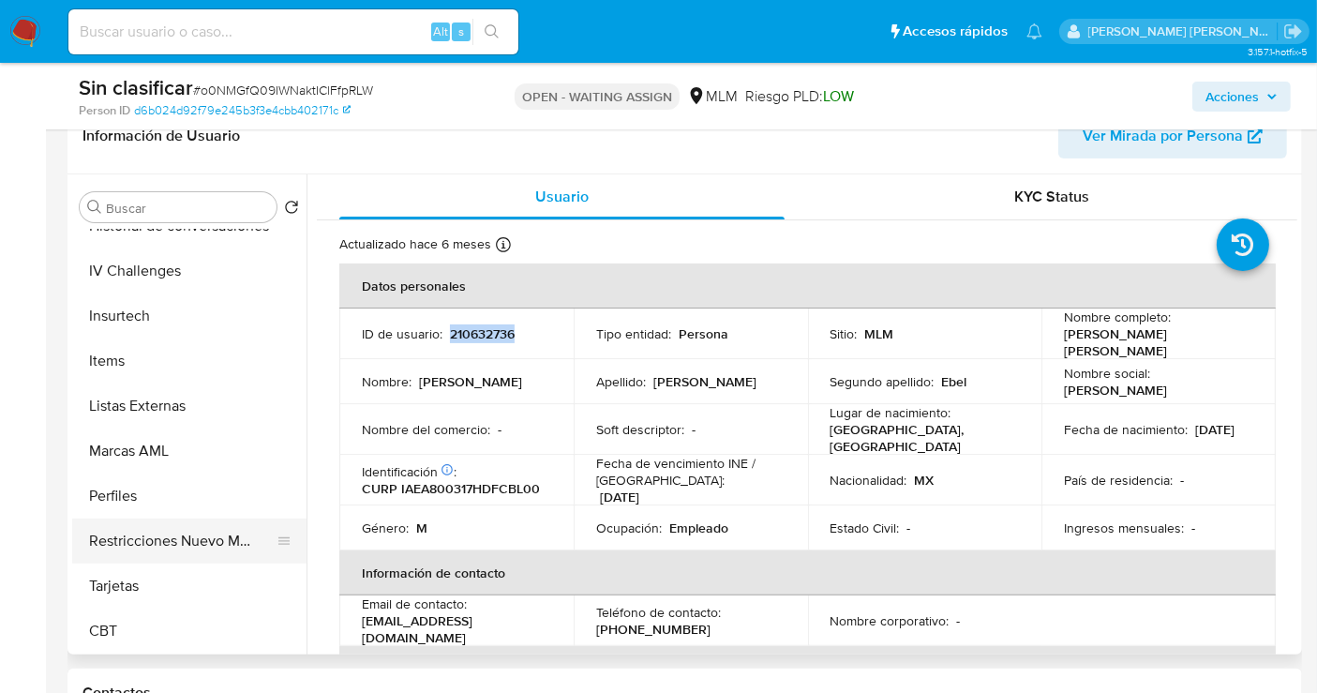
click at [173, 540] on button "Restricciones Nuevo Mundo" at bounding box center [181, 540] width 219 height 45
